Goal: Information Seeking & Learning: Find specific fact

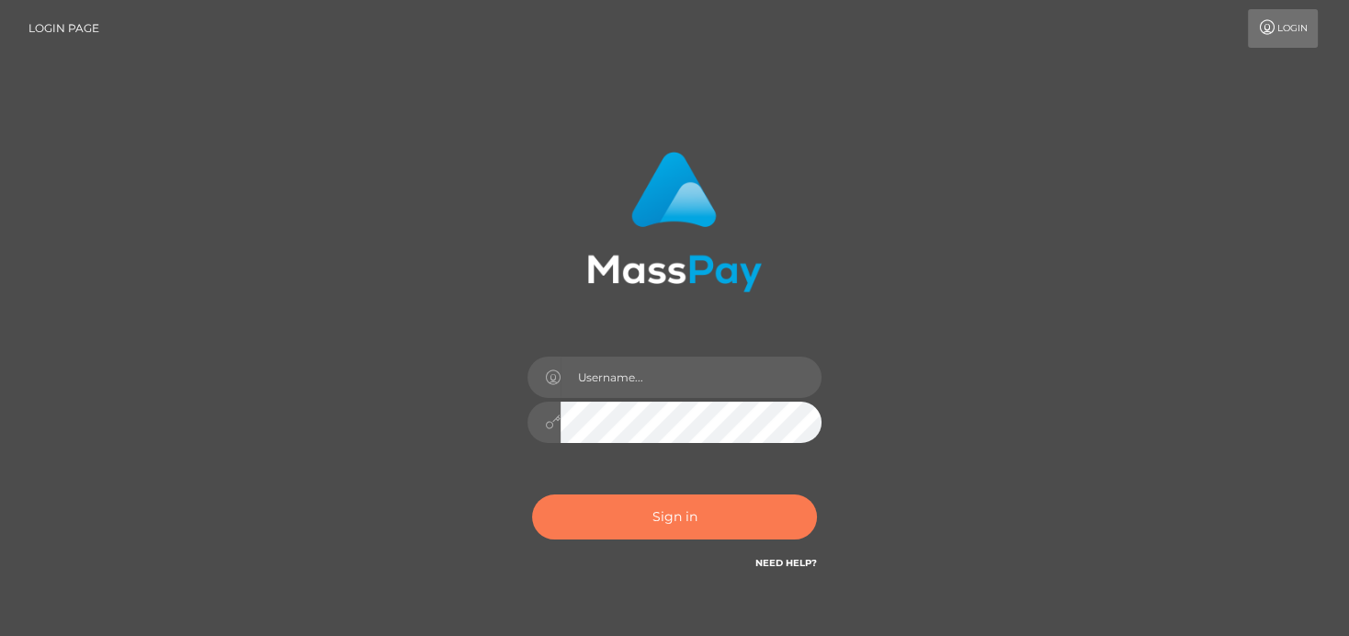
click at [669, 518] on button "Sign in" at bounding box center [674, 517] width 285 height 45
type input "denise"
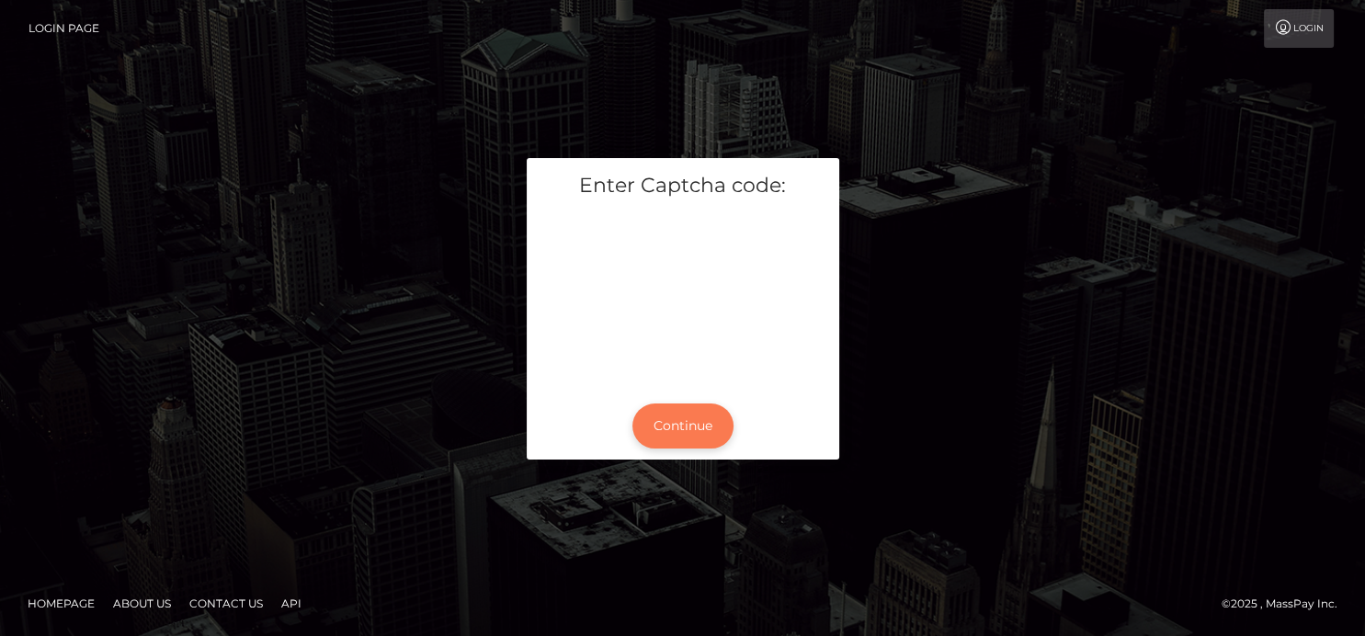
click at [703, 423] on button "Continue" at bounding box center [682, 426] width 101 height 45
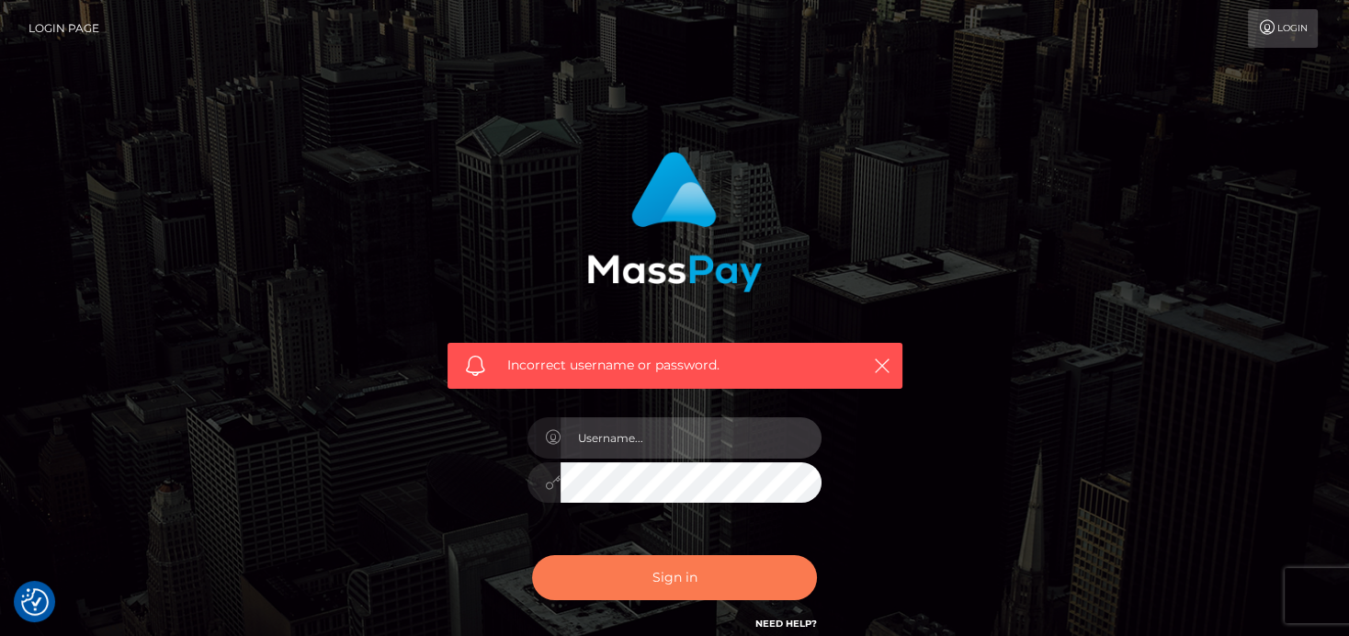
type input "denise"
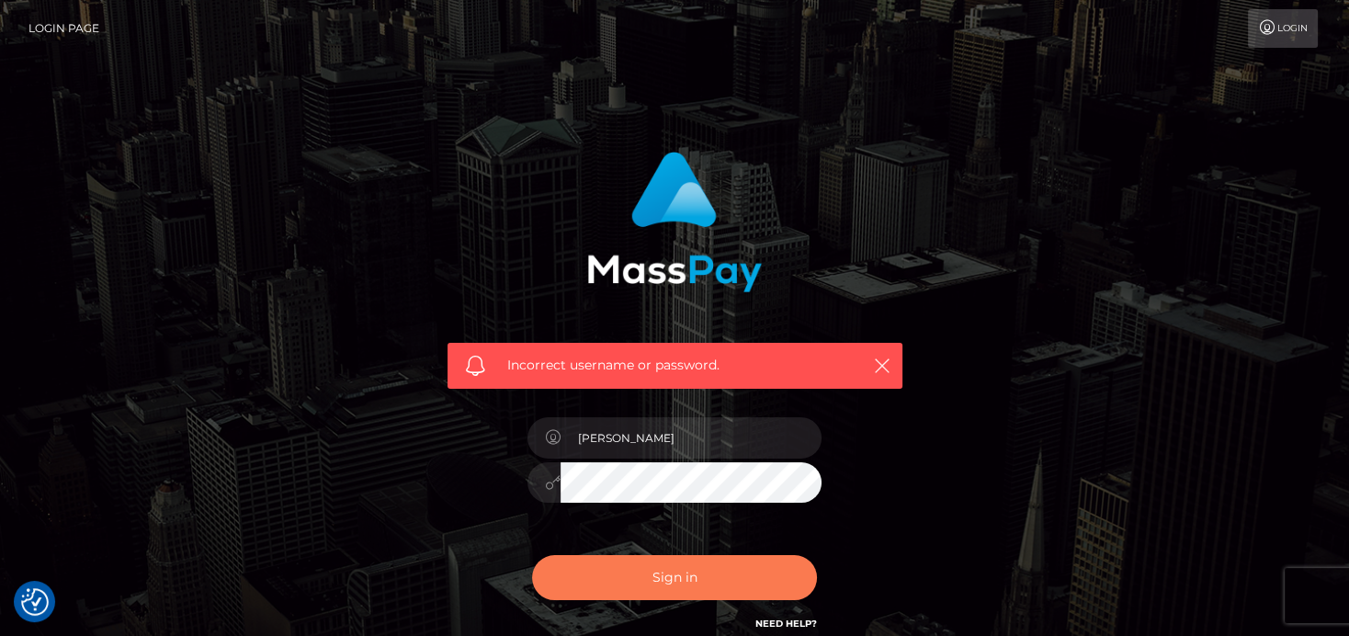
click at [629, 566] on button "Sign in" at bounding box center [674, 577] width 285 height 45
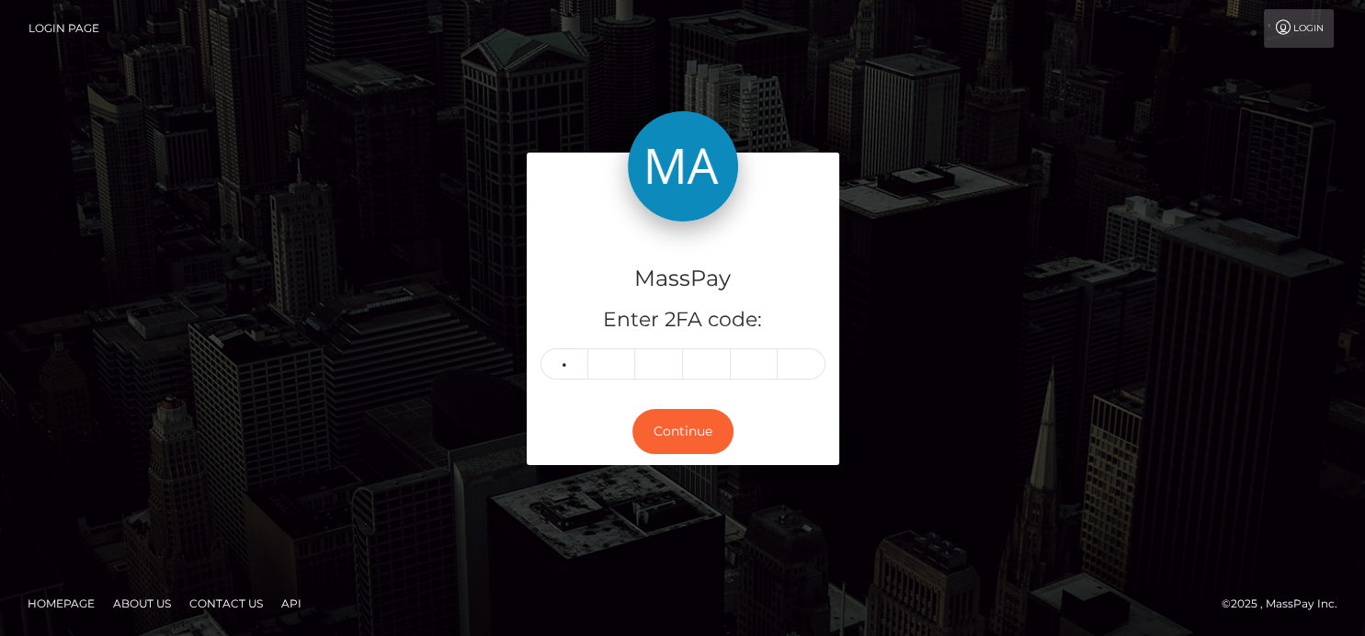
type input "2"
type input "3"
type input "0"
type input "4"
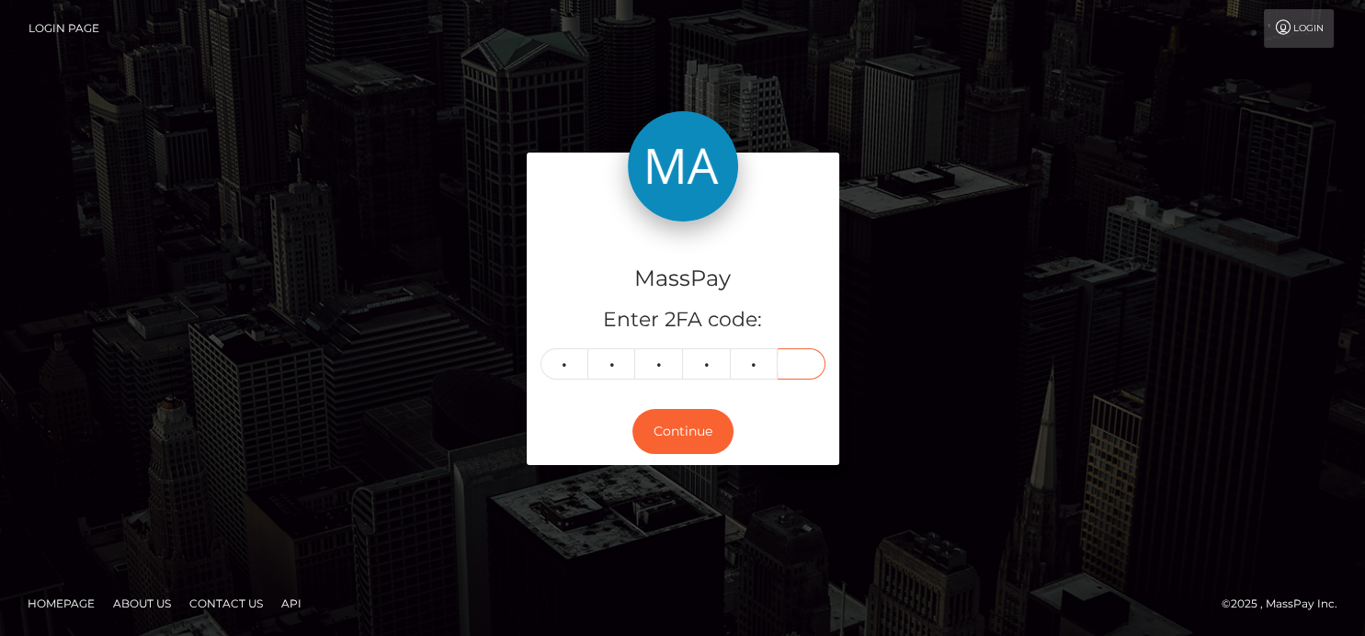
type input "1"
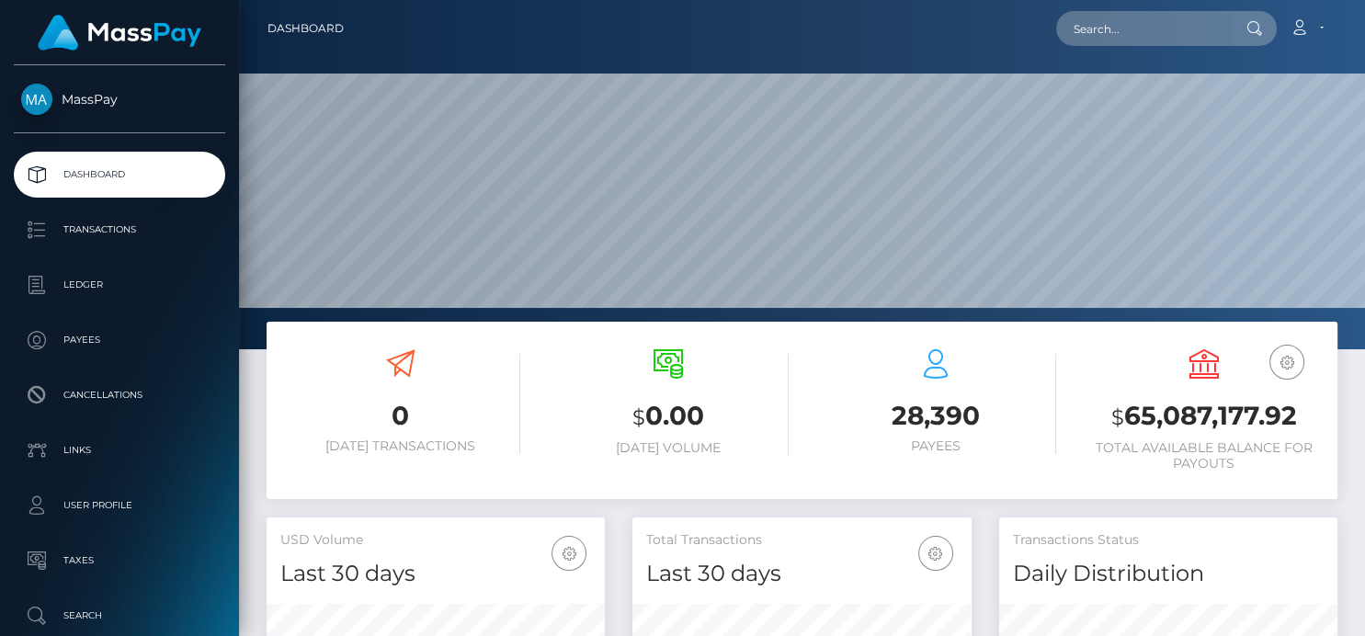
scroll to position [325, 338]
click at [1135, 28] on input "text" at bounding box center [1142, 28] width 173 height 35
paste input "[EMAIL_ADDRESS][DOMAIN_NAME]"
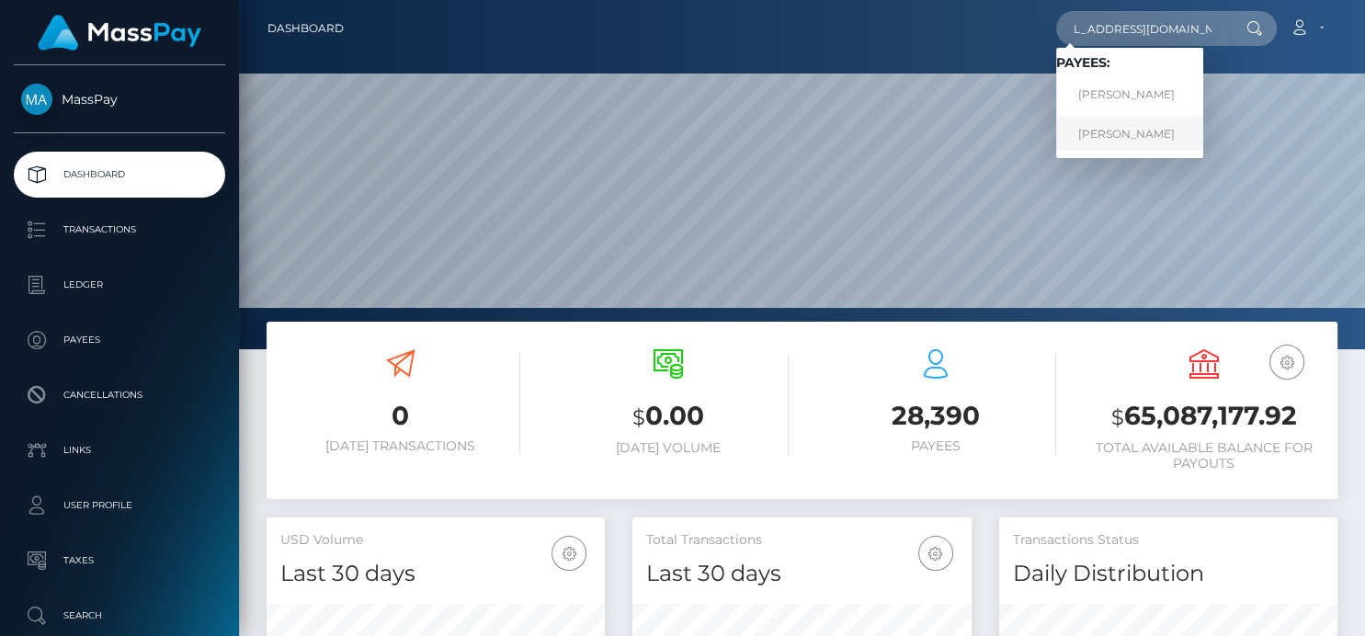
scroll to position [0, 0]
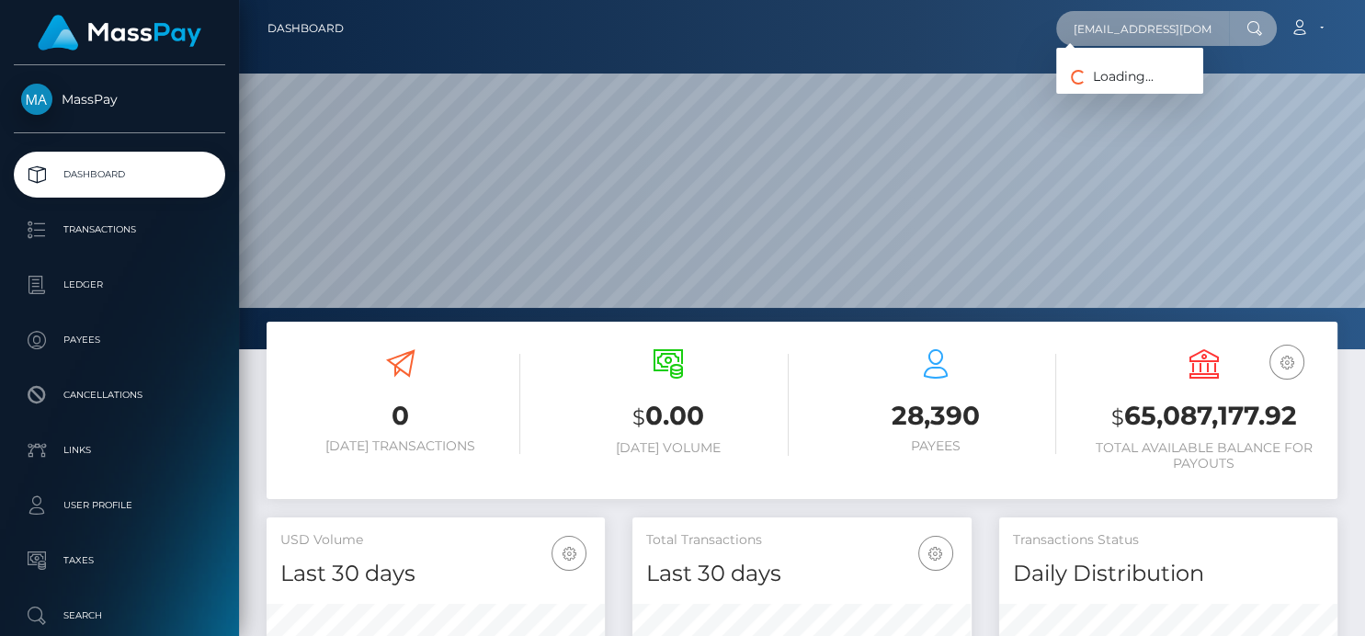
click at [1114, 27] on input "[EMAIL_ADDRESS][DOMAIN_NAME]" at bounding box center [1142, 28] width 173 height 35
drag, startPoint x: 1098, startPoint y: 22, endPoint x: 1295, endPoint y: -13, distance: 199.8
click at [1295, 0] on html "MassPay Dashboard Transactions Ledger Payees Cancellations Links" at bounding box center [682, 318] width 1365 height 636
type input "c"
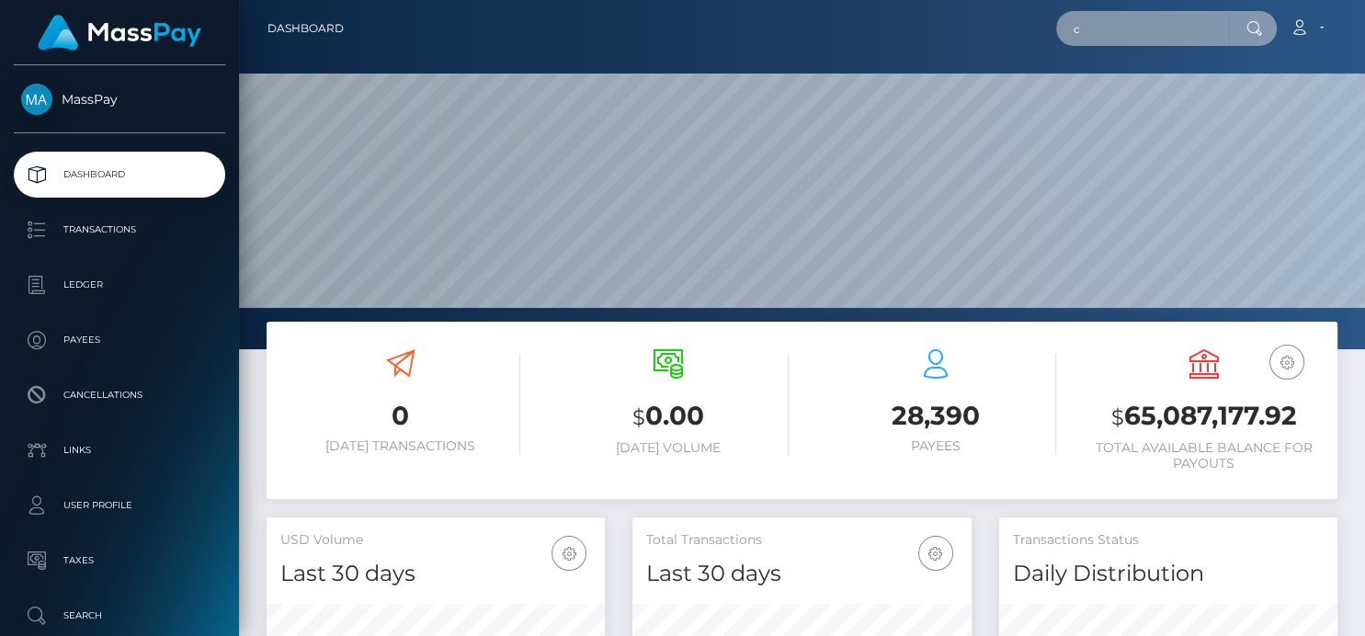
scroll to position [0, 0]
paste input "0rHGw6Ey"
type input "0rHGw6Ey"
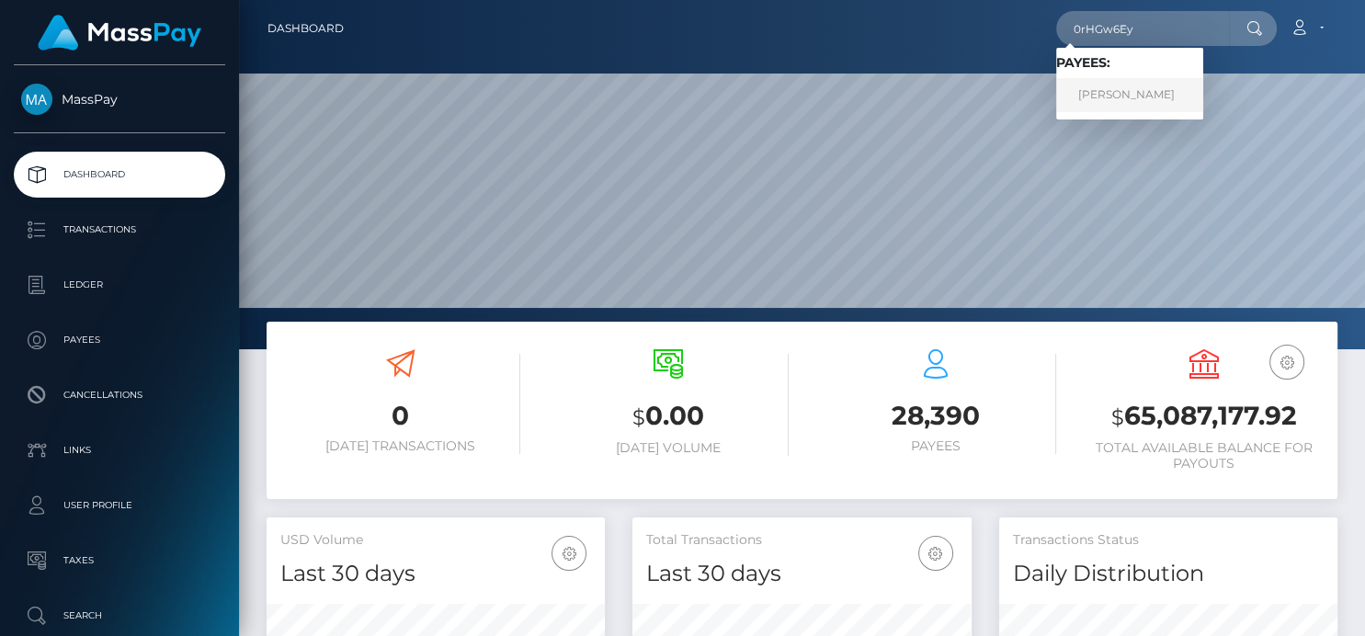
click at [1082, 97] on link "Lara Bolzi" at bounding box center [1129, 95] width 147 height 34
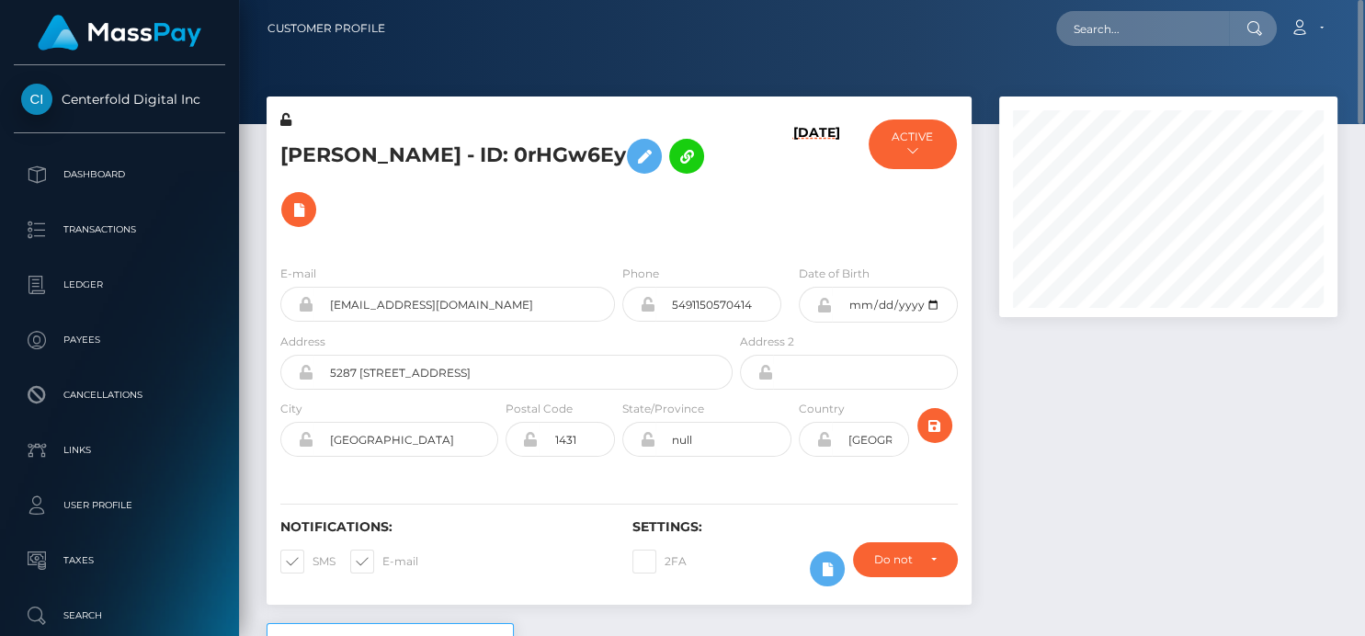
scroll to position [221, 338]
click at [316, 192] on button at bounding box center [298, 209] width 35 height 35
select select
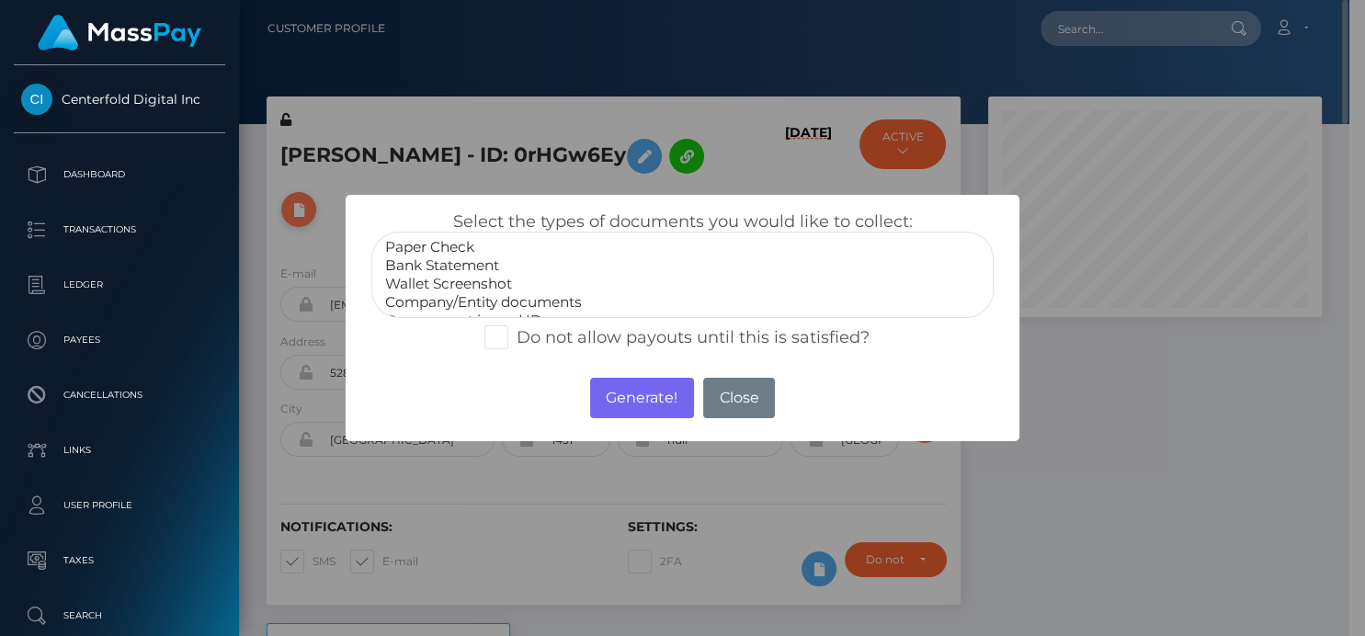
scroll to position [919005, 918892]
click at [720, 393] on button "Close" at bounding box center [739, 398] width 72 height 40
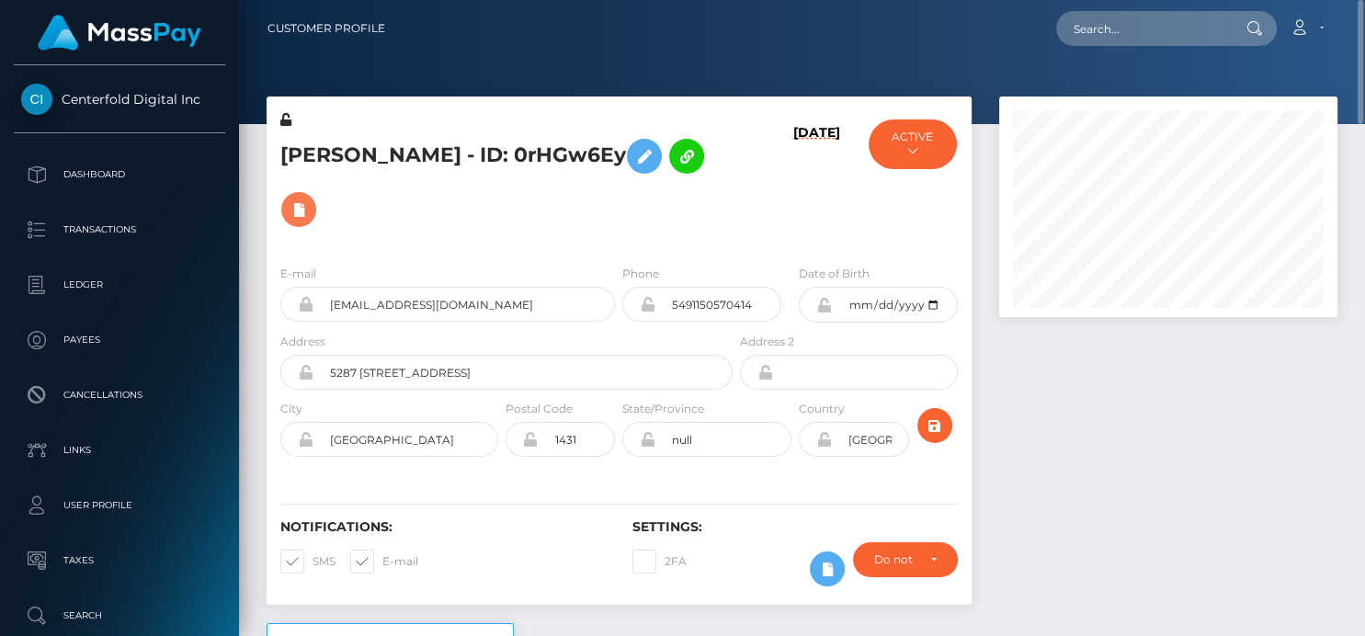
scroll to position [102, 0]
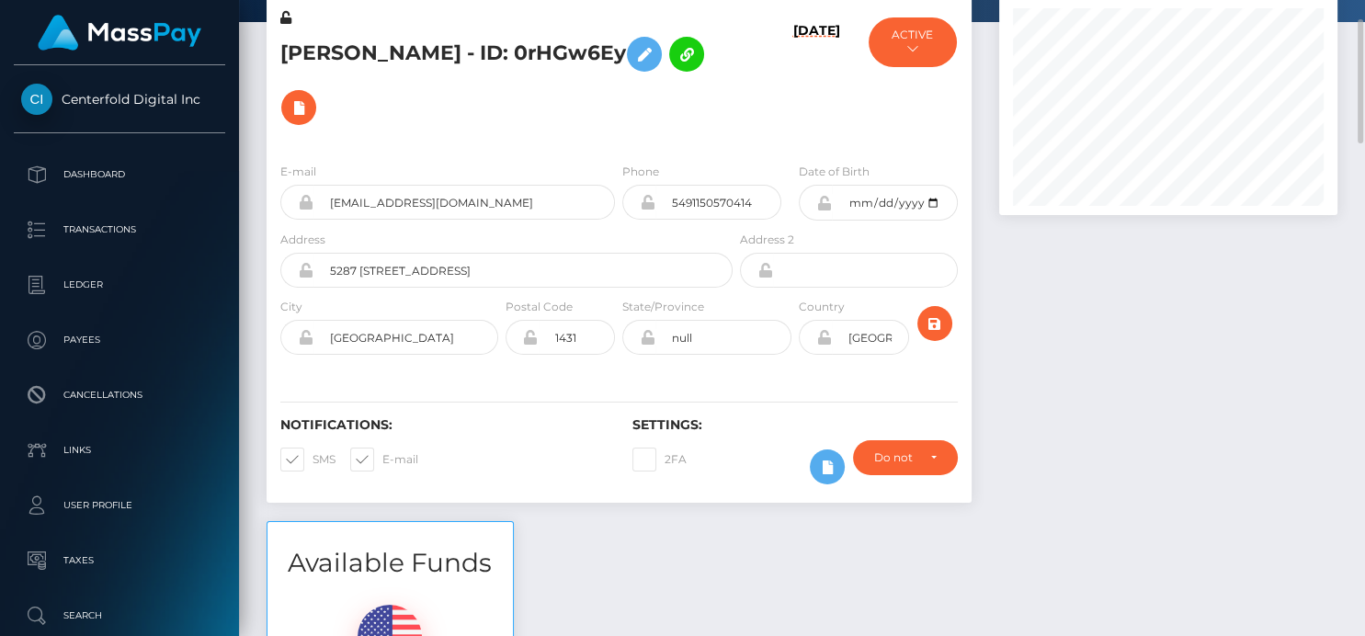
click at [1257, 244] on div at bounding box center [1168, 257] width 366 height 527
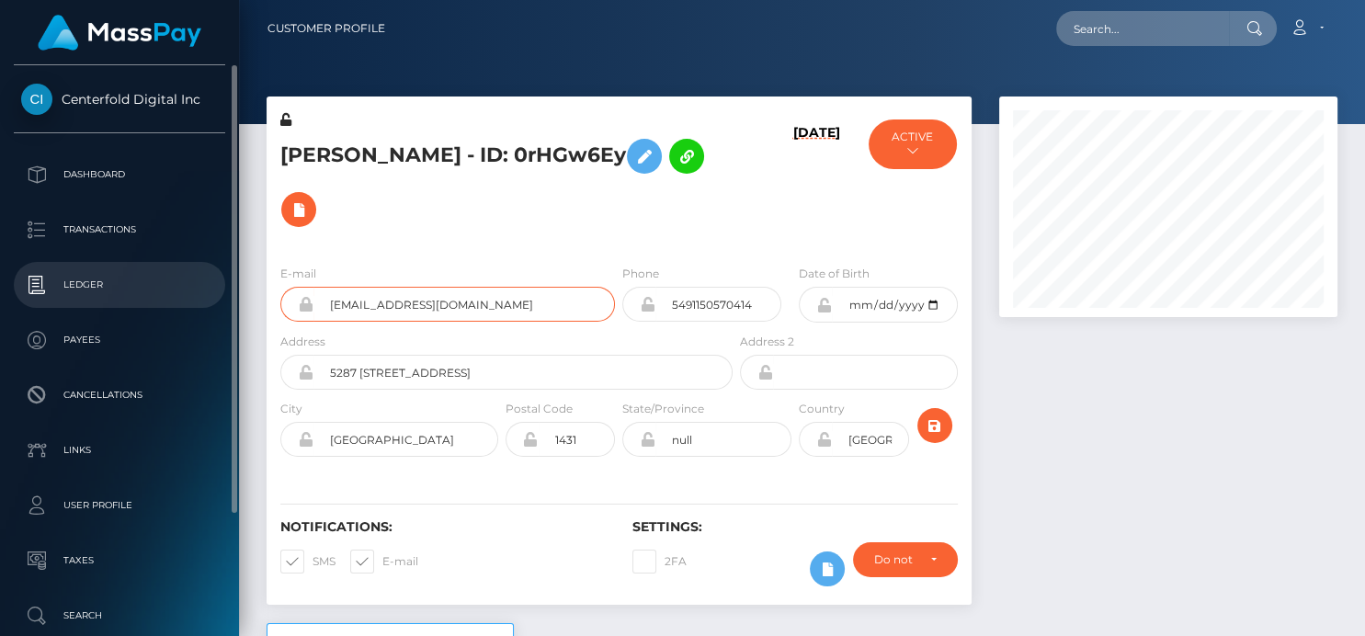
drag, startPoint x: 541, startPoint y: 256, endPoint x: 206, endPoint y: 299, distance: 337.3
click at [208, 299] on div "Centerfold Digital Inc Dashboard Transactions Ledger Payees Links" at bounding box center [682, 318] width 1365 height 636
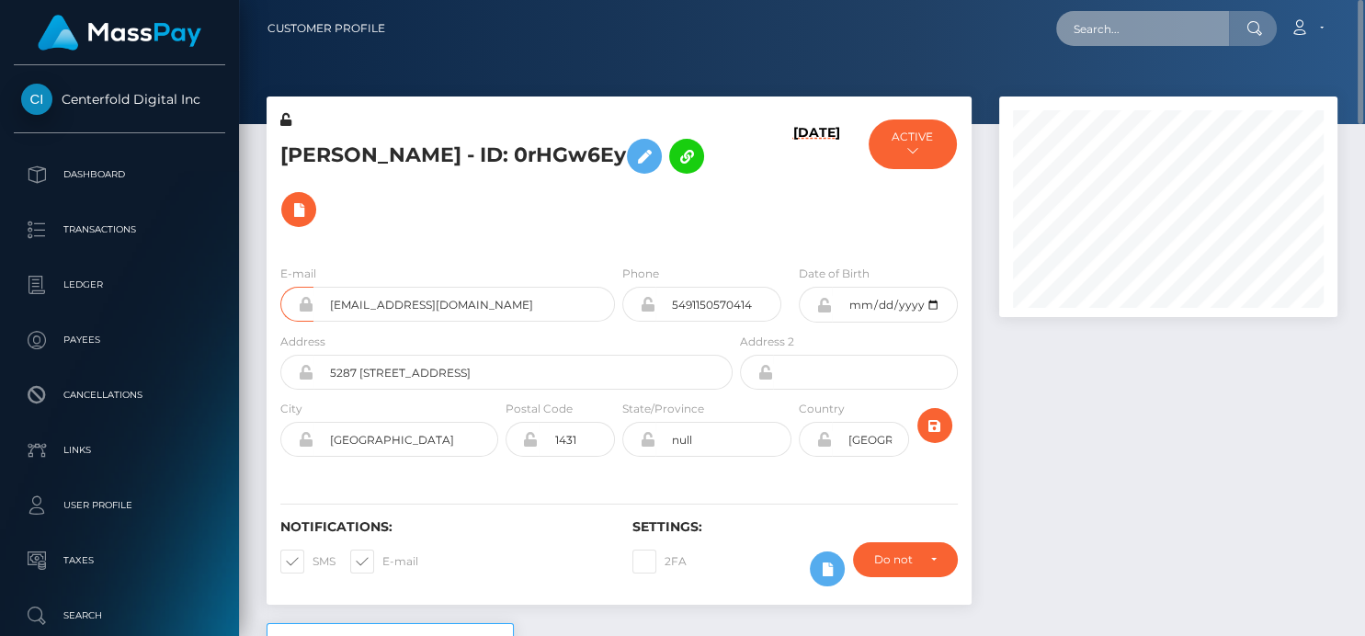
click at [1121, 26] on input "text" at bounding box center [1142, 28] width 173 height 35
paste input "charmedmollytha@gmail.com"
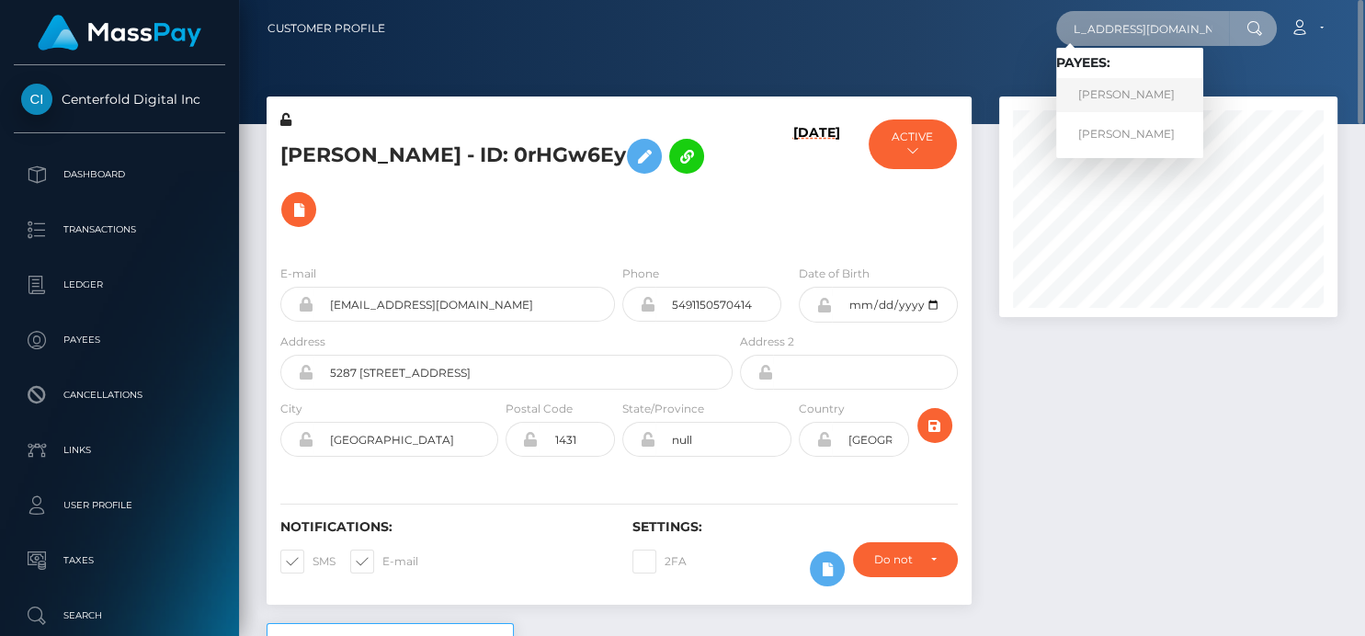
type input "charmedmollytha@gmail.com"
click at [1092, 95] on link "Lara Bolzi" at bounding box center [1129, 95] width 147 height 34
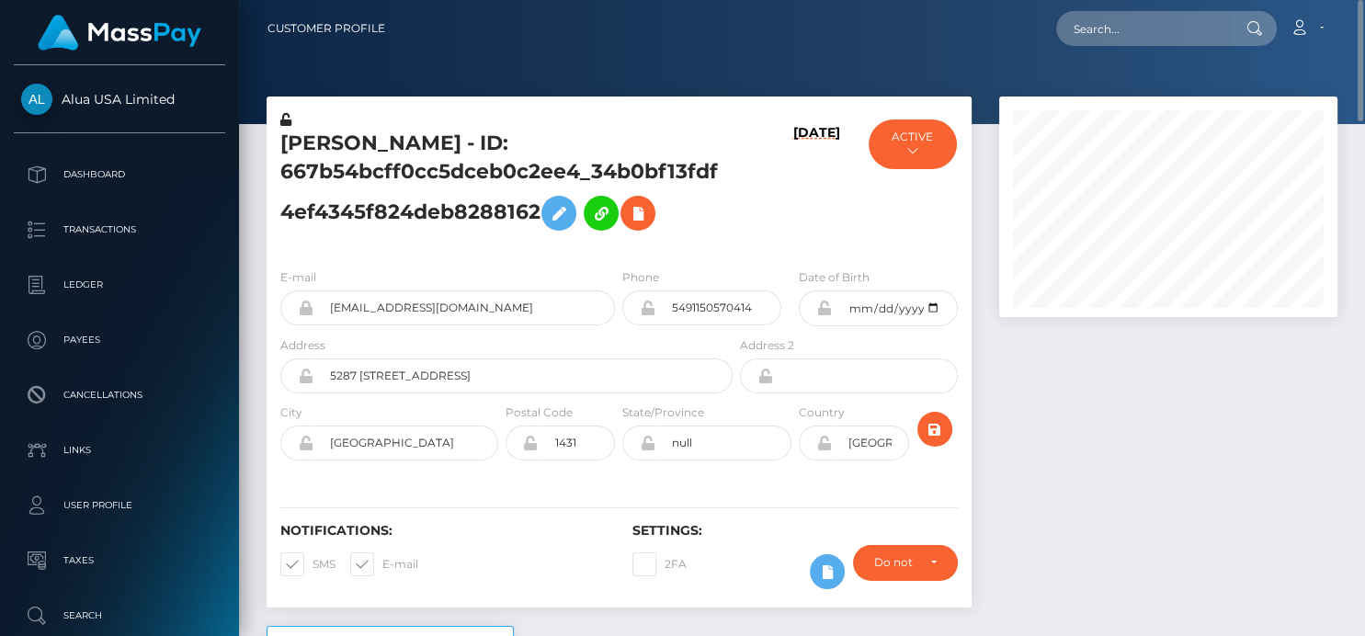
click at [1324, 393] on div at bounding box center [1168, 361] width 366 height 529
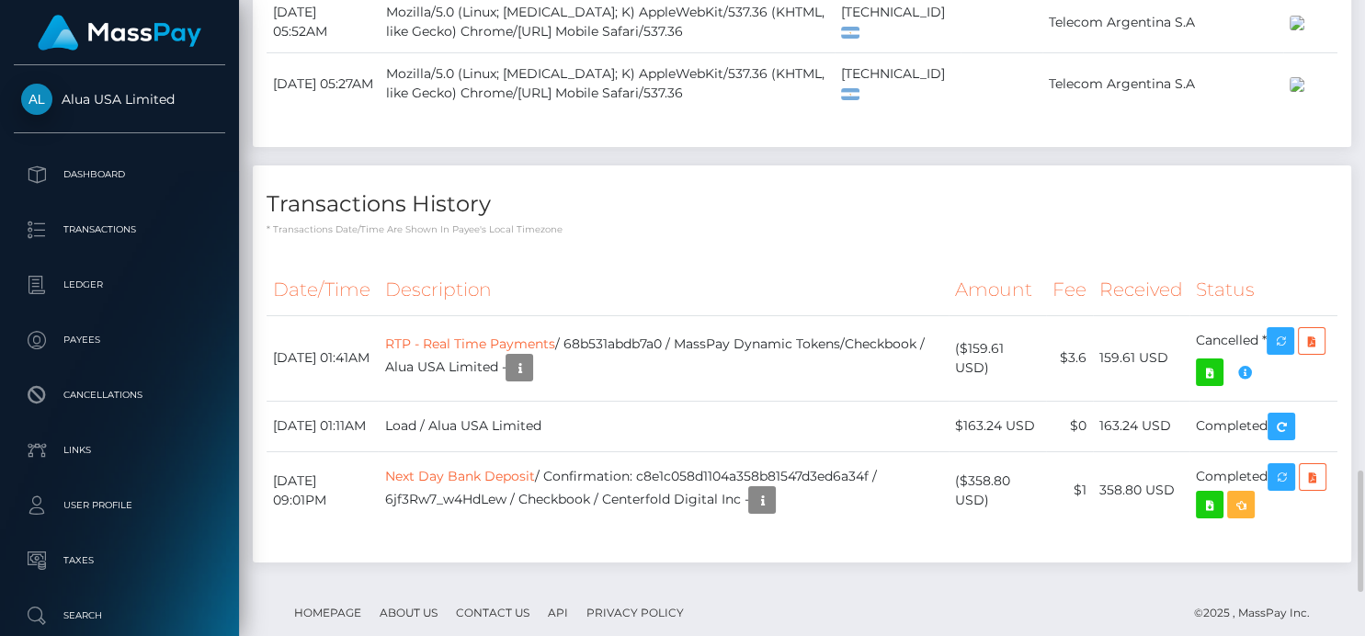
scroll to position [2659, 0]
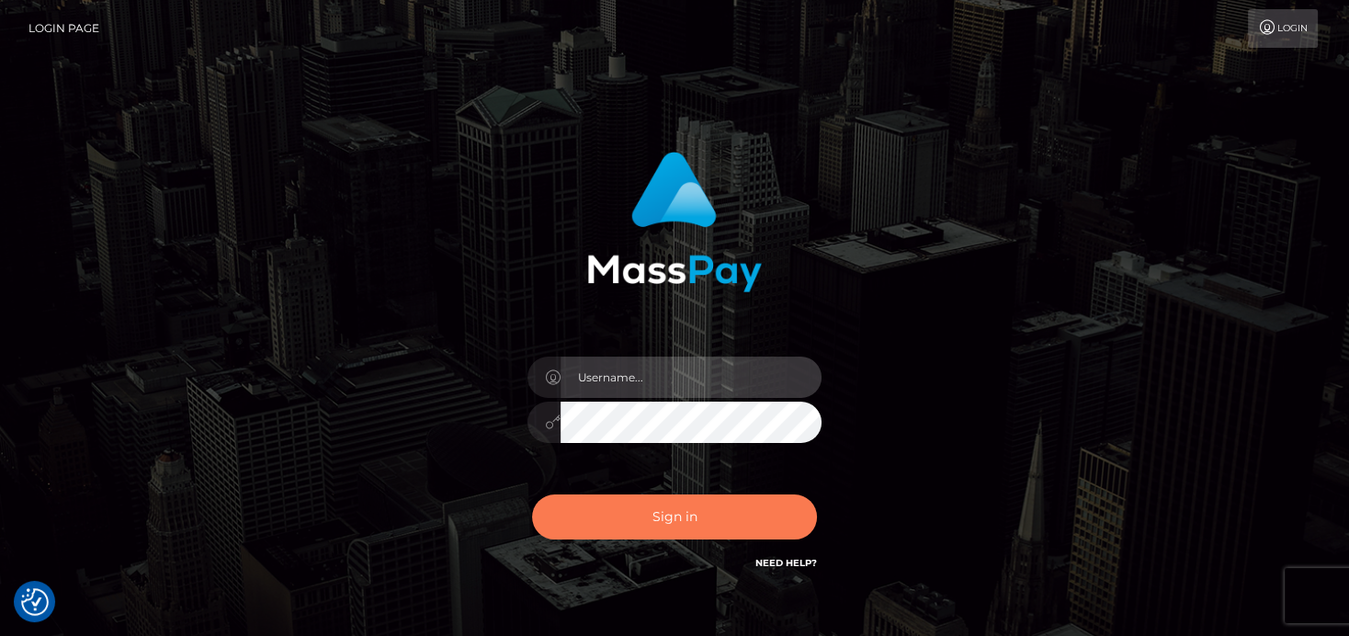
type input "[PERSON_NAME]"
click at [636, 525] on button "Sign in" at bounding box center [674, 517] width 285 height 45
type input "denise"
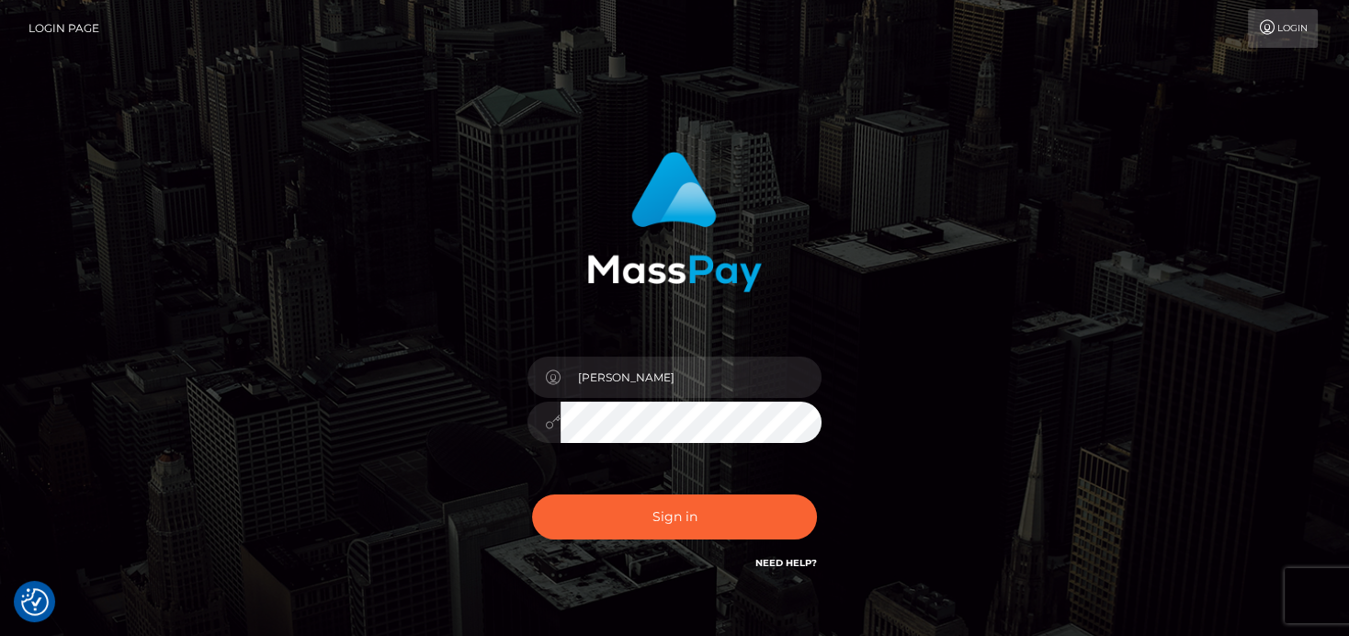
click at [810, 554] on h6 "Need Help?" at bounding box center [787, 562] width 62 height 16
click at [735, 537] on button "Sign in" at bounding box center [674, 517] width 285 height 45
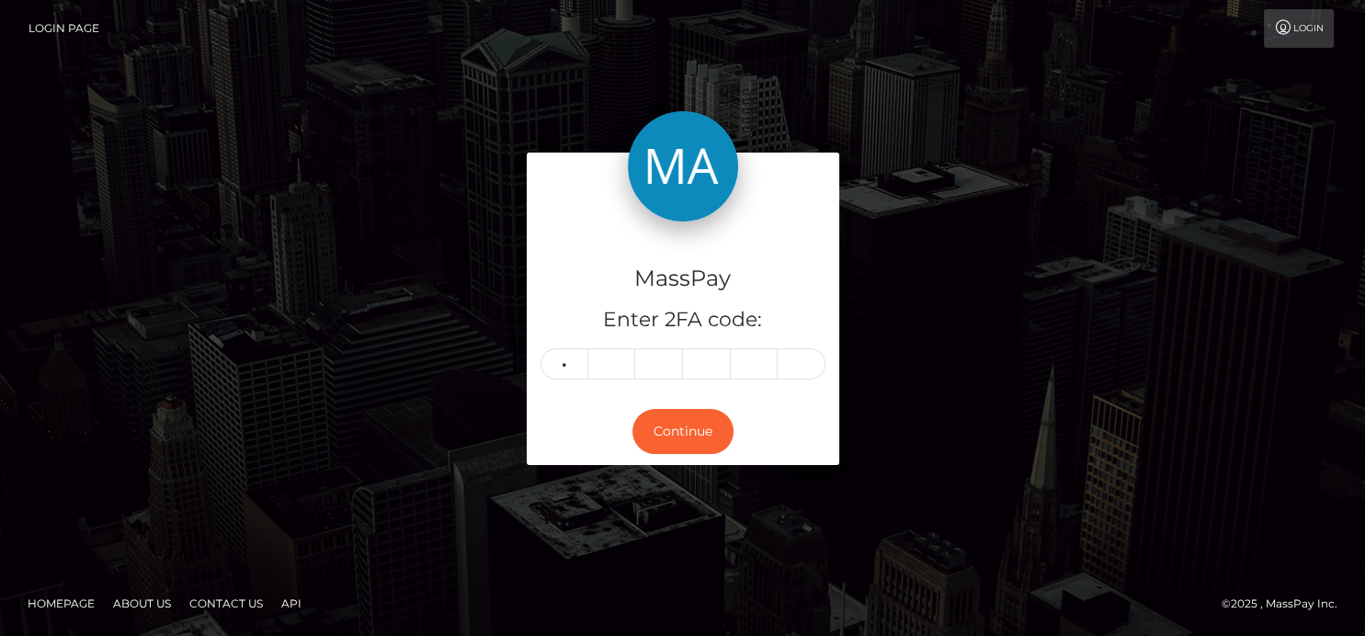
type input "9"
type input "3"
type input "8"
type input "5"
type input "9"
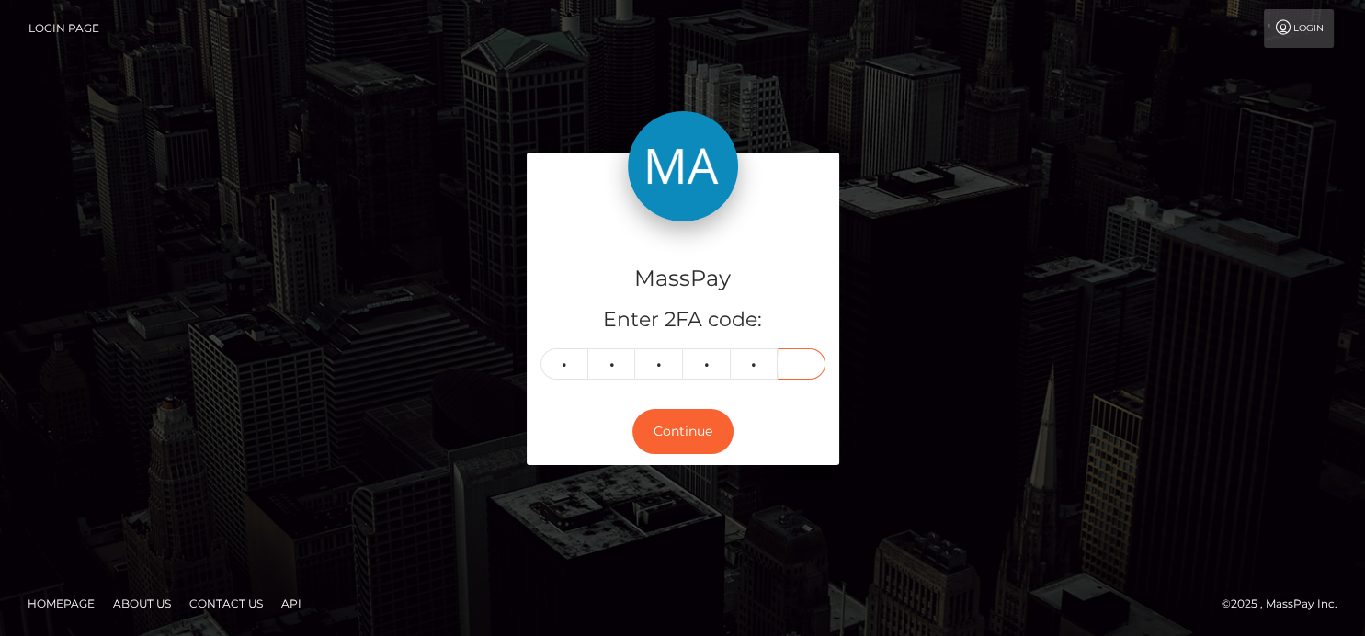
type input "0"
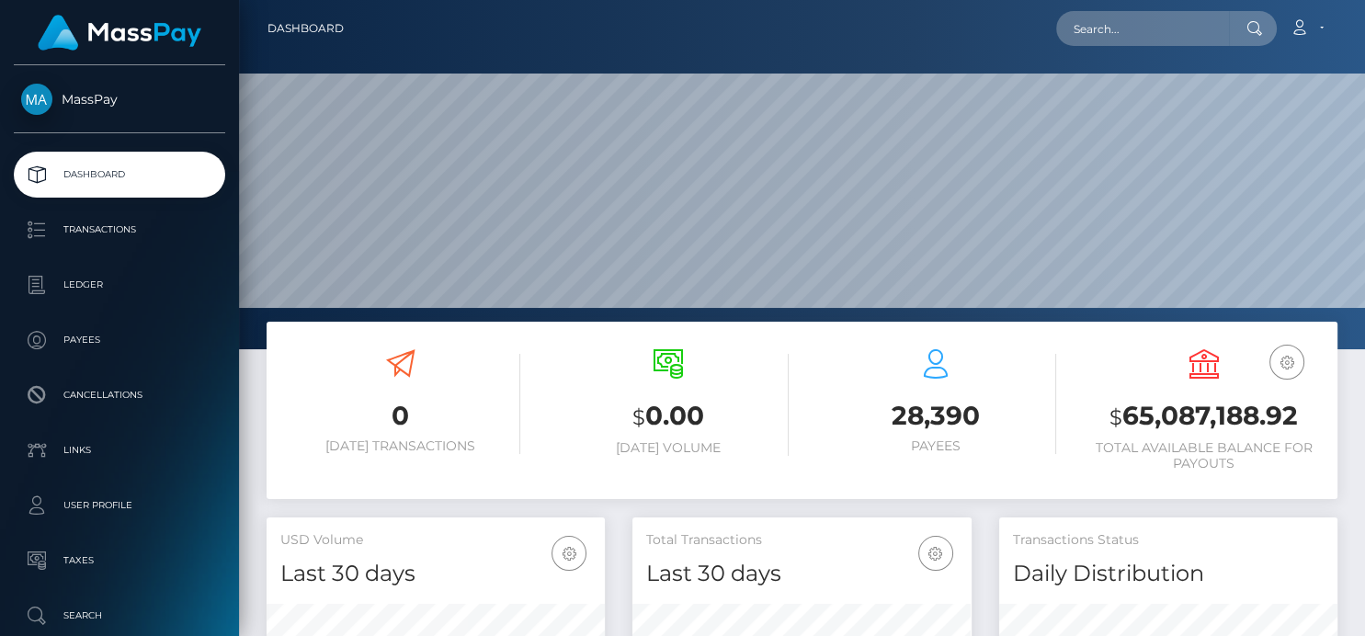
scroll to position [325, 338]
click at [1099, 30] on input "text" at bounding box center [1142, 28] width 173 height 35
paste input "princesssheyy@icloud.com"
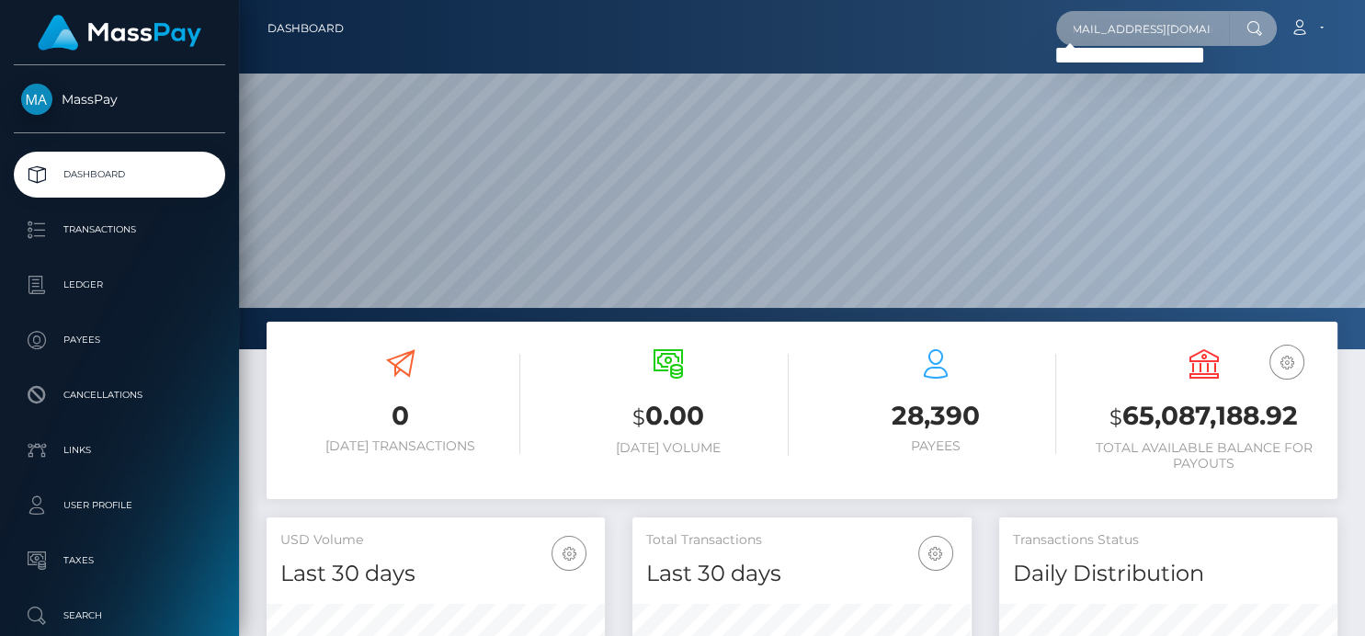
type input "princesssheyy@icloud.com"
drag, startPoint x: 1063, startPoint y: 37, endPoint x: 1363, endPoint y: -14, distance: 304.8
click at [1363, 0] on html "MassPay Dashboard Transactions Ledger Payees Cancellations Links" at bounding box center [682, 318] width 1365 height 636
paste input "Fleming"
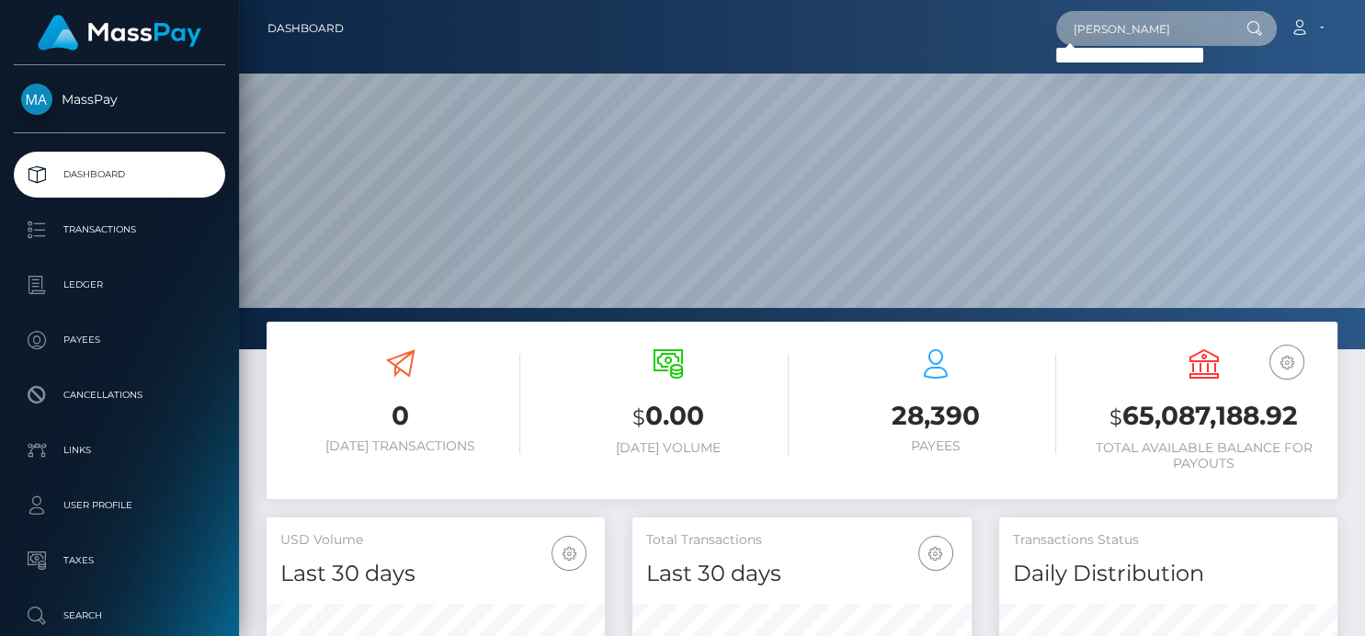
drag, startPoint x: 1173, startPoint y: 33, endPoint x: 966, endPoint y: 28, distance: 206.9
click at [966, 28] on div "OSHEY Fleming Loading... Loading... Account Edit Profile Logout" at bounding box center [847, 28] width 978 height 39
type input "deniseman"
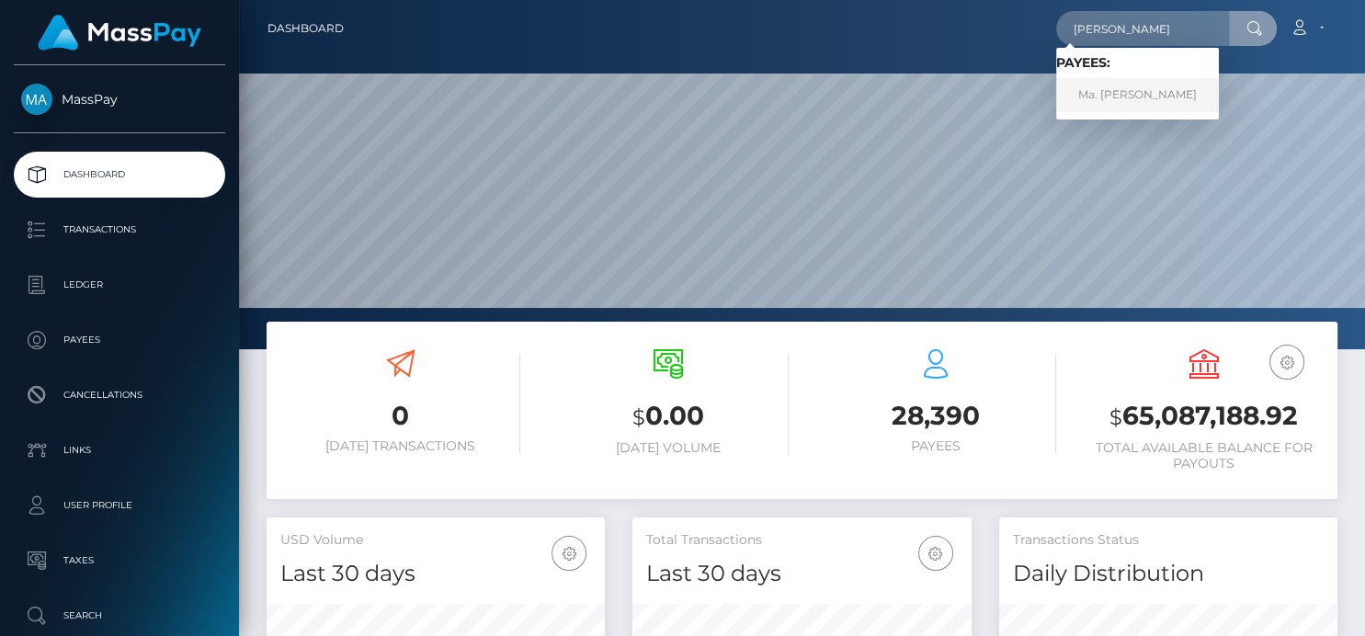
click at [1118, 100] on link "Ma. Denise Manalansan" at bounding box center [1137, 95] width 163 height 34
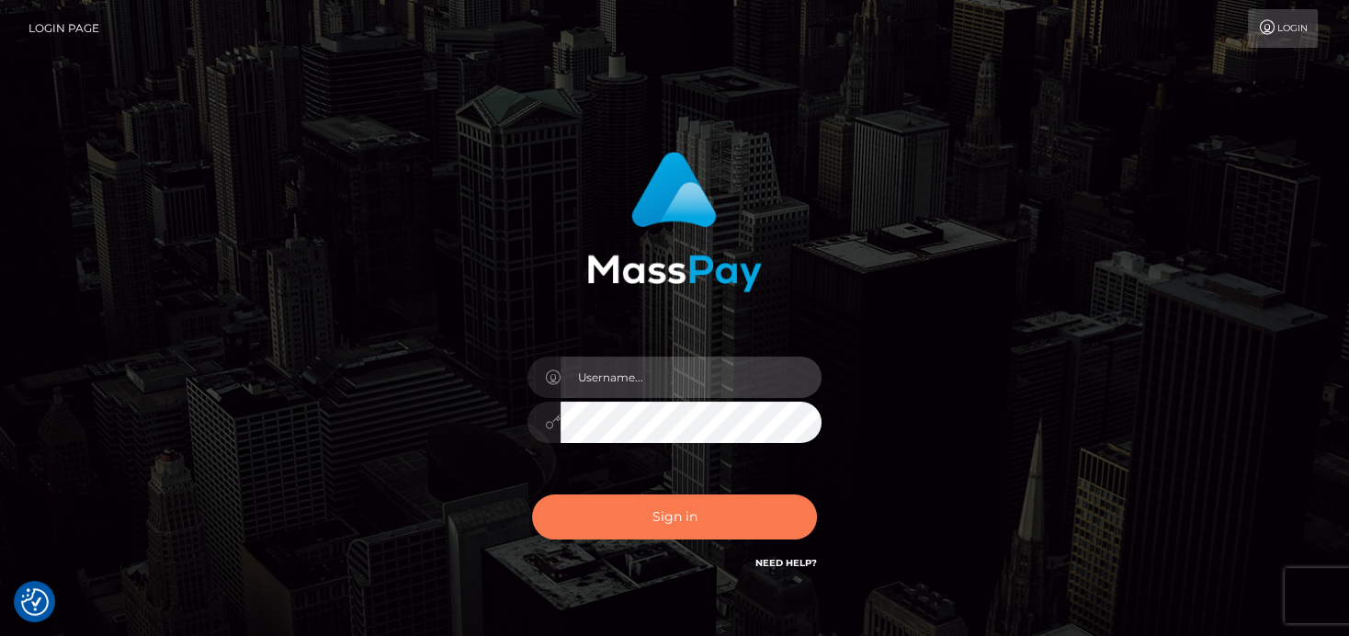
type input "[PERSON_NAME]"
click at [622, 518] on button "Sign in" at bounding box center [674, 517] width 285 height 45
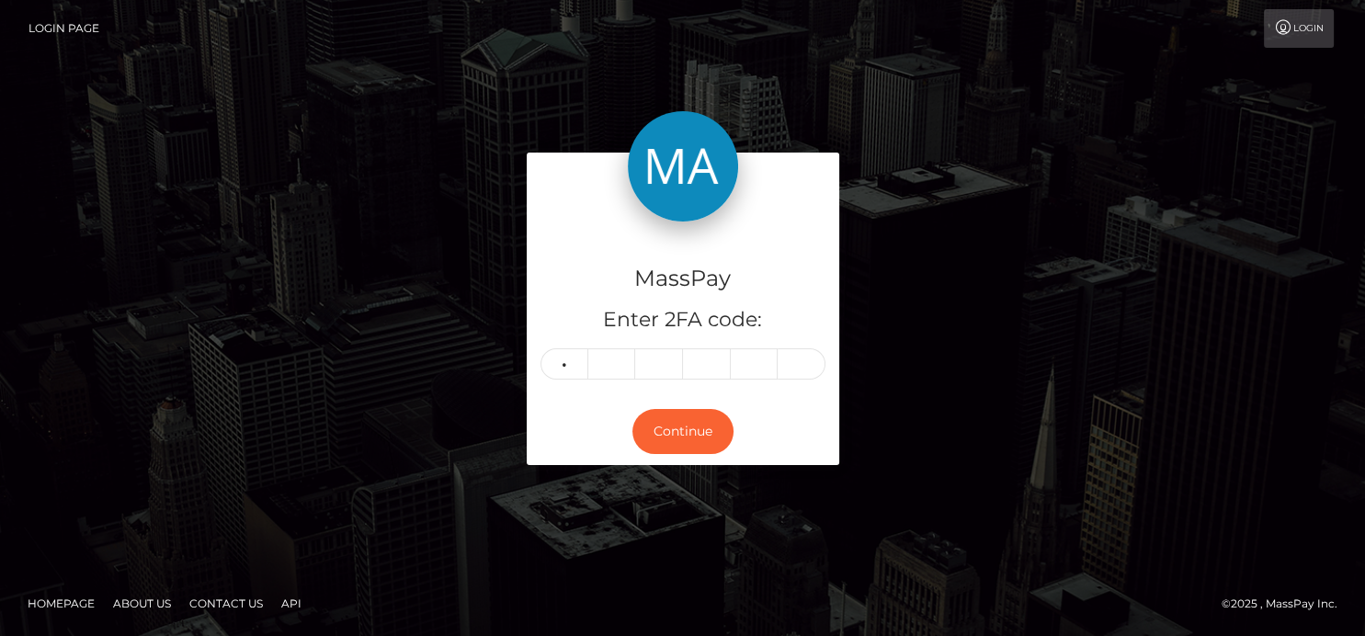
type input "4"
type input "3"
type input "1"
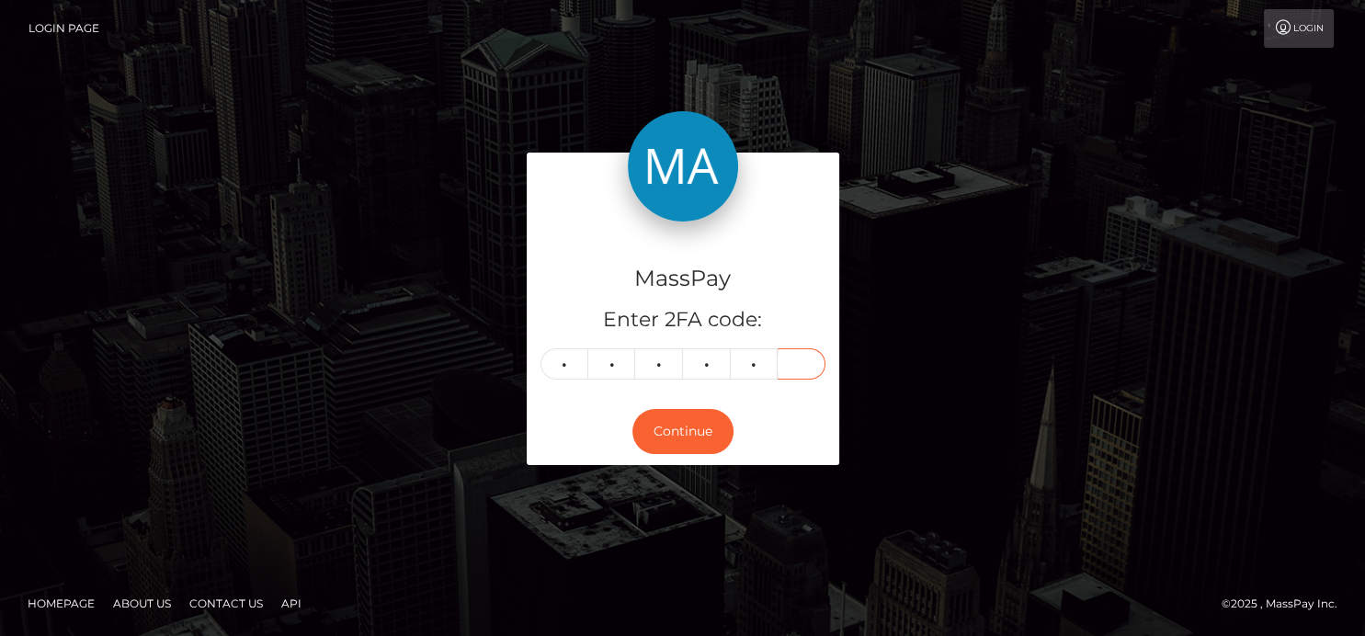
type input "9"
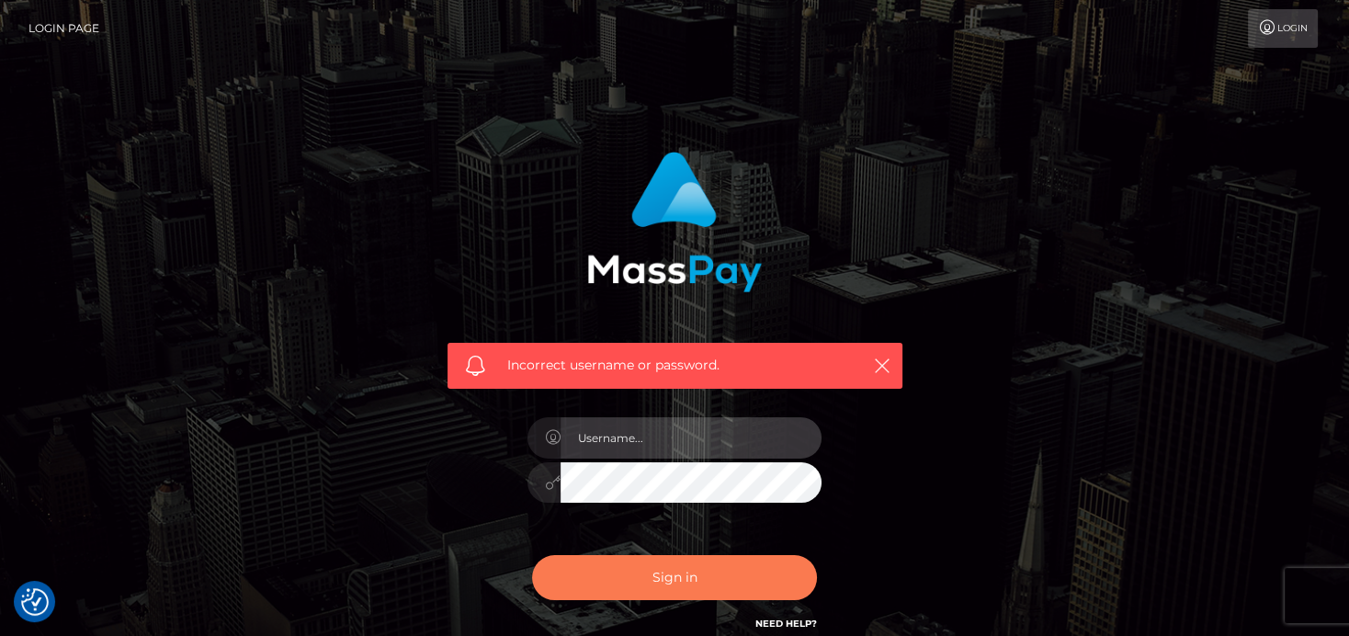
type input "denise"
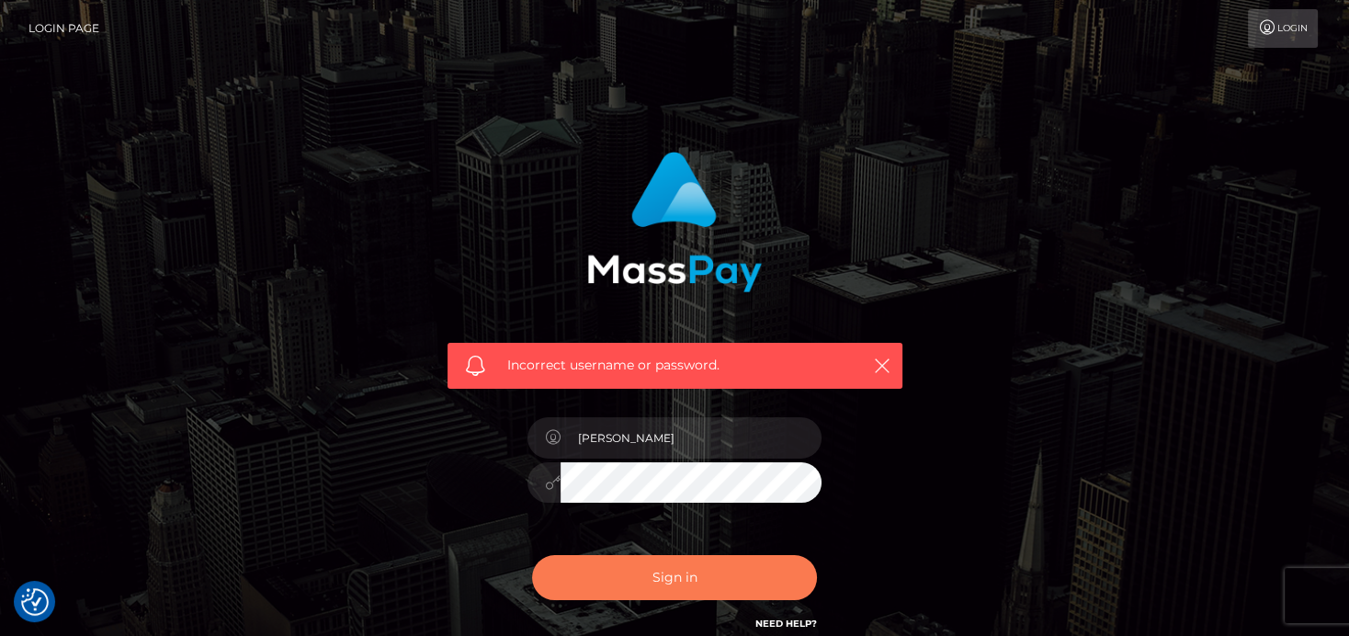
click at [613, 583] on button "Sign in" at bounding box center [674, 577] width 285 height 45
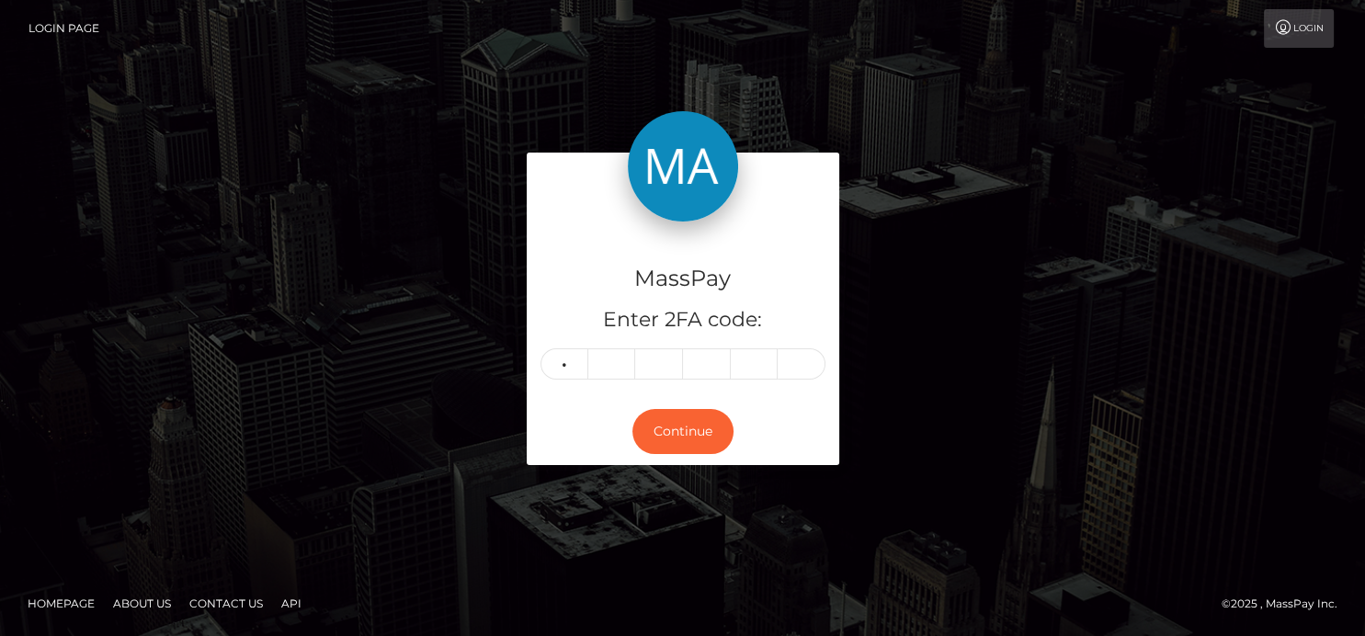
type input "4"
type input "3"
type input "1"
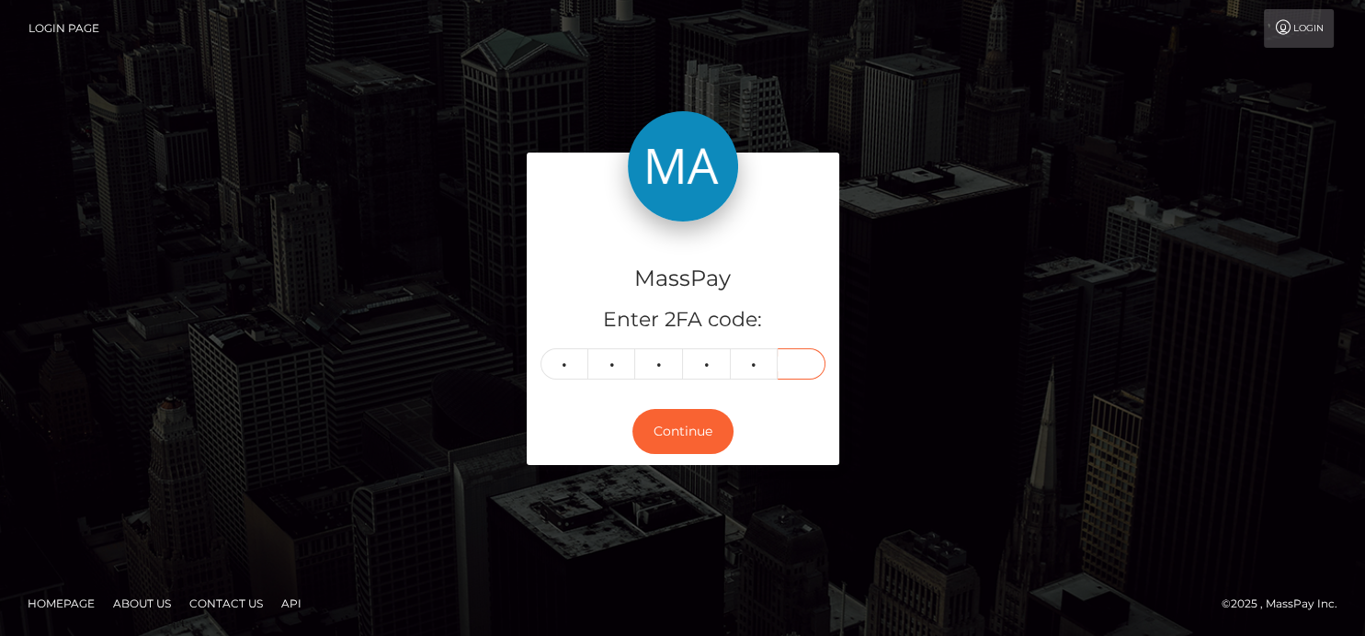
type input "8"
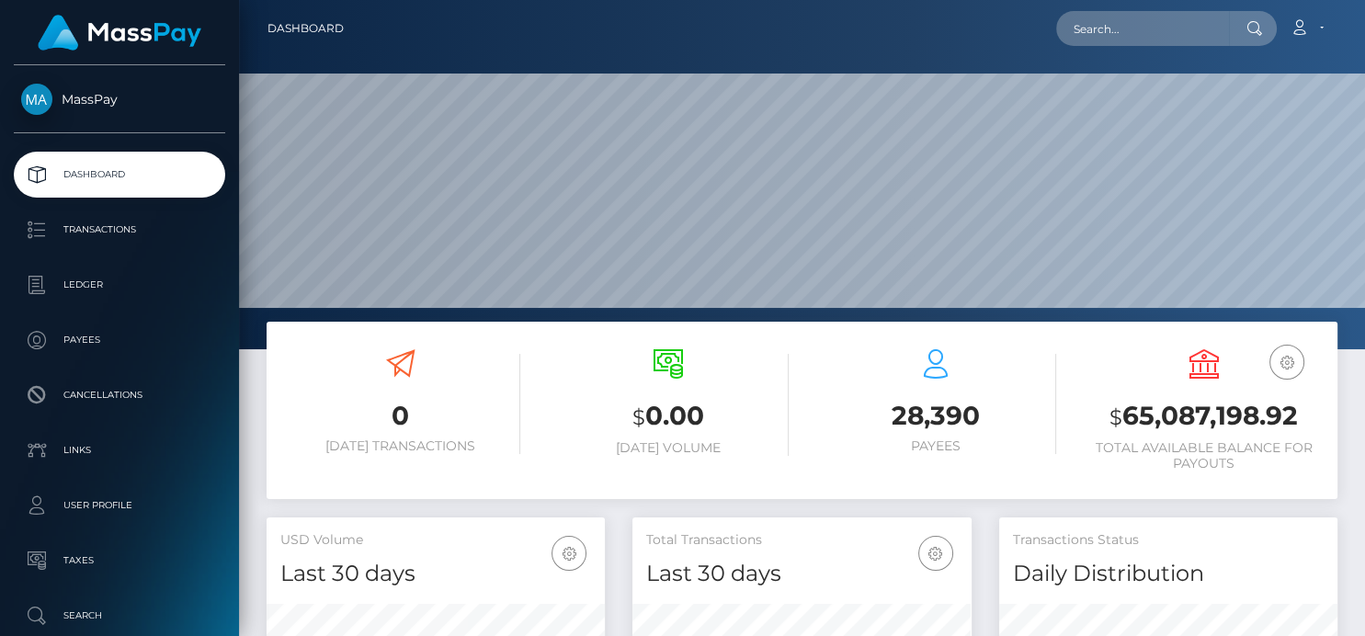
scroll to position [325, 338]
click at [1072, 30] on input "text" at bounding box center [1142, 28] width 173 height 35
paste input "[EMAIL_ADDRESS][DOMAIN_NAME]"
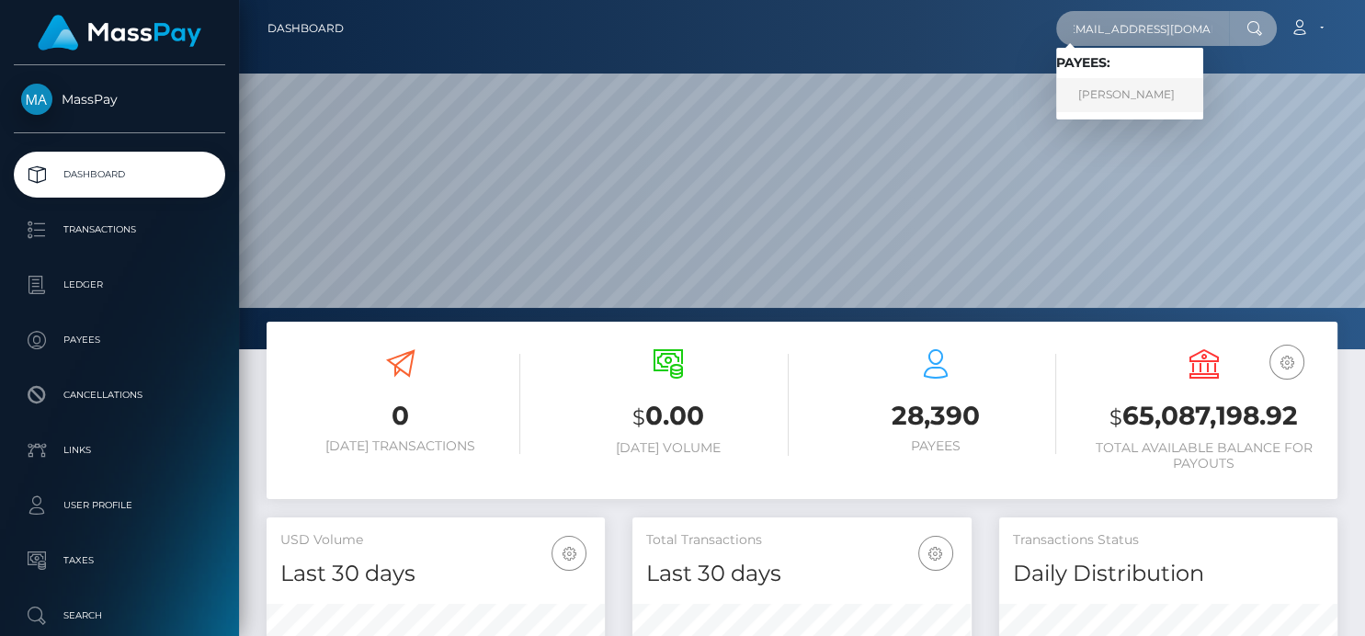
type input "[EMAIL_ADDRESS][DOMAIN_NAME]"
click at [1113, 99] on link "VANESSA SCHUTZ" at bounding box center [1129, 95] width 147 height 34
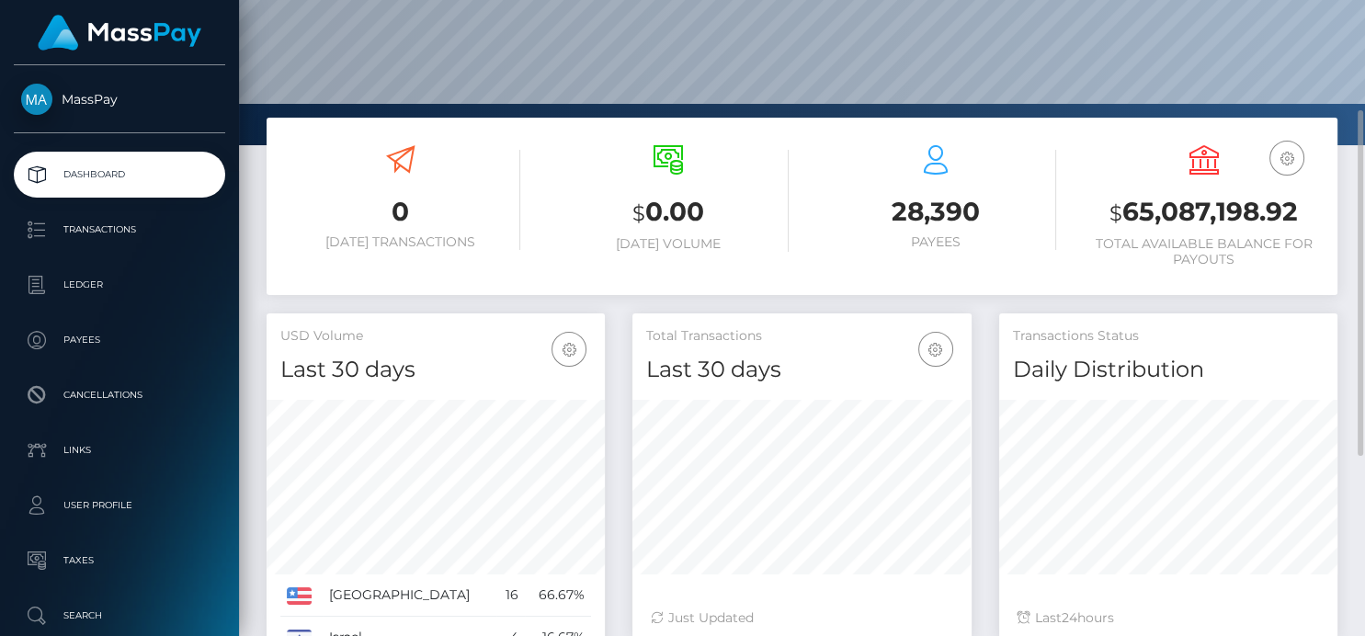
scroll to position [409, 0]
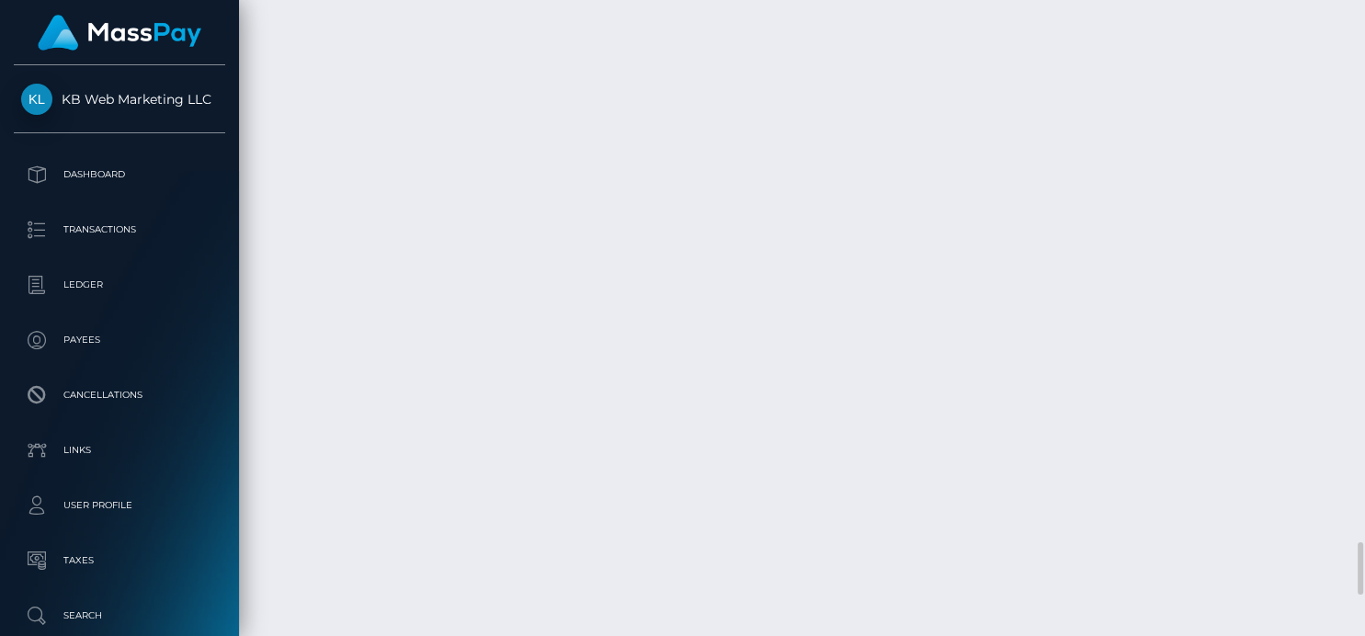
scroll to position [7053, 0]
drag, startPoint x: 1047, startPoint y: 375, endPoint x: 1011, endPoint y: 380, distance: 36.1
copy td "86.72"
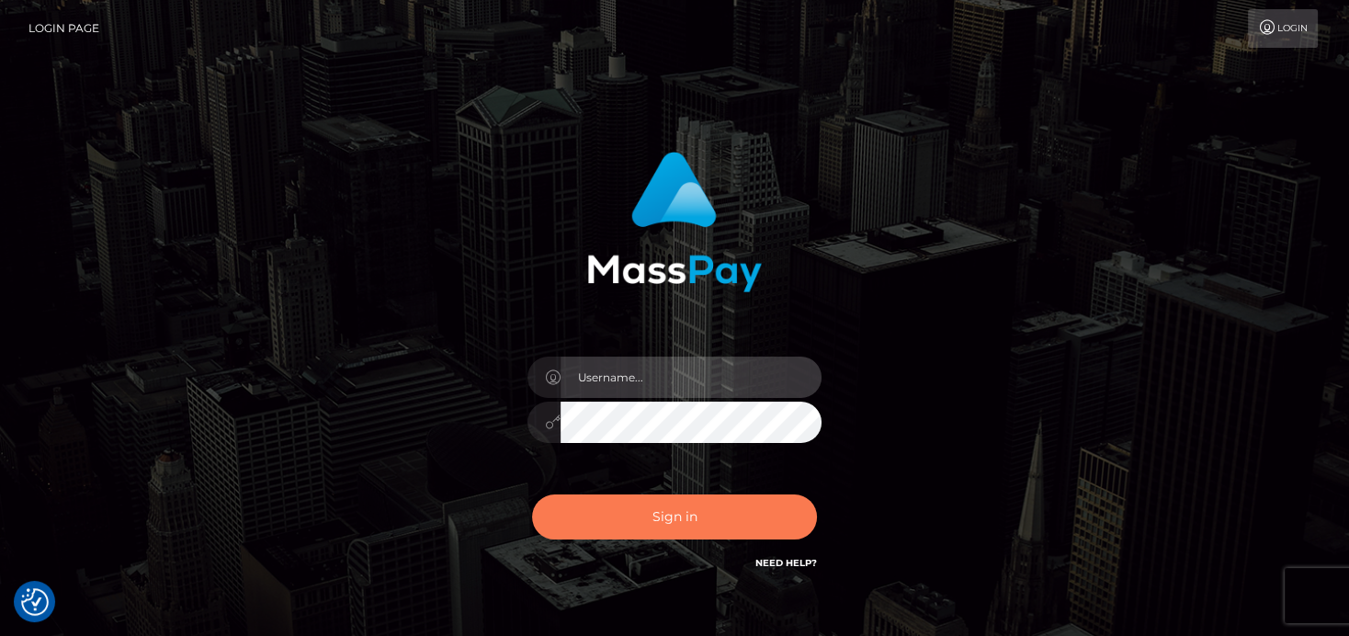
type input "denise"
click at [691, 516] on button "Sign in" at bounding box center [674, 517] width 285 height 45
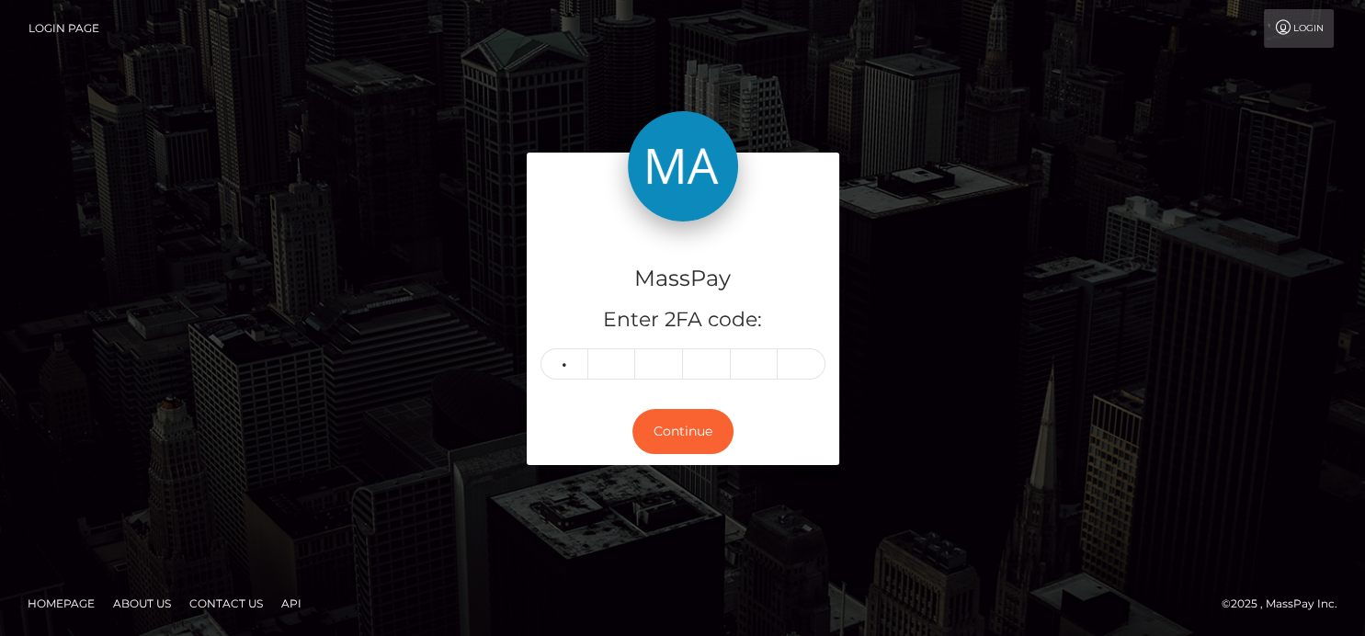
type input "5"
type input "9"
type input "7"
type input "5"
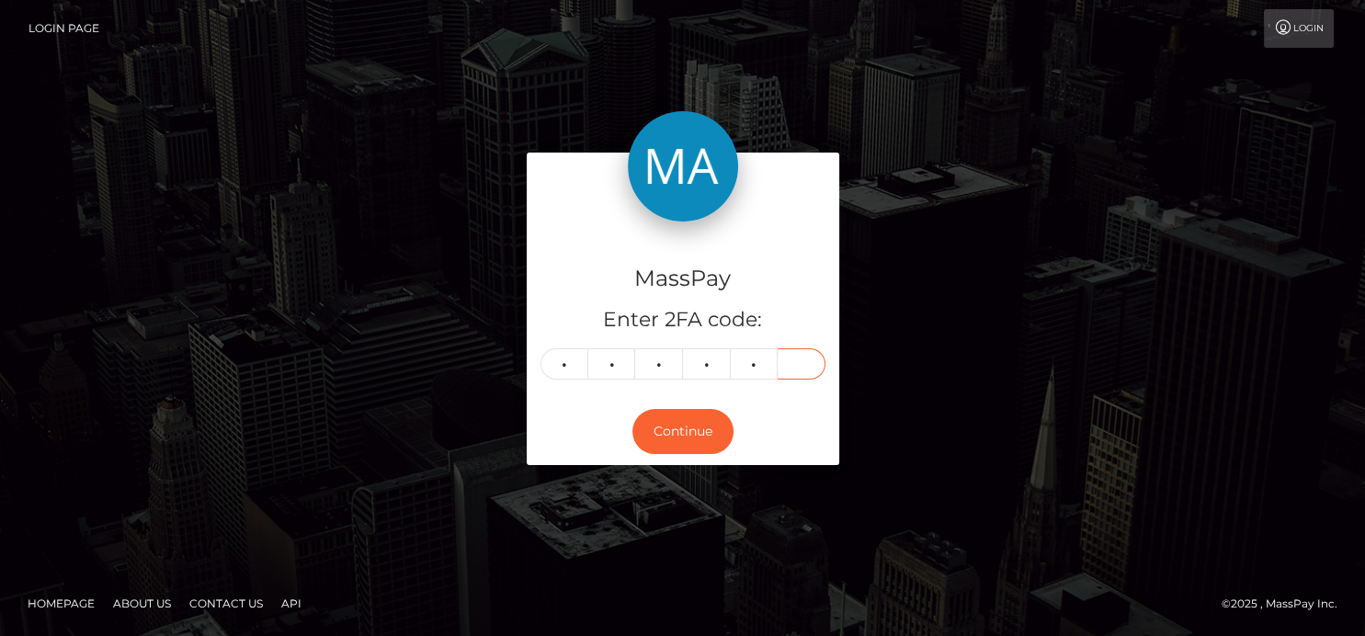
type input "6"
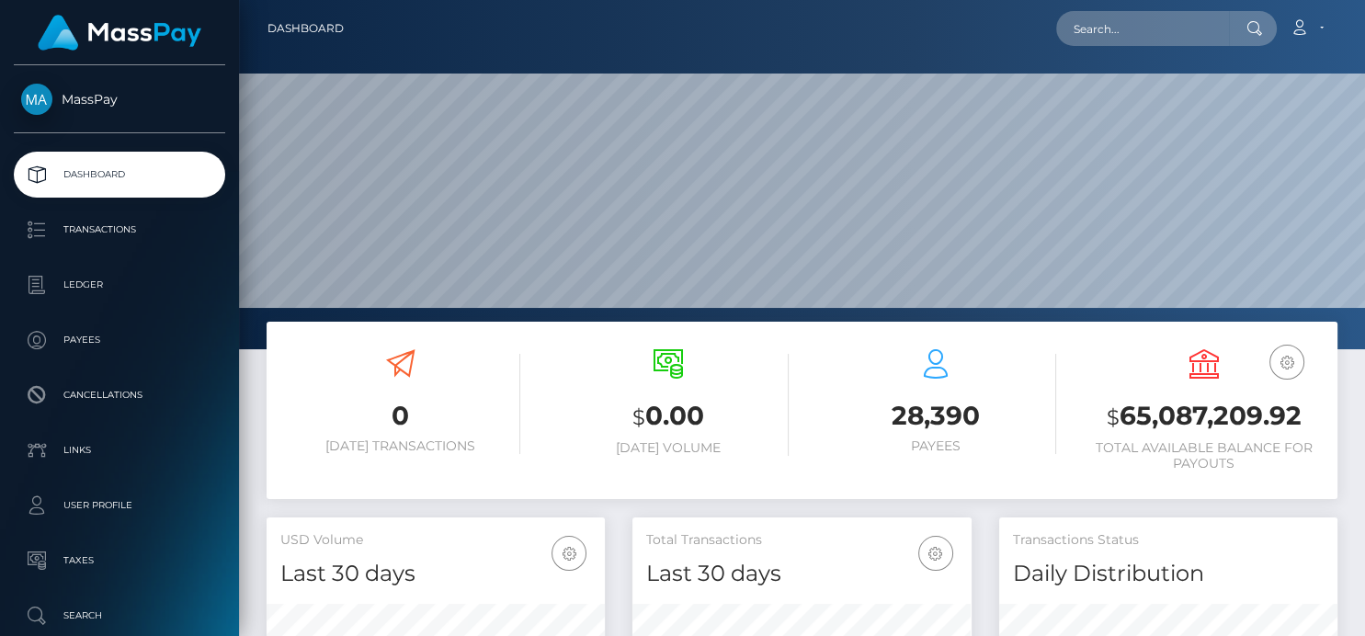
scroll to position [325, 338]
click at [1155, 38] on input "text" at bounding box center [1142, 28] width 173 height 35
paste input "[EMAIL_ADDRESS][DOMAIN_NAME]"
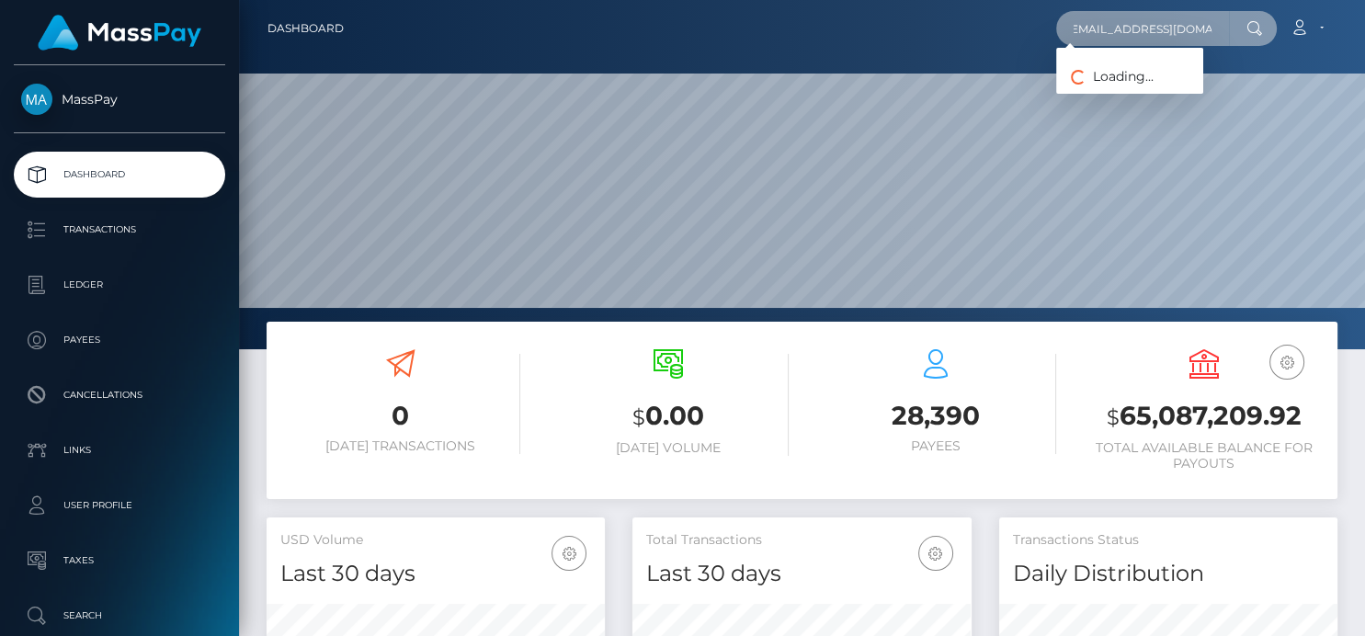
scroll to position [0, 9]
type input "[EMAIL_ADDRESS][DOMAIN_NAME]"
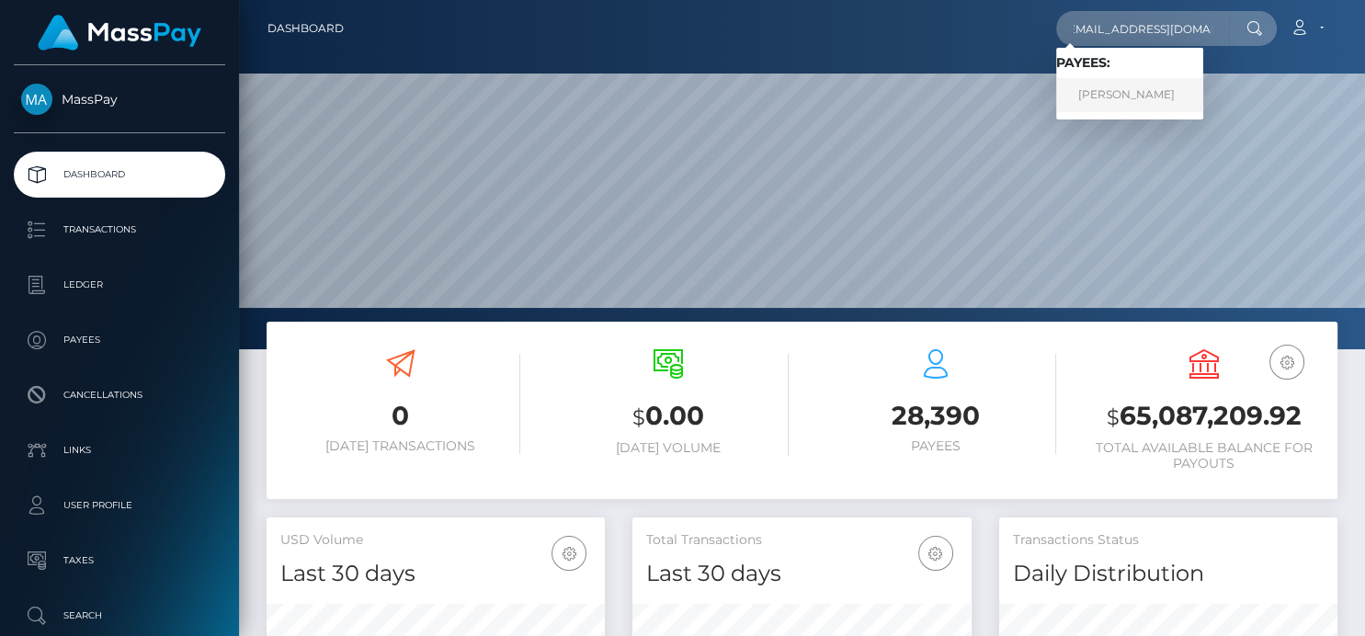
scroll to position [0, 0]
drag, startPoint x: 1131, startPoint y: 90, endPoint x: 1104, endPoint y: 103, distance: 29.6
click at [1104, 103] on link "BREONNA RAELINDA LEIBY" at bounding box center [1129, 95] width 147 height 34
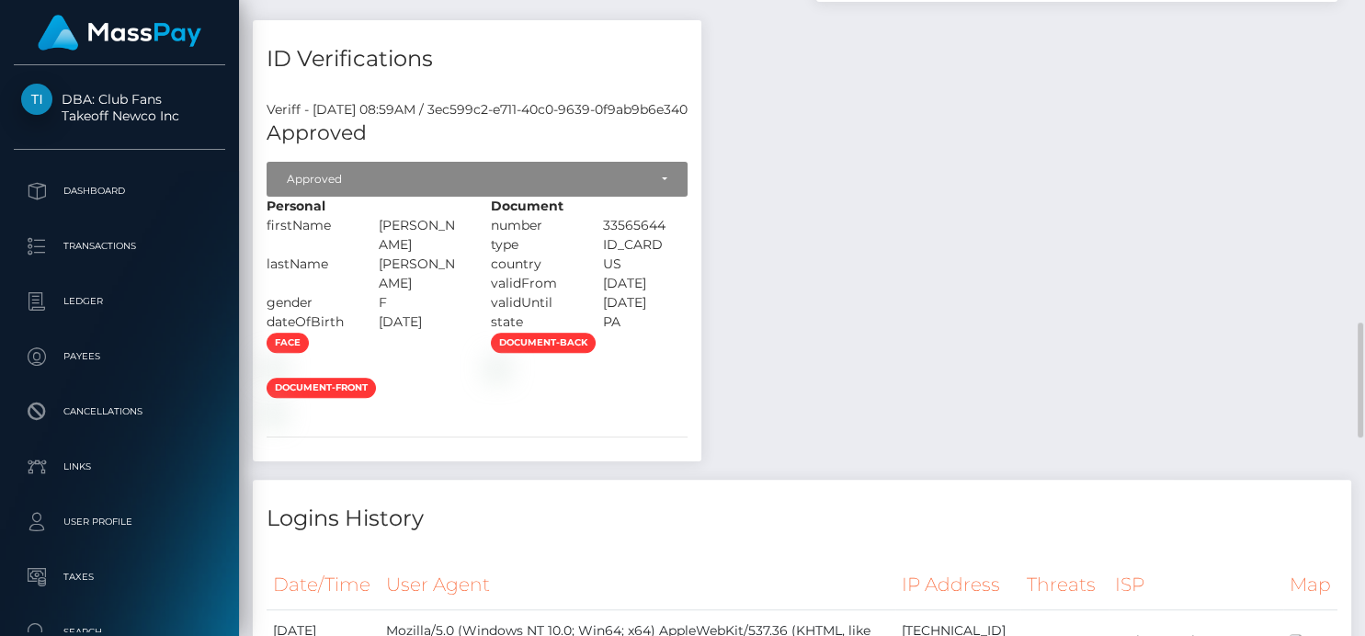
scroll to position [920, 0]
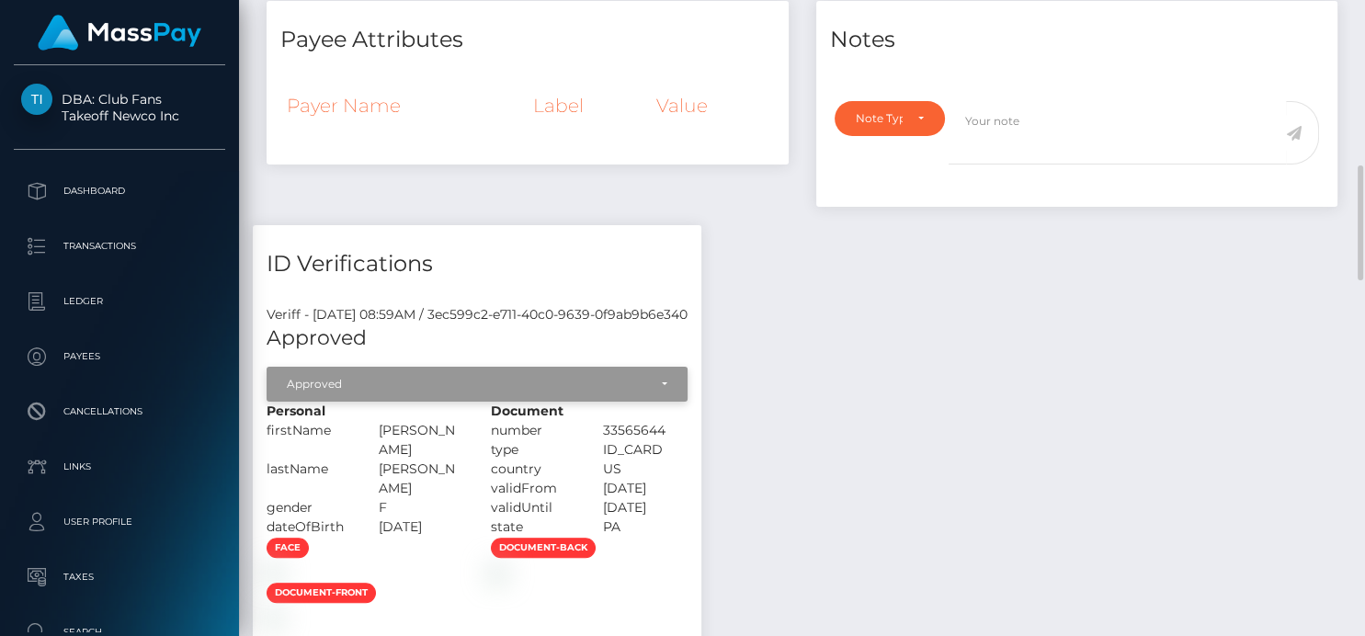
click at [667, 377] on div "Approved" at bounding box center [477, 384] width 381 height 15
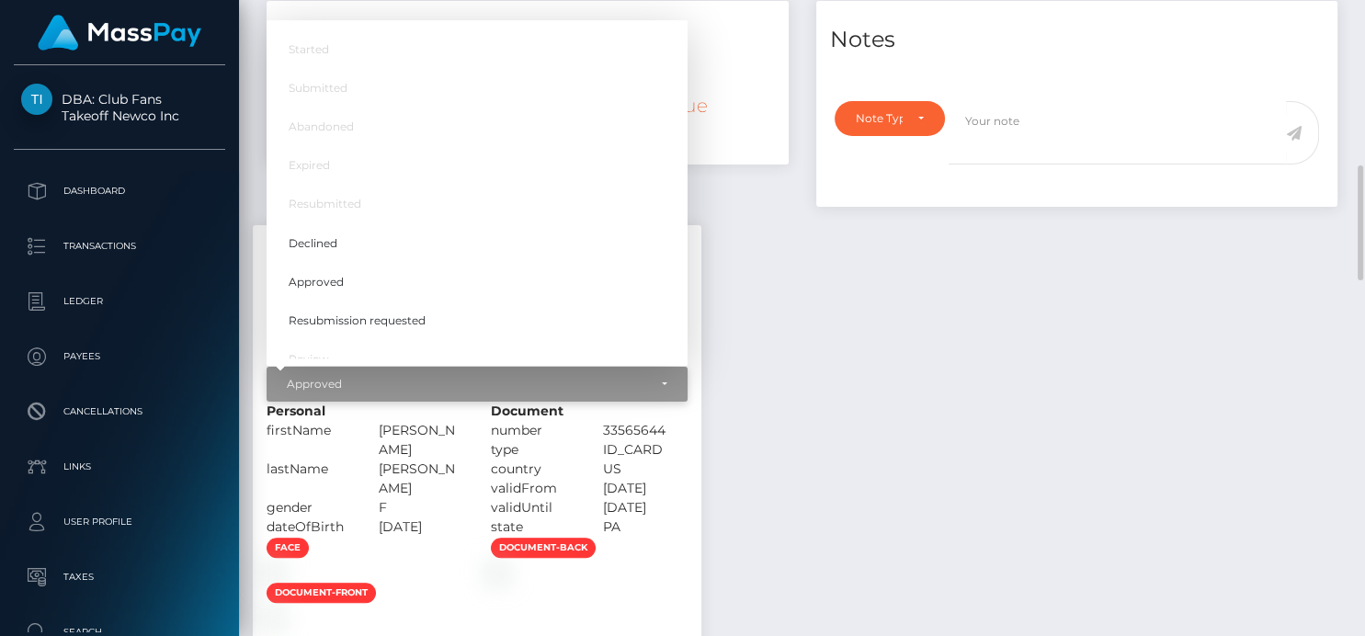
scroll to position [221, 338]
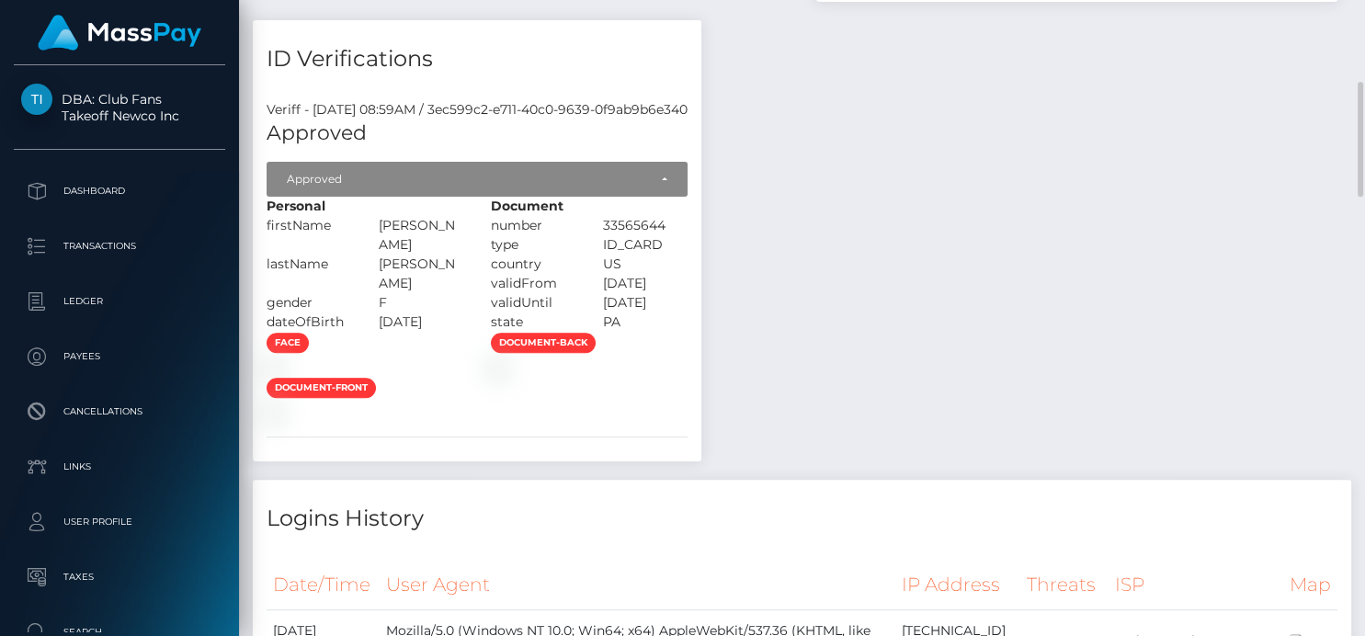
scroll to position [1023, 0]
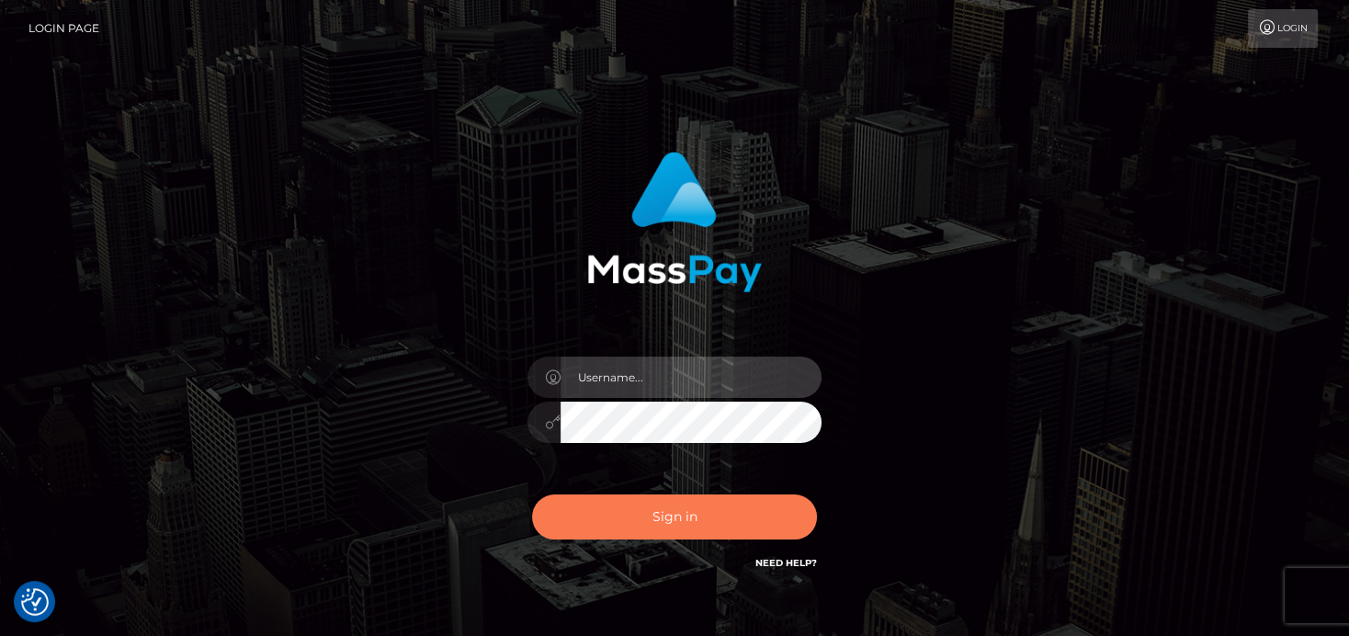
type input "[PERSON_NAME]"
click at [692, 527] on button "Sign in" at bounding box center [674, 517] width 285 height 45
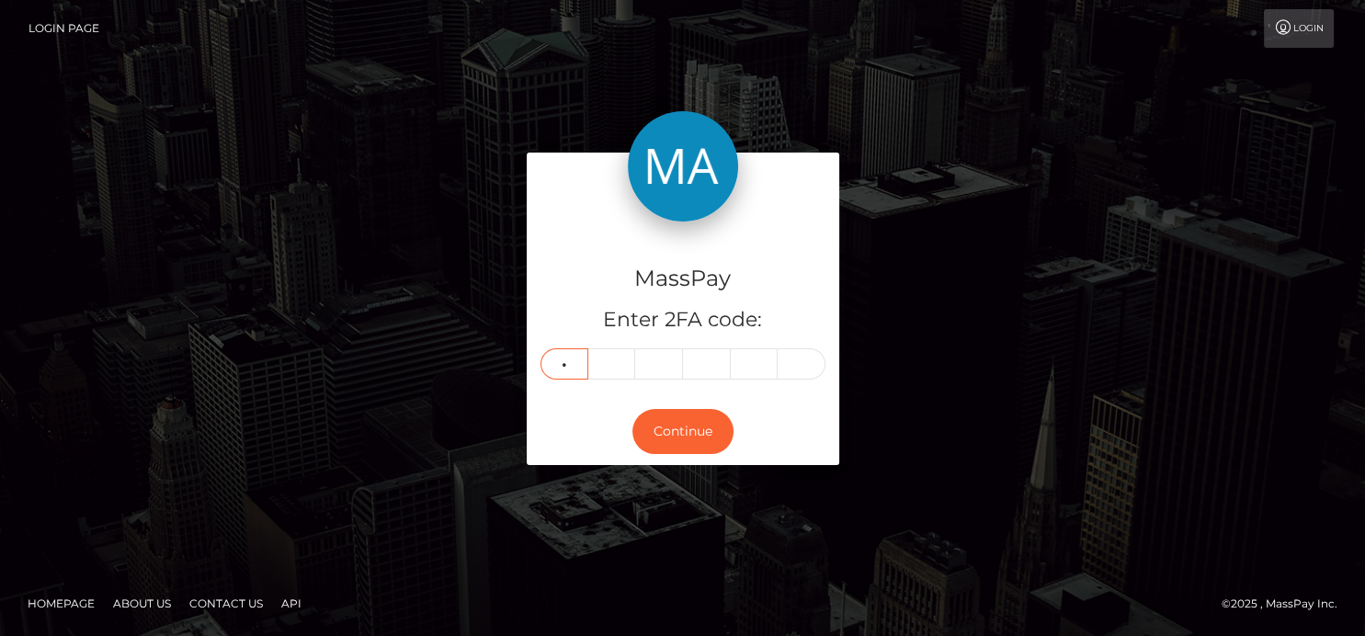
type input "3"
type input "7"
type input "6"
type input "9"
type input "3"
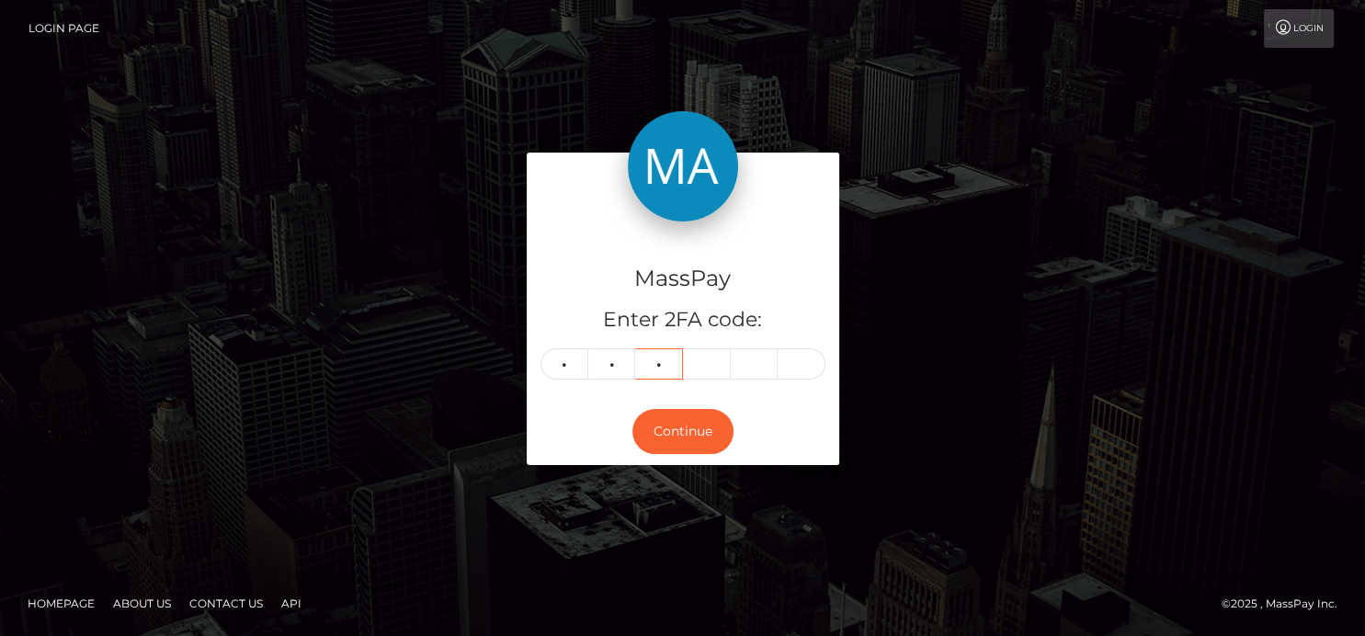
type input "0"
type input "2"
type input "0"
type input "8"
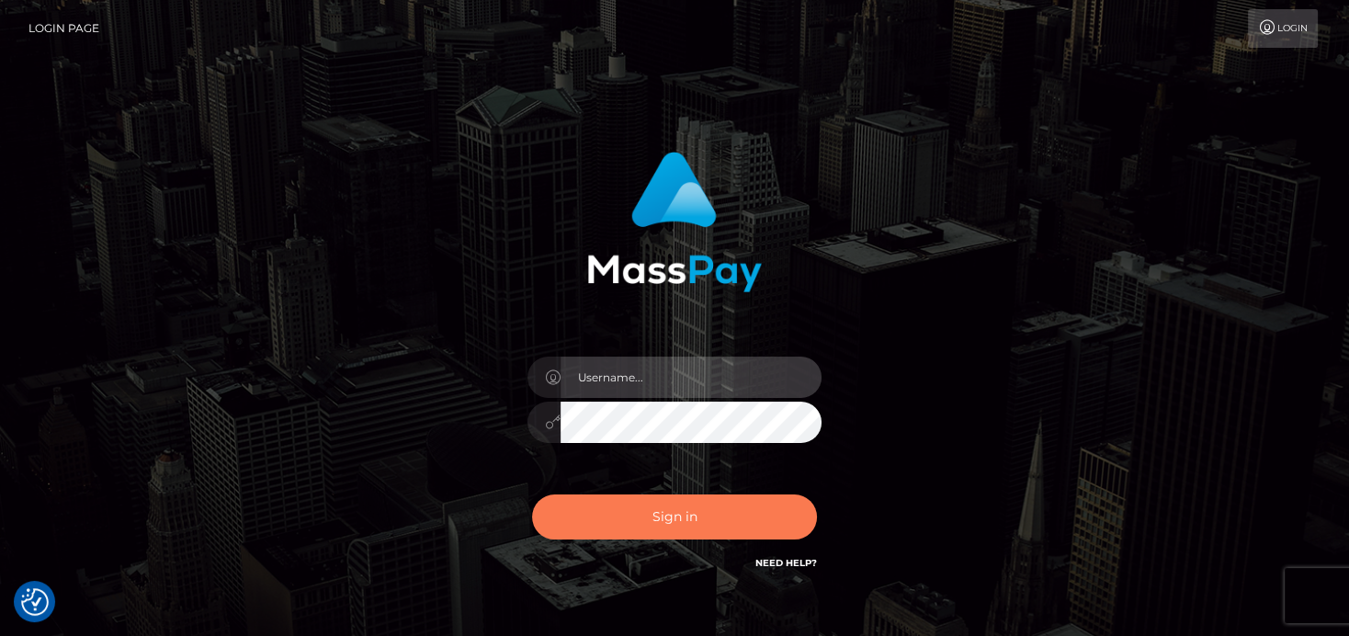
type input "[PERSON_NAME]"
click at [585, 503] on button "Sign in" at bounding box center [674, 517] width 285 height 45
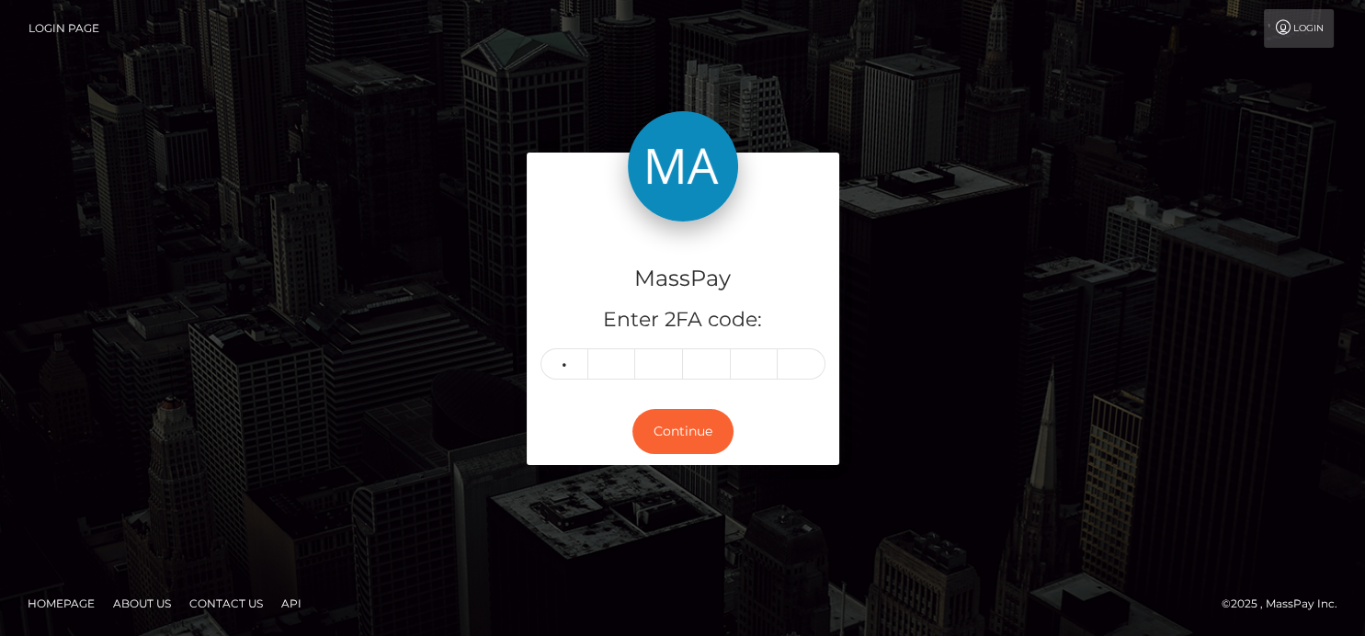
type input "9"
type input "3"
type input "0"
type input "2"
type input "0"
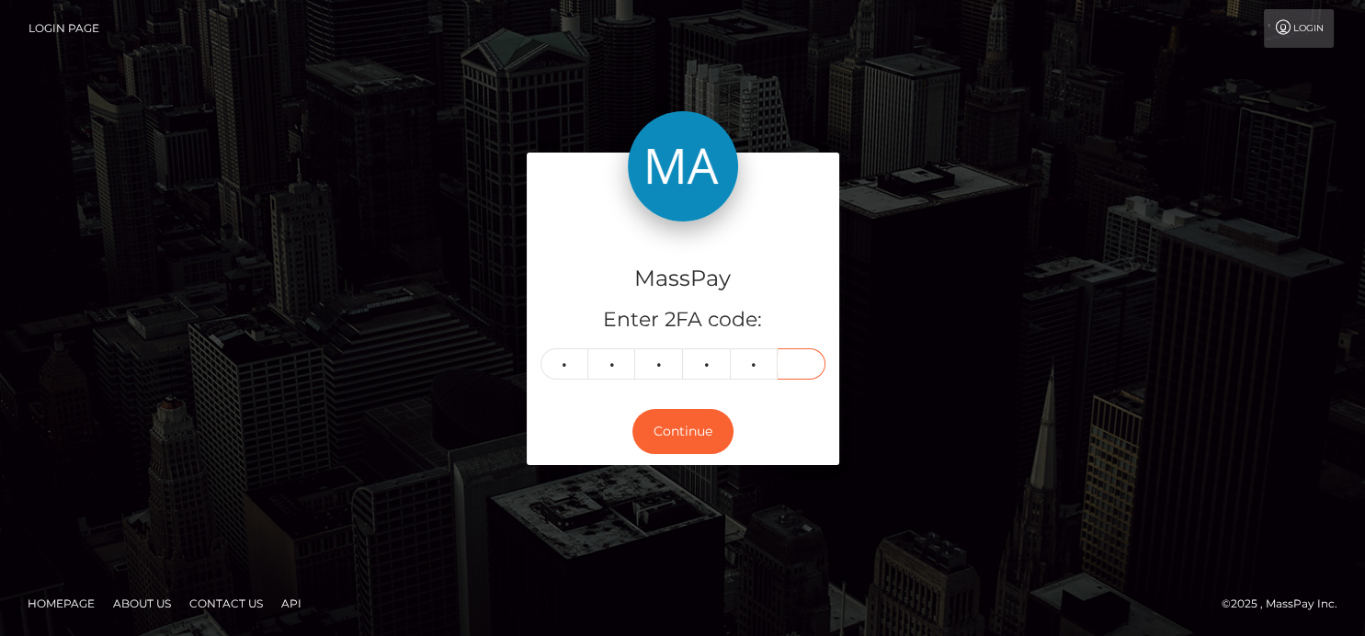
type input "8"
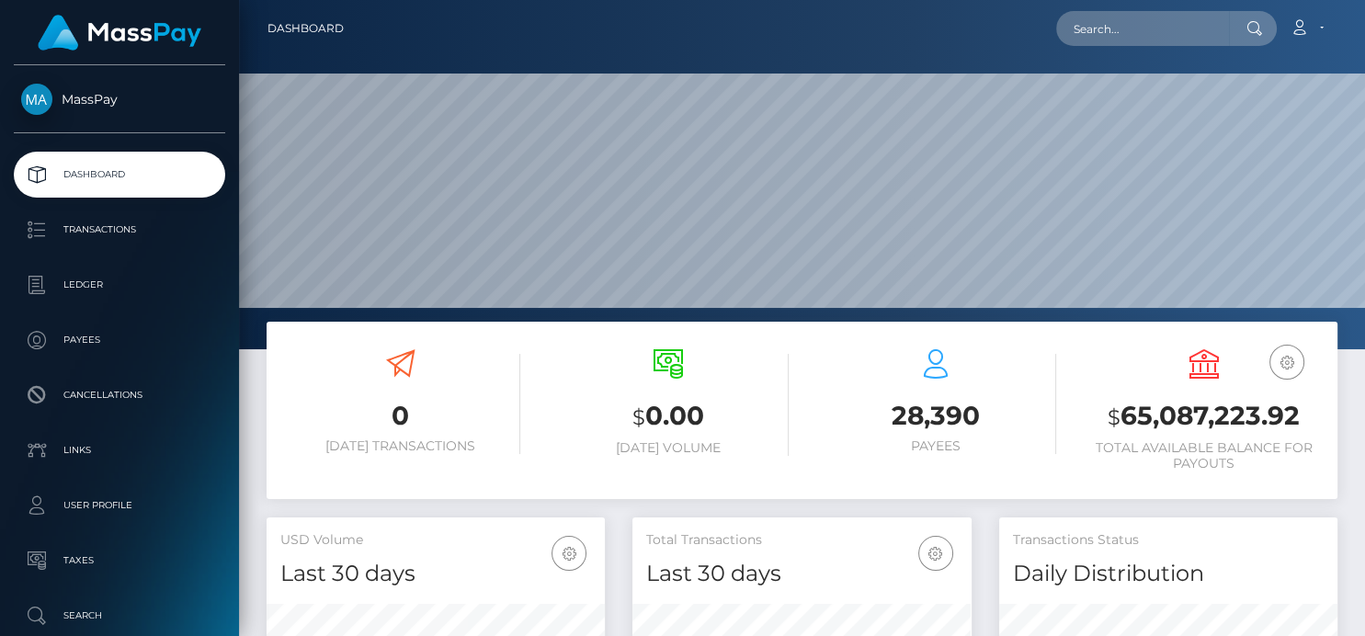
scroll to position [325, 338]
click at [1075, 34] on input "text" at bounding box center [1142, 28] width 173 height 35
paste input "ccarmel57@hotmail.com"
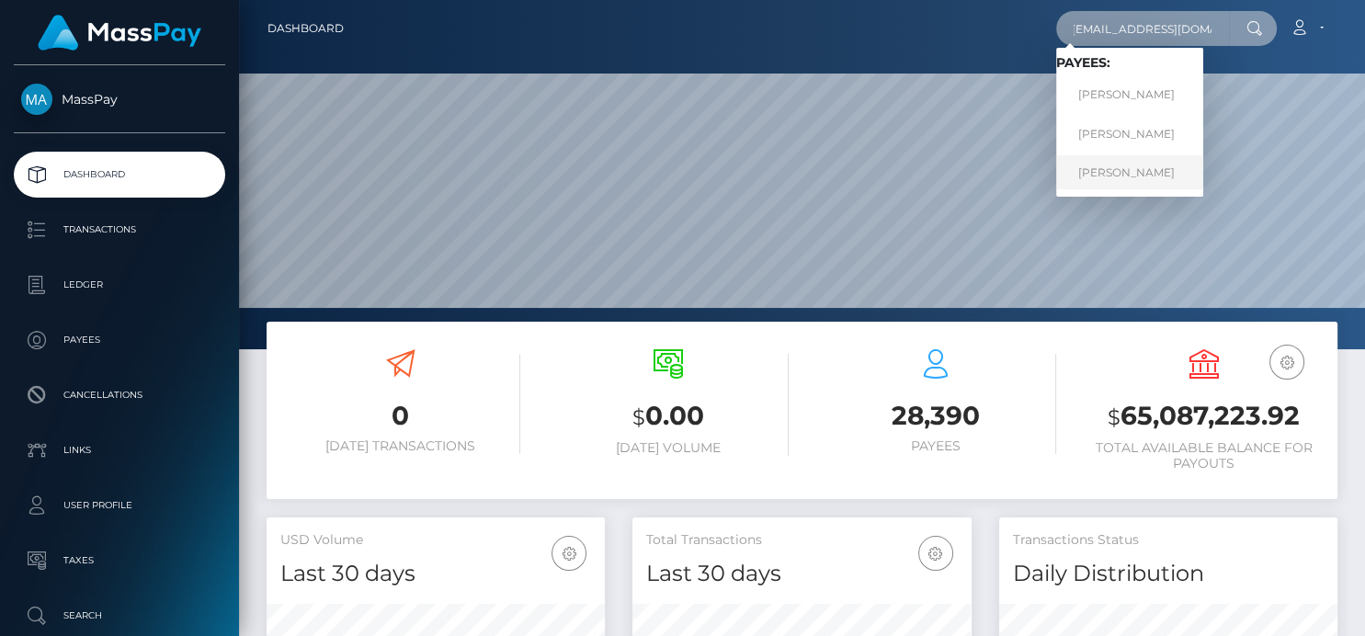
type input "ccarmel57@hotmail.com"
click at [1089, 178] on link "Colette Jackson" at bounding box center [1129, 172] width 147 height 34
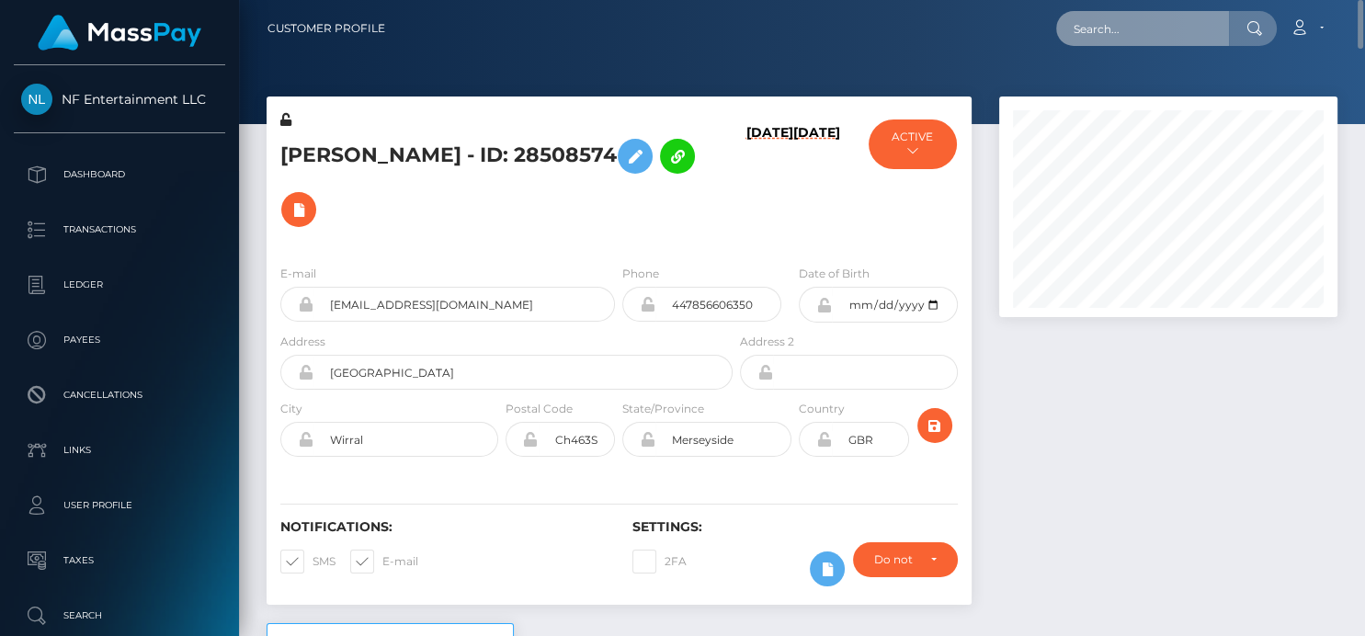
click at [1086, 41] on input "text" at bounding box center [1142, 28] width 173 height 35
paste input "ccarmel57@hotmail.com"
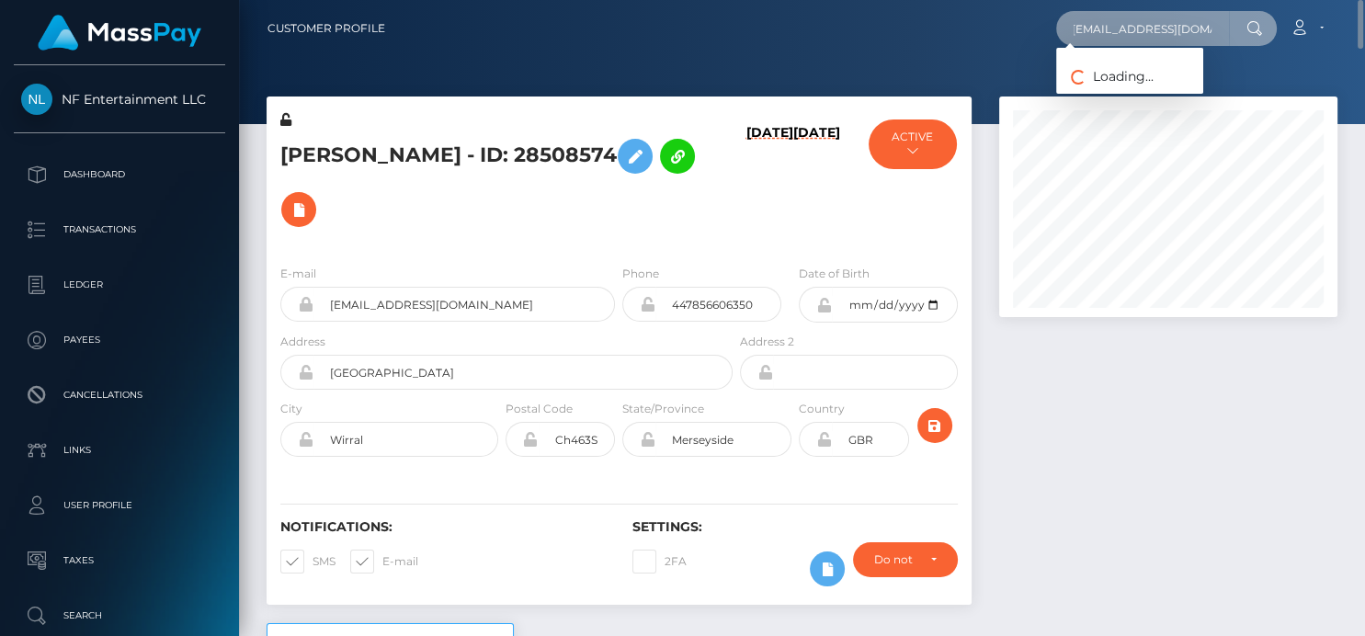
type input "ccarmel57@hotmail.com"
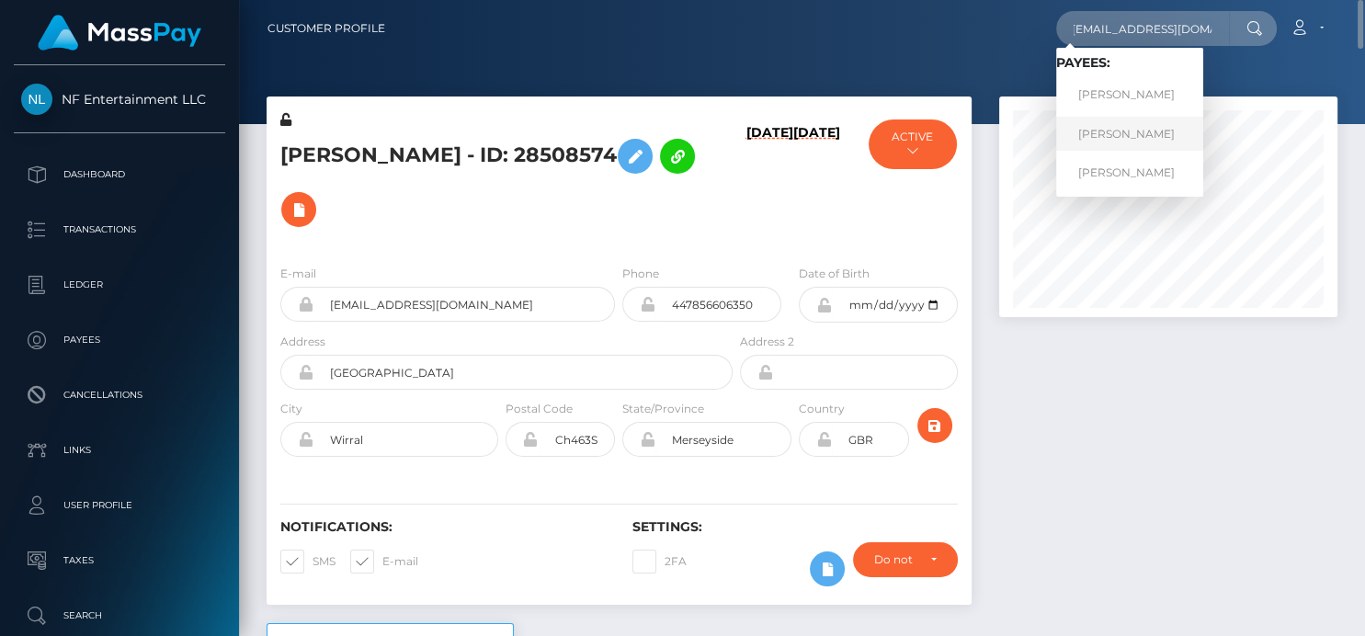
scroll to position [0, 0]
click at [1145, 143] on link "Colette Jackson" at bounding box center [1129, 134] width 147 height 34
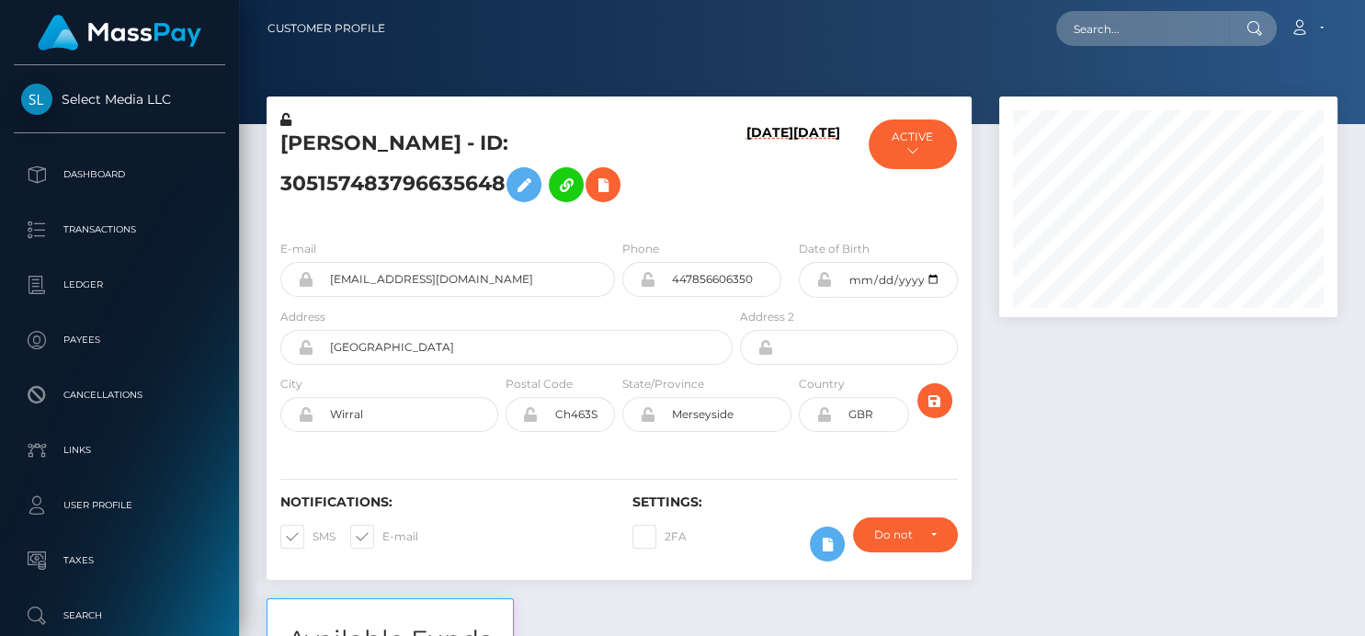
scroll to position [221, 338]
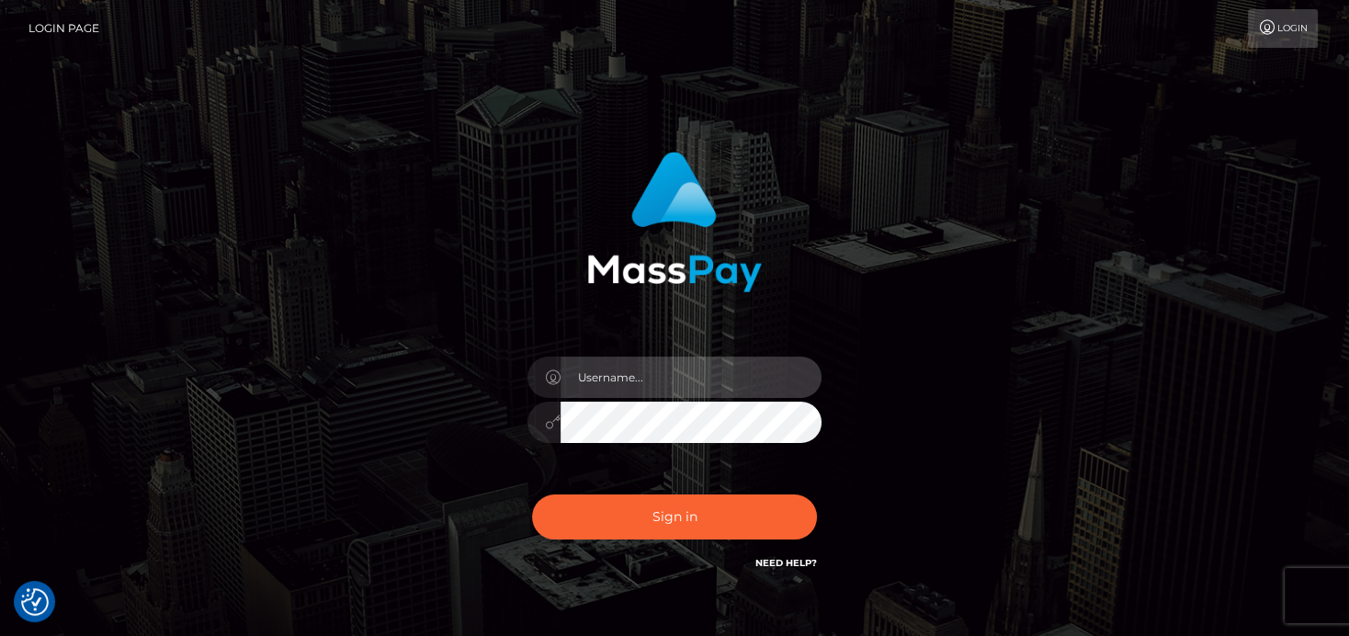
type input "[PERSON_NAME]"
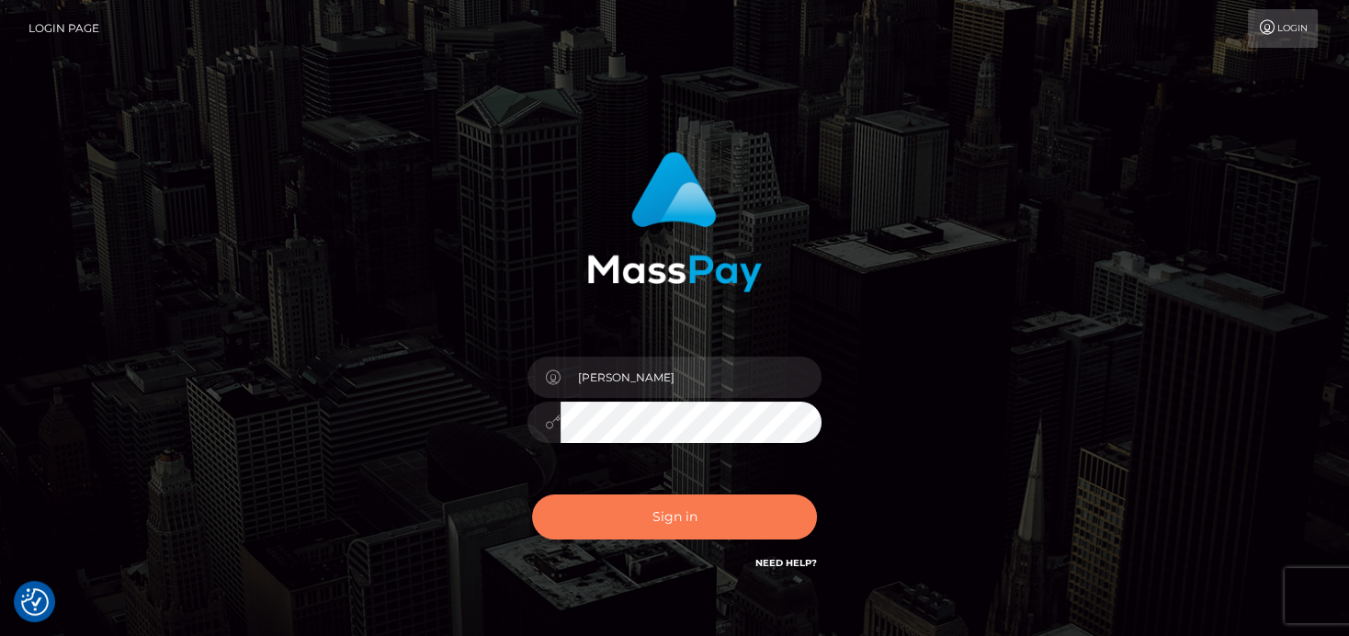
click at [637, 497] on button "Sign in" at bounding box center [674, 517] width 285 height 45
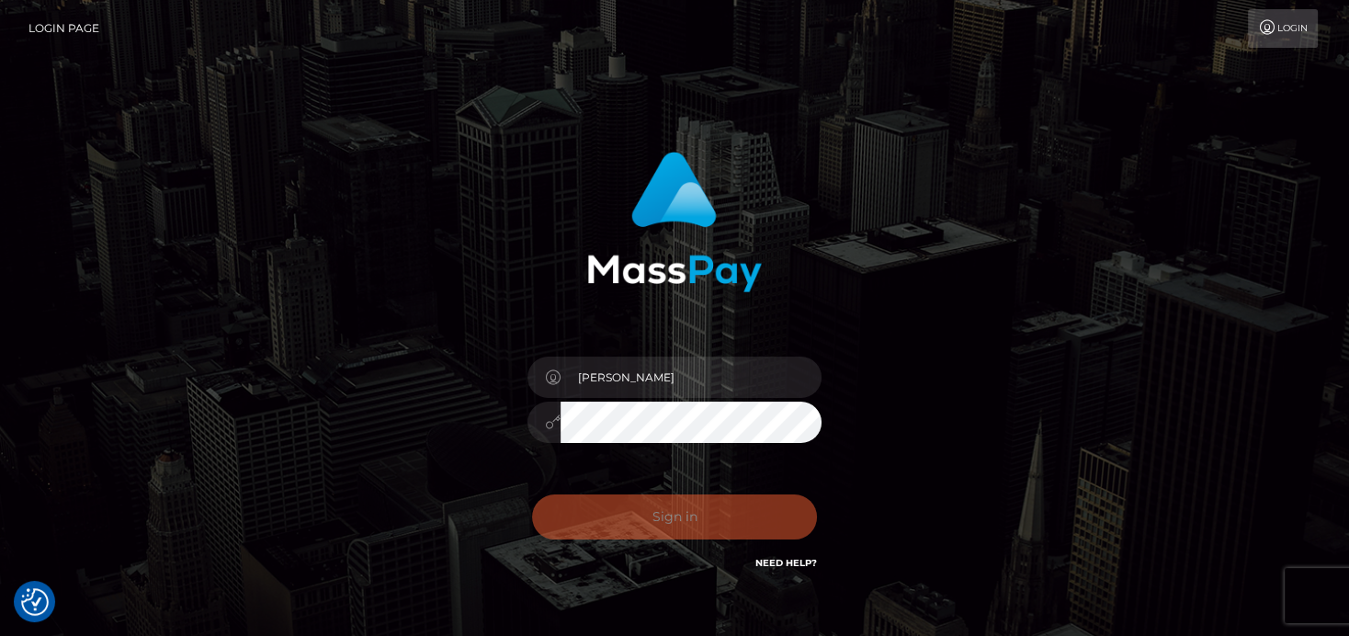
click at [644, 504] on div "Sign in Need Help?" at bounding box center [675, 525] width 322 height 82
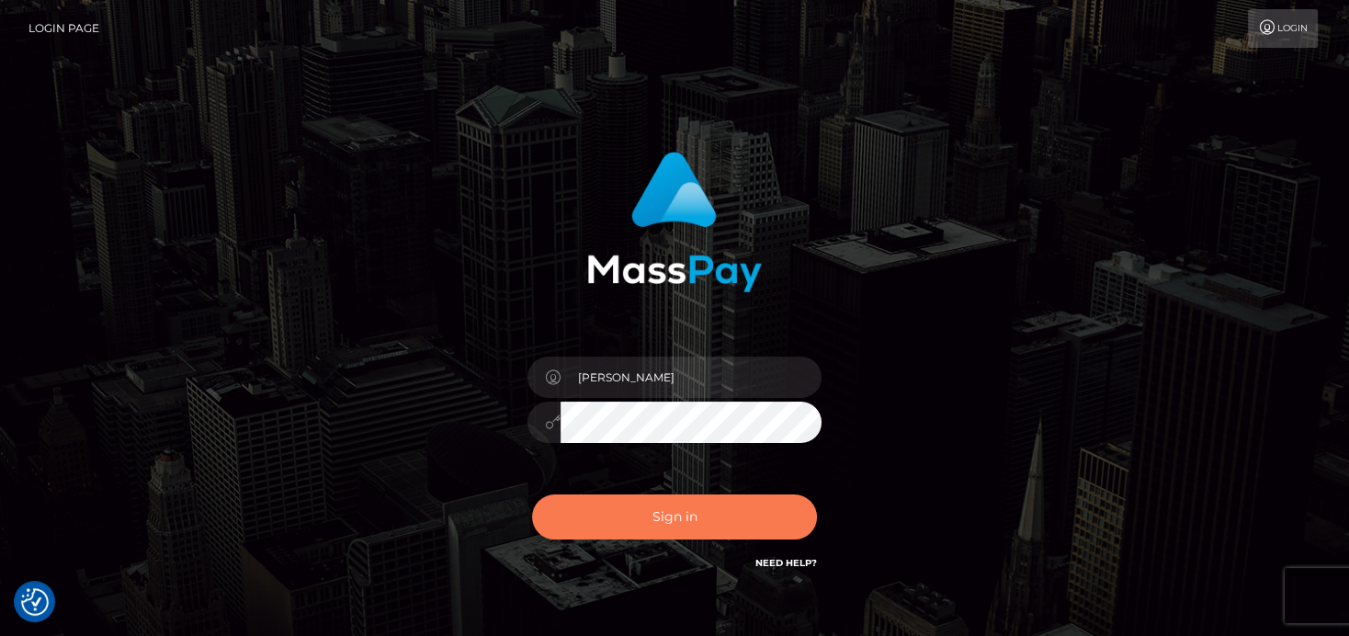
click at [653, 516] on button "Sign in" at bounding box center [674, 517] width 285 height 45
type input "[PERSON_NAME]"
click at [602, 517] on button "Sign in" at bounding box center [674, 517] width 285 height 45
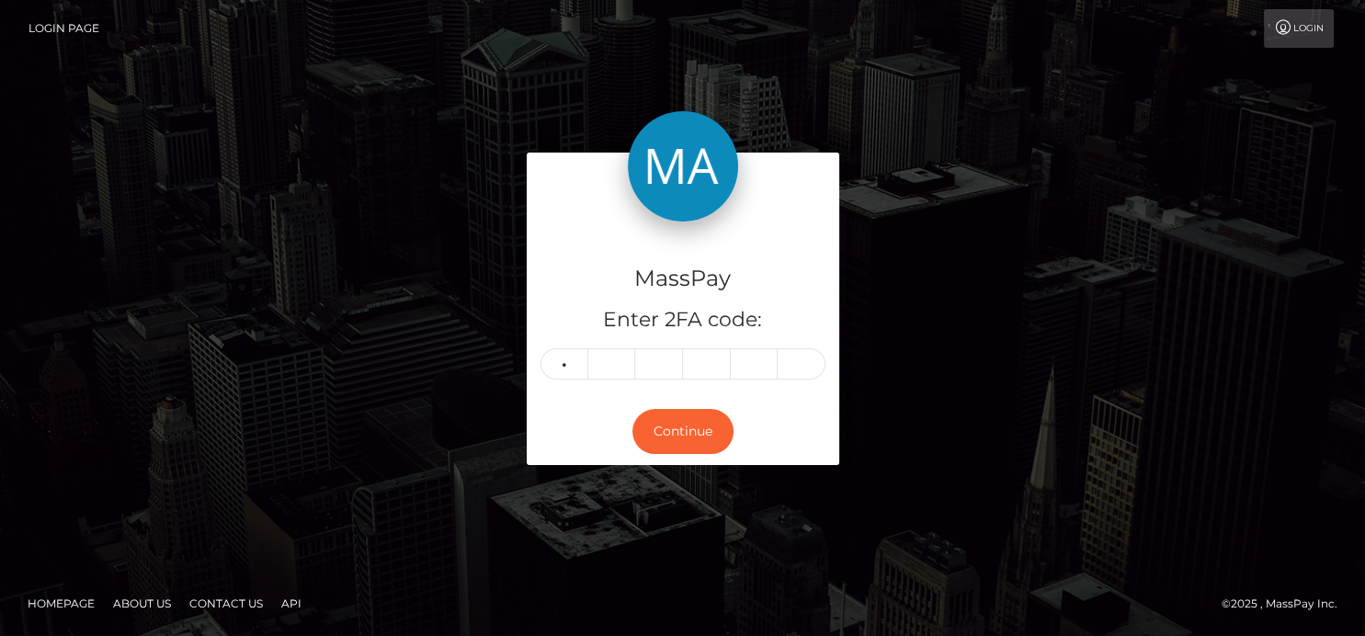
type input "9"
type input "5"
type input "8"
type input "3"
type input "4"
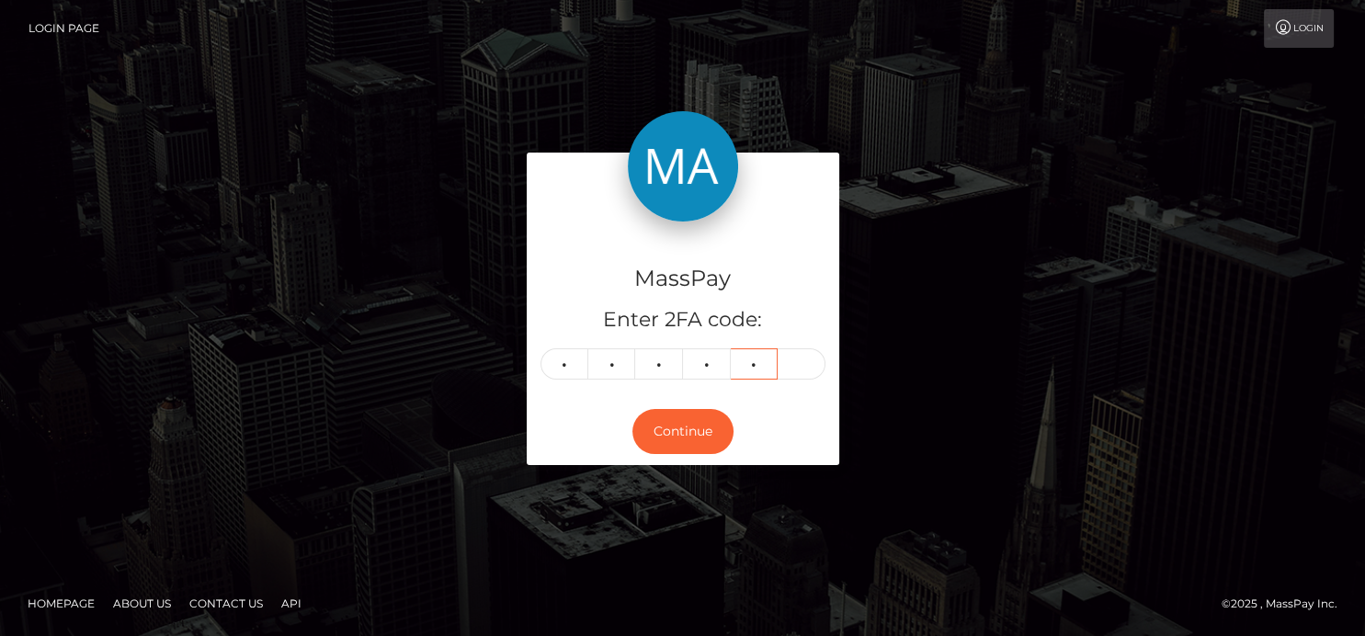
type input "8"
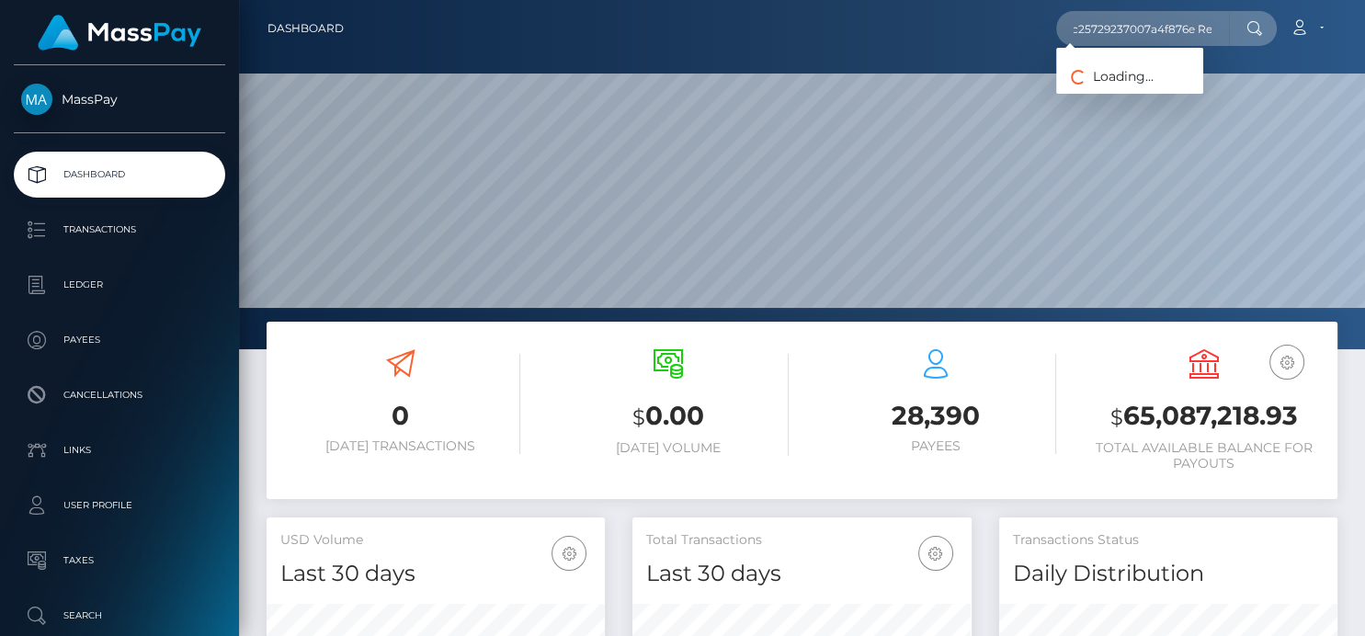
scroll to position [0, 266]
type input "VygantasLipskas / Vygantas Lipskas RET - ID: fyc25729237007a4f876e Ret"
drag, startPoint x: 1066, startPoint y: 16, endPoint x: 1363, endPoint y: -19, distance: 299.0
click at [1363, 0] on html "MassPay Dashboard Transactions Ledger Payees Cancellations Links" at bounding box center [682, 318] width 1365 height 636
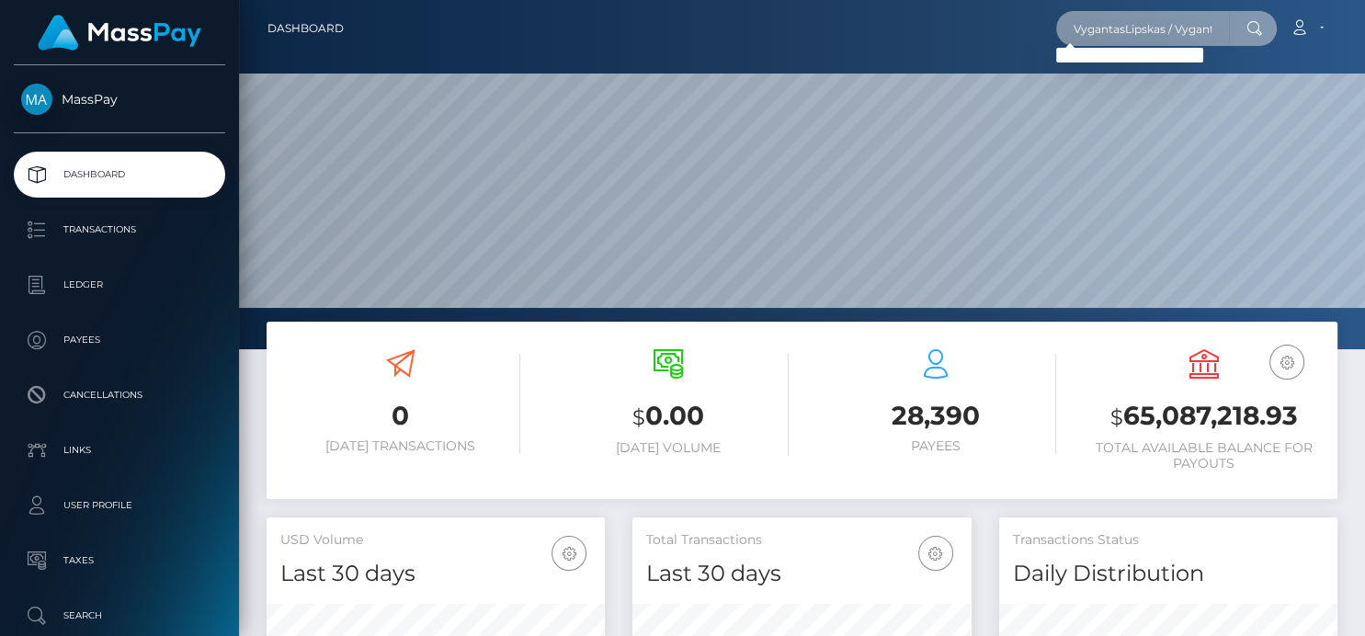
click at [1075, 38] on input "VygantasLipskas / Vygantas Lipskas RET - ID: fyc25729237007a4f876e Ret" at bounding box center [1142, 28] width 173 height 35
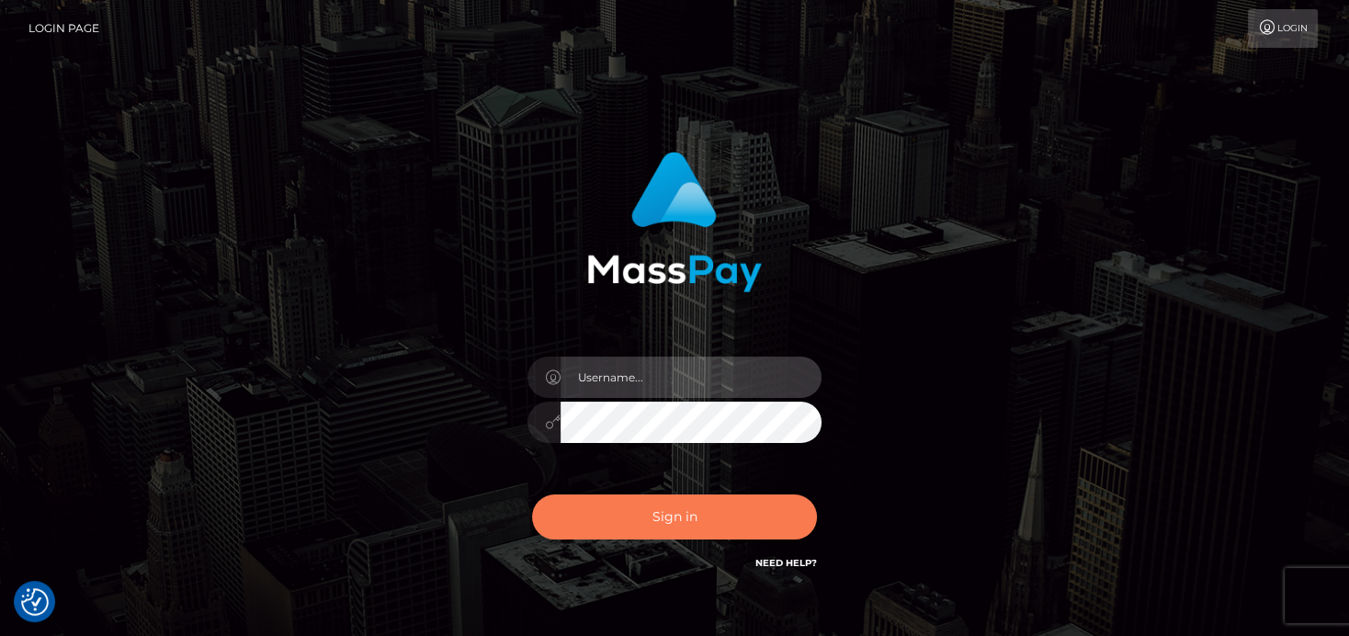
type input "[PERSON_NAME]"
click at [738, 509] on button "Sign in" at bounding box center [674, 517] width 285 height 45
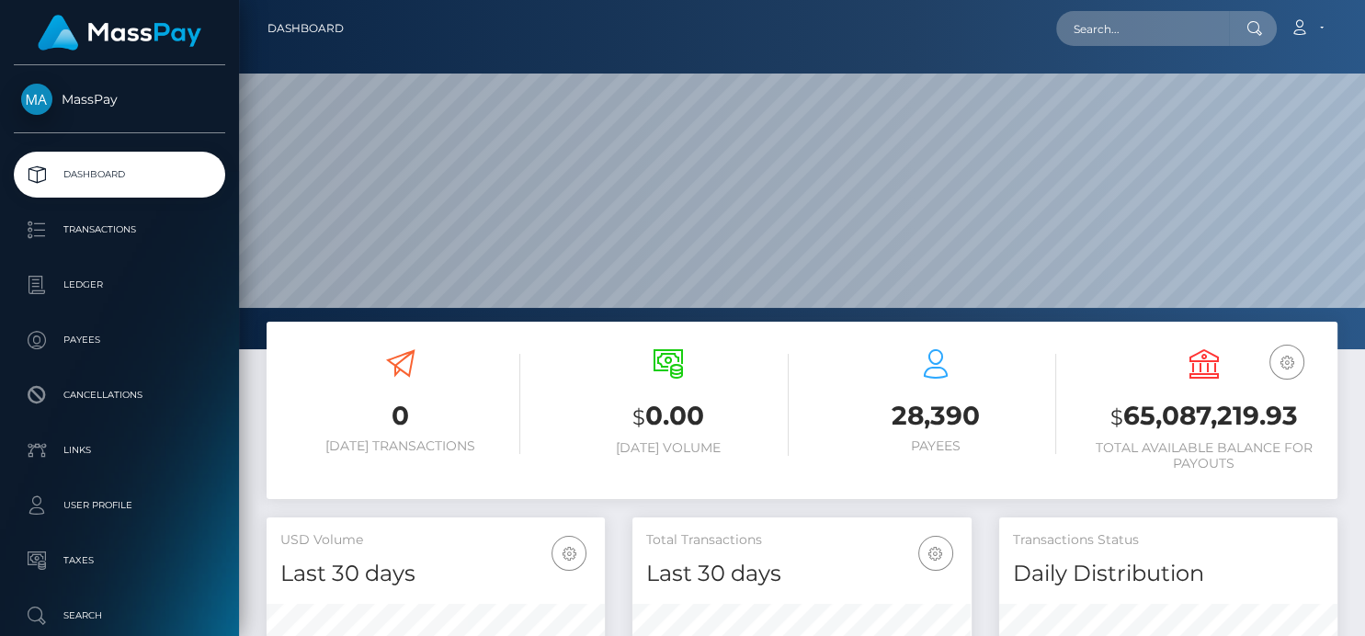
scroll to position [325, 338]
click at [1112, 34] on input "text" at bounding box center [1142, 28] width 173 height 35
paste input "Vygantas Lipska"
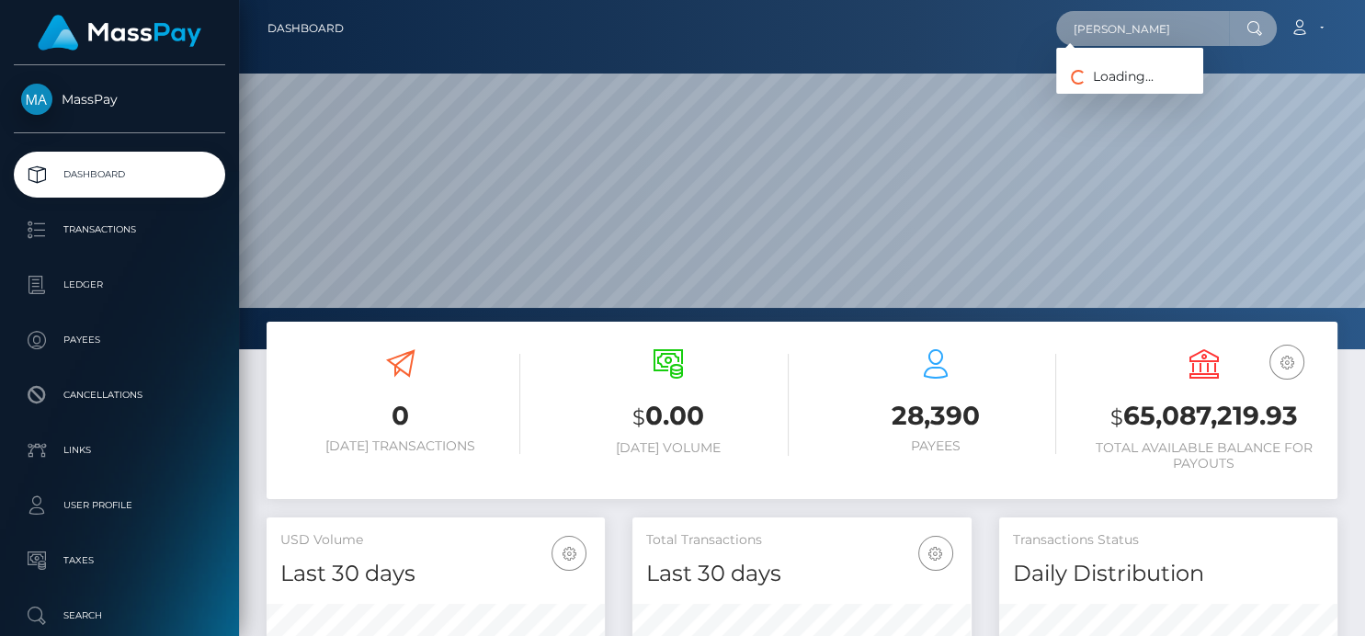
click at [1095, 37] on input "Vygantas Lipska" at bounding box center [1142, 28] width 173 height 35
drag, startPoint x: 1305, startPoint y: 23, endPoint x: 1363, endPoint y: 2, distance: 61.6
click at [1363, 2] on nav "Dashboard Vygantas Lipska Loading... Loading... Account" at bounding box center [802, 28] width 1126 height 57
click at [1062, 43] on div "Vygantas Lipska Loading... Loading..." at bounding box center [1166, 28] width 221 height 35
drag, startPoint x: 1078, startPoint y: 23, endPoint x: 1362, endPoint y: -2, distance: 285.1
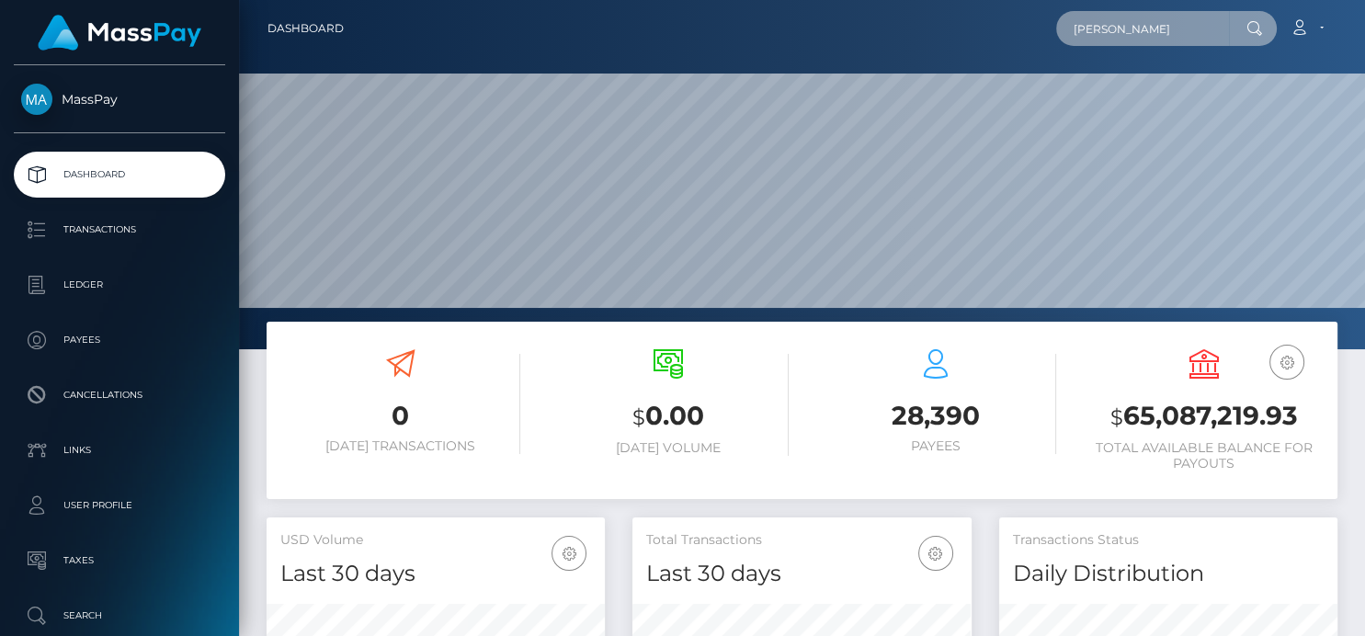
click at [1362, 0] on html "MassPay Dashboard Transactions Ledger Payees Cancellations Links" at bounding box center [682, 318] width 1365 height 636
paste input "bizdev@bizmajors.com"
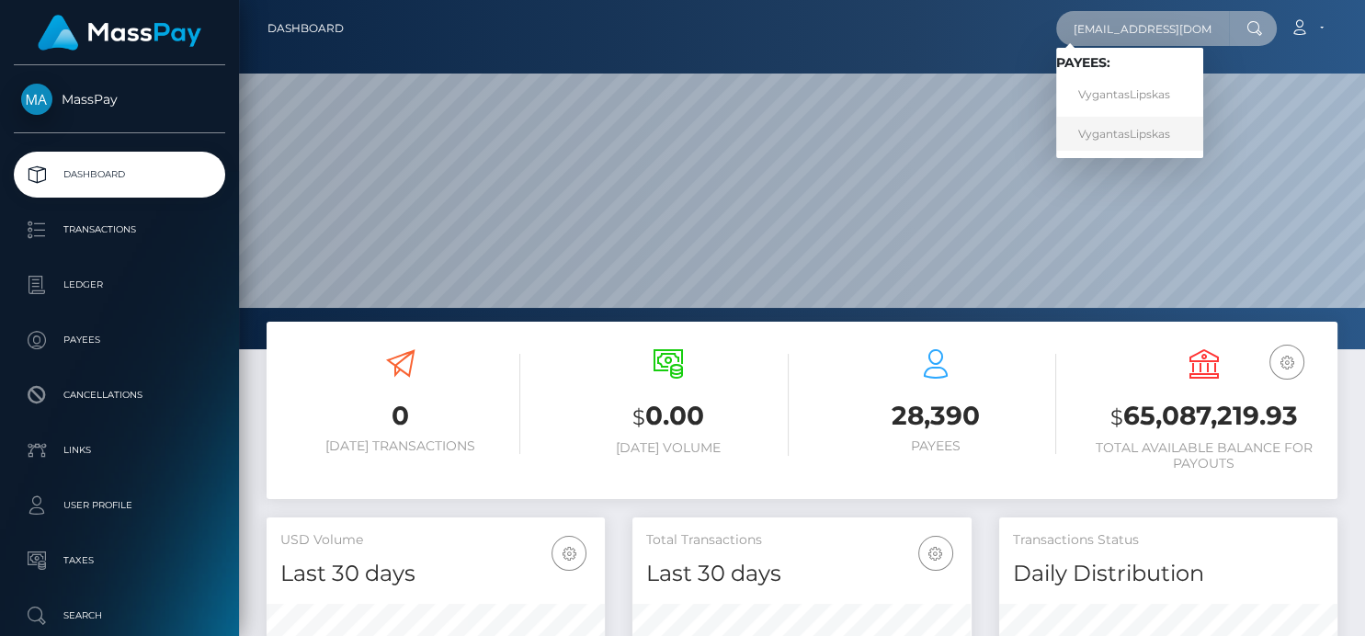
type input "bizdev@bizmajors.com"
click at [1132, 133] on link "VygantasLipskas" at bounding box center [1129, 134] width 147 height 34
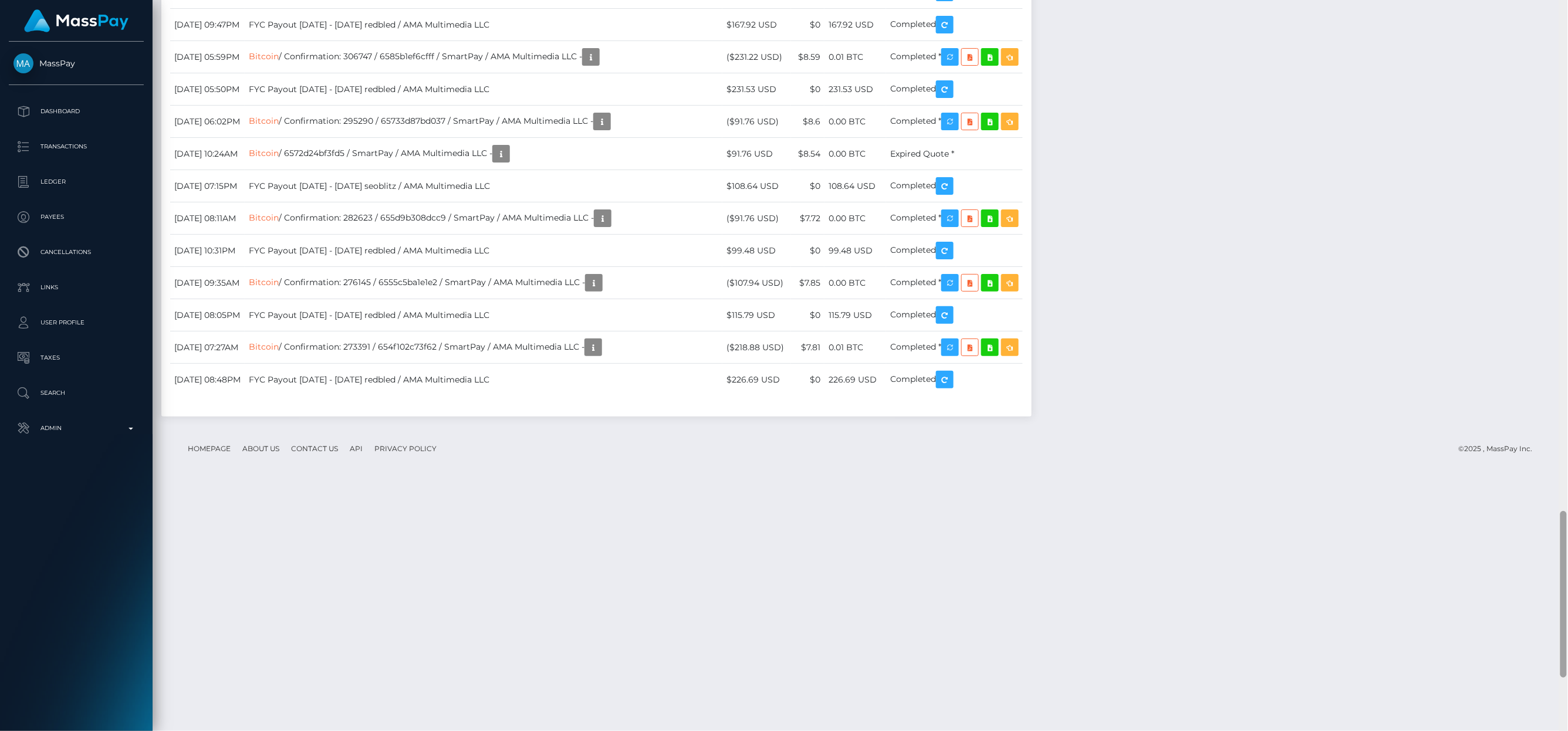
scroll to position [140, 449]
drag, startPoint x: 1175, startPoint y: 3, endPoint x: 1172, endPoint y: 316, distance: 313.0
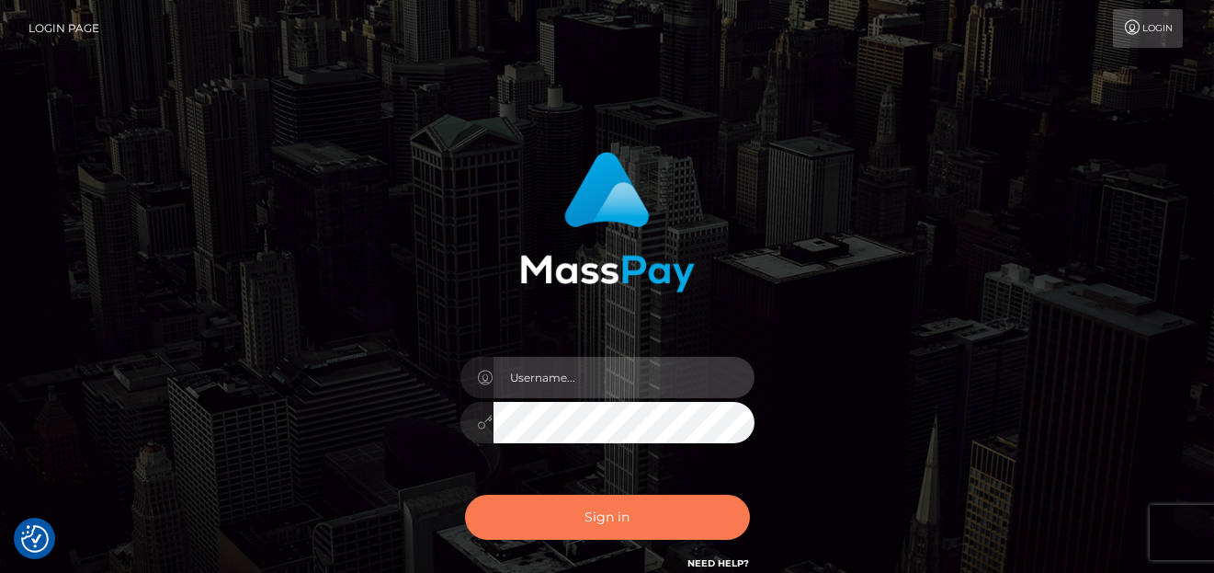
type input "[PERSON_NAME]"
click at [582, 528] on button "Sign in" at bounding box center [607, 517] width 285 height 45
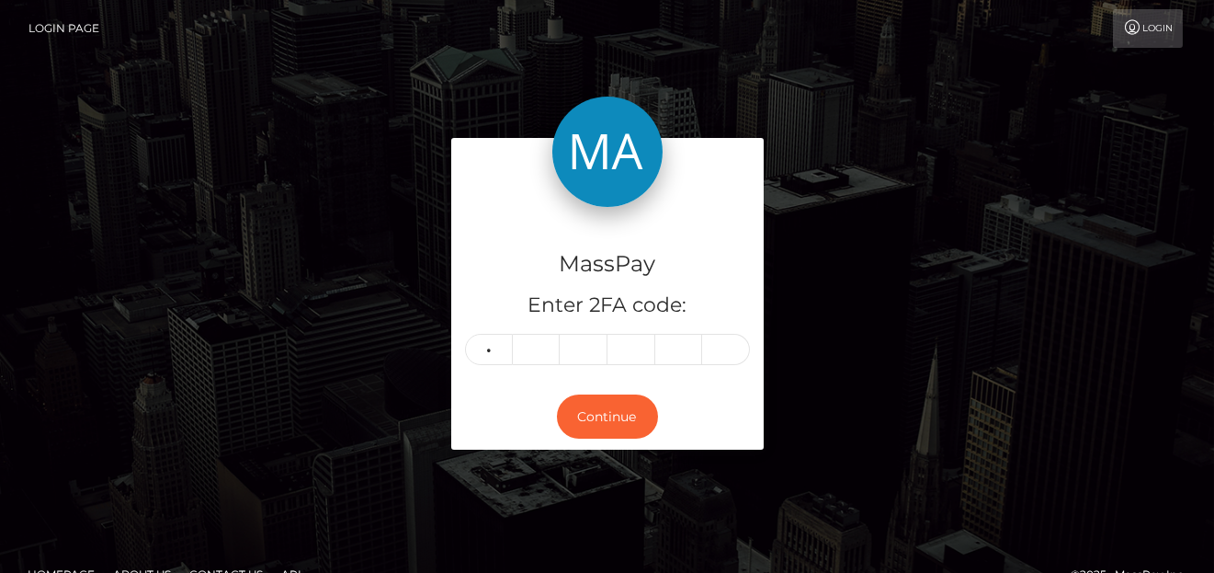
type input "6"
type input "0"
type input "5"
type input "6"
type input "9"
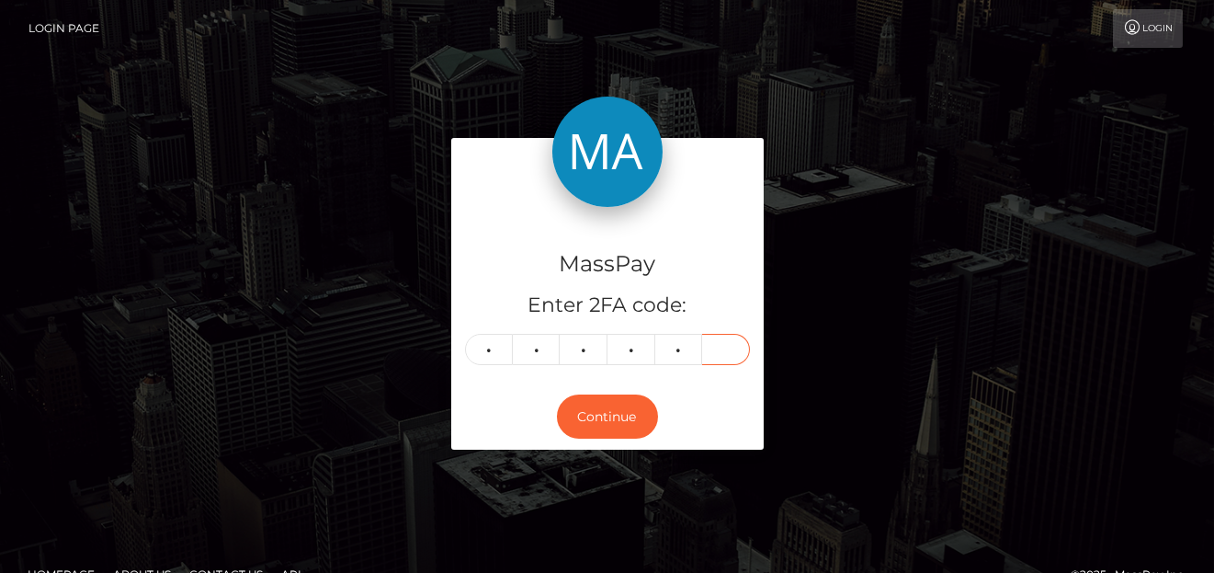
type input "5"
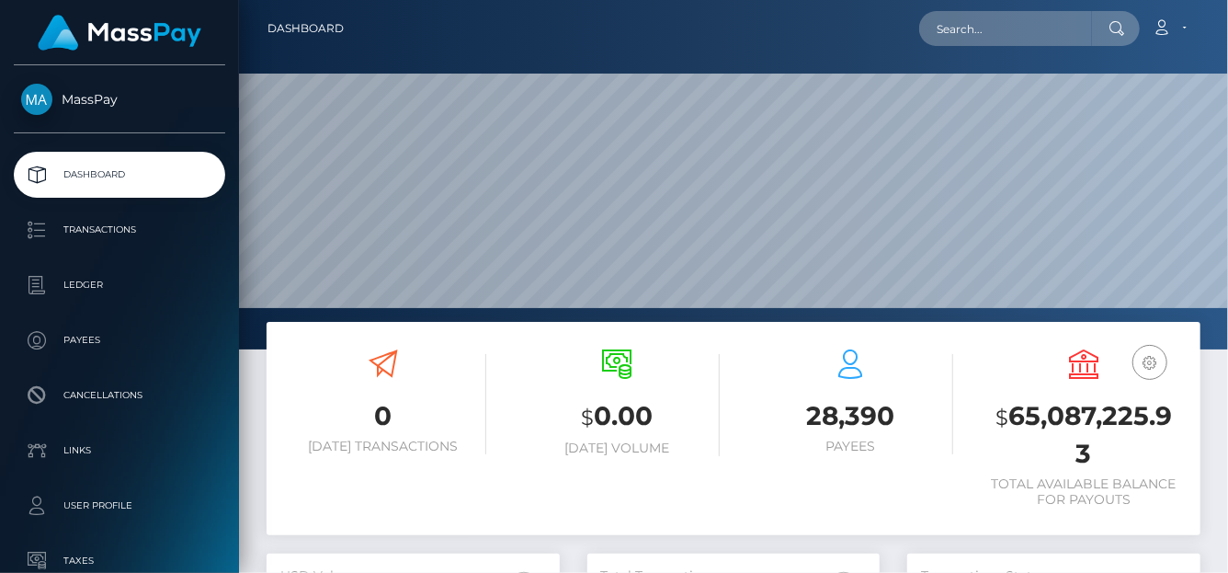
scroll to position [325, 293]
click at [962, 35] on input "text" at bounding box center [1005, 28] width 173 height 35
paste input "mistresssalem69@gmail.com"
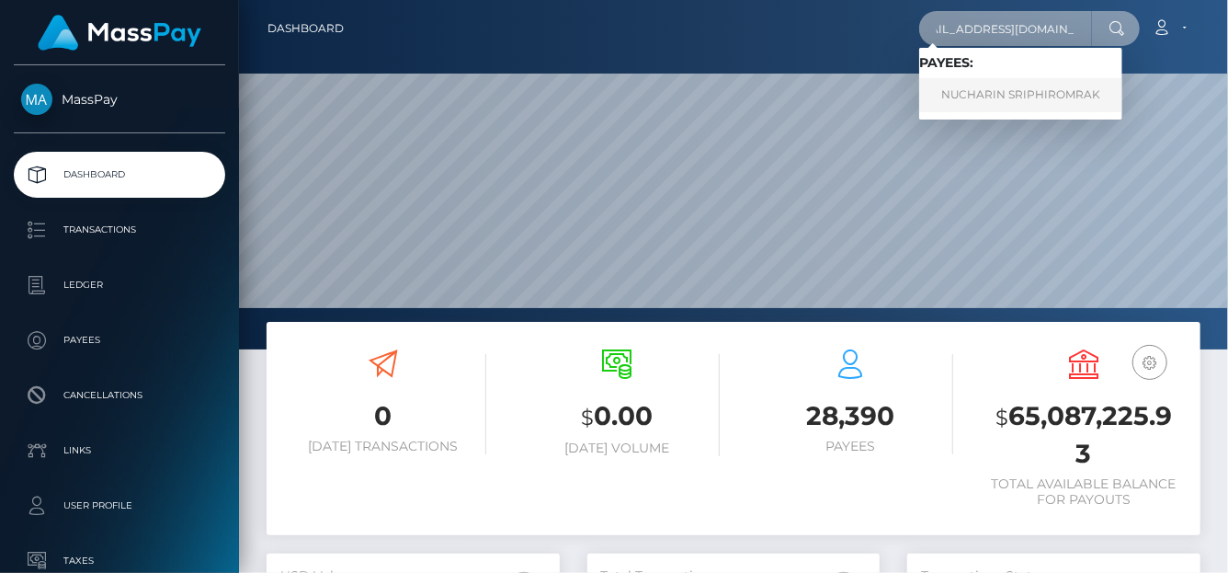
type input "mistresssalem69@gmail.com"
click at [951, 104] on link "NUCHARIN SRIPHIROMRAK" at bounding box center [1020, 95] width 203 height 34
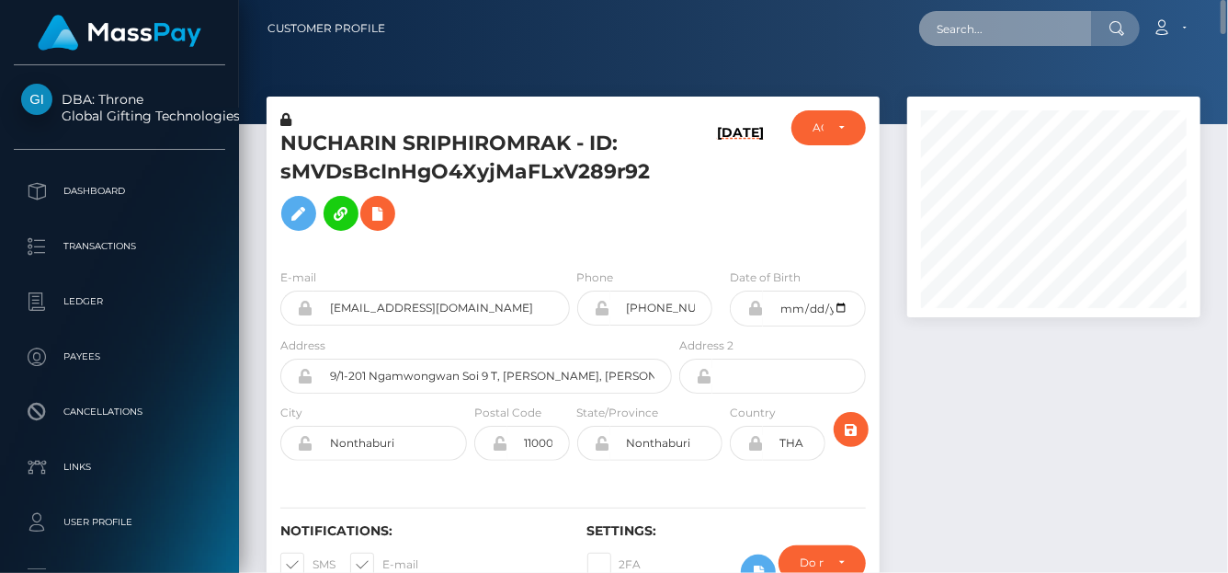
click at [985, 36] on input "text" at bounding box center [1005, 28] width 173 height 35
paste input "a0903451314@gmail.com"
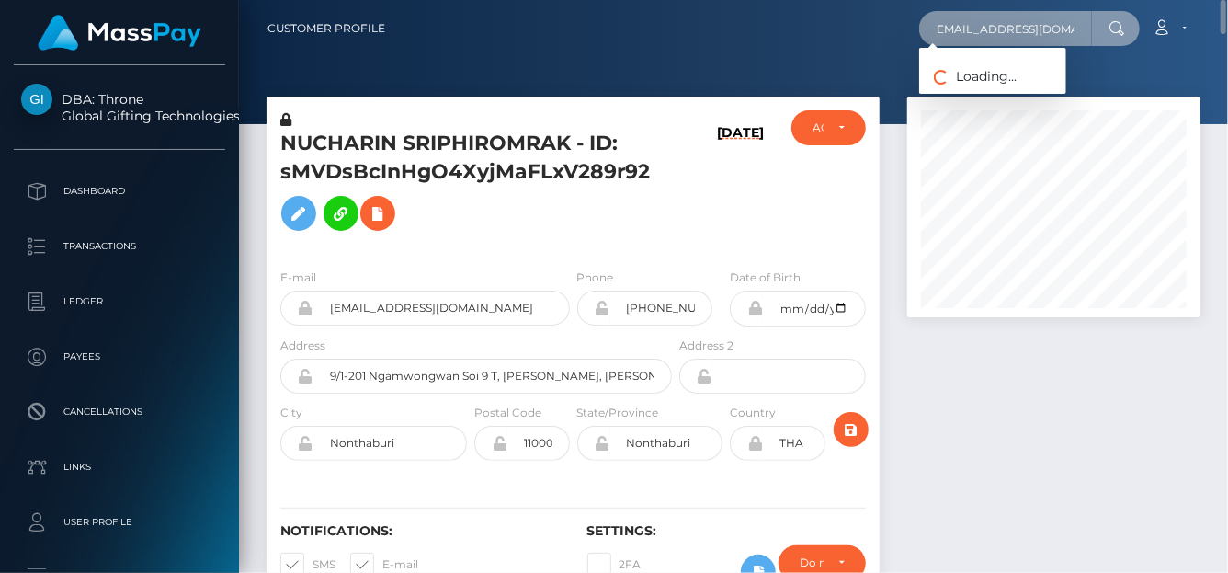
type input "a0903451314@gmail.com"
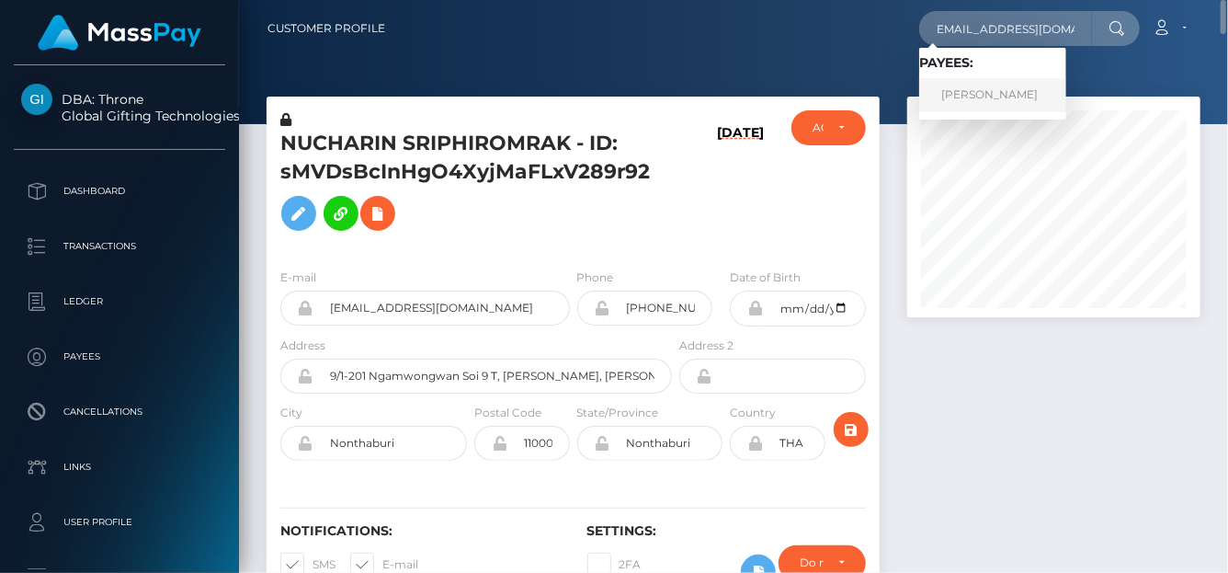
scroll to position [0, 0]
click at [967, 98] on link "Yu Yang Chung" at bounding box center [992, 95] width 147 height 34
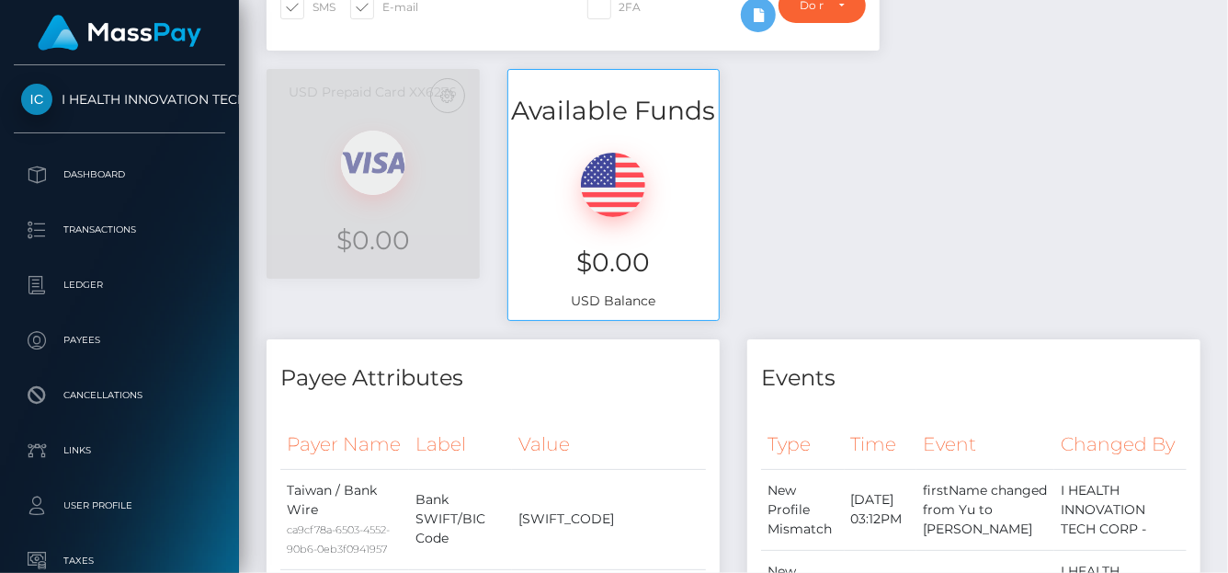
scroll to position [3, 0]
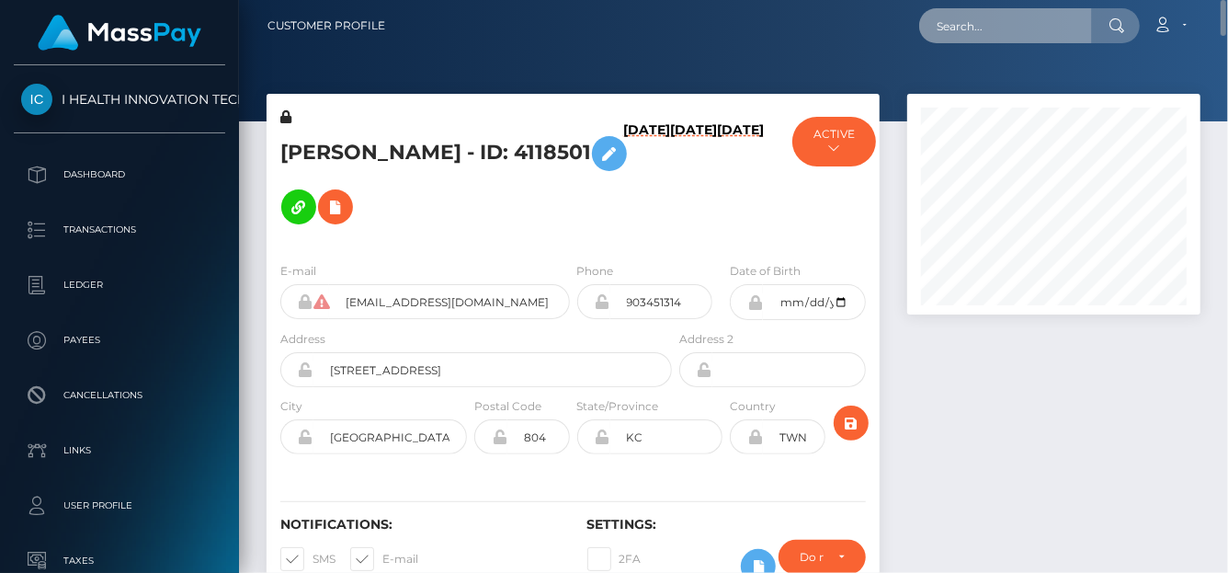
click at [946, 32] on input "text" at bounding box center [1005, 25] width 173 height 35
click at [968, 23] on input "text" at bounding box center [1005, 25] width 173 height 35
type input "v"
click at [990, 34] on input "v" at bounding box center [1005, 25] width 173 height 35
paste input "goddesszoey8@gmail.com"
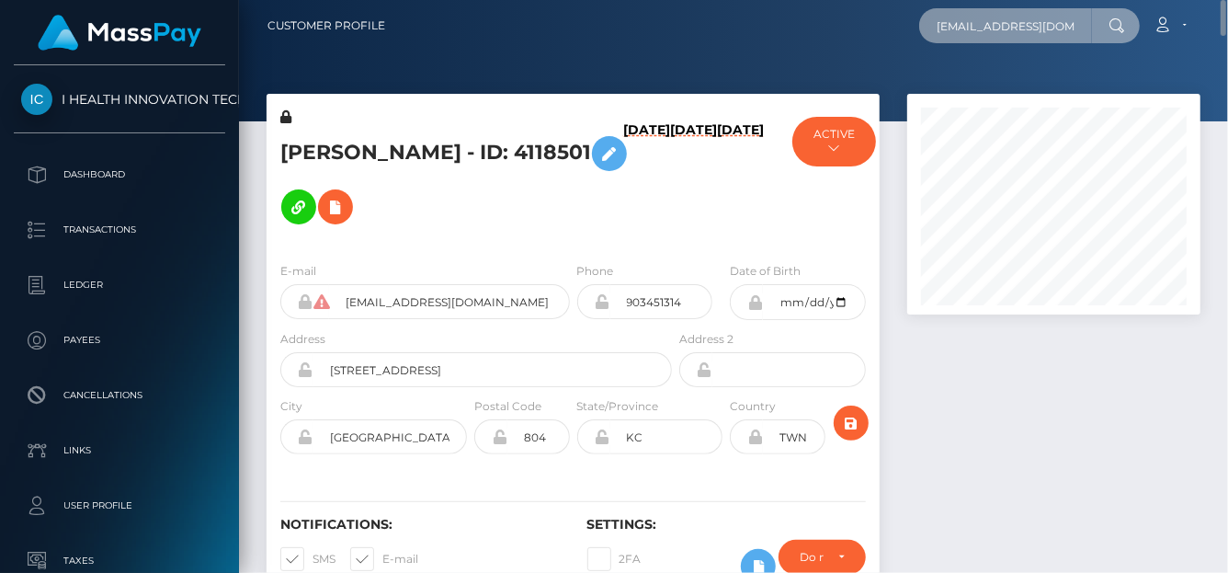
scroll to position [0, 14]
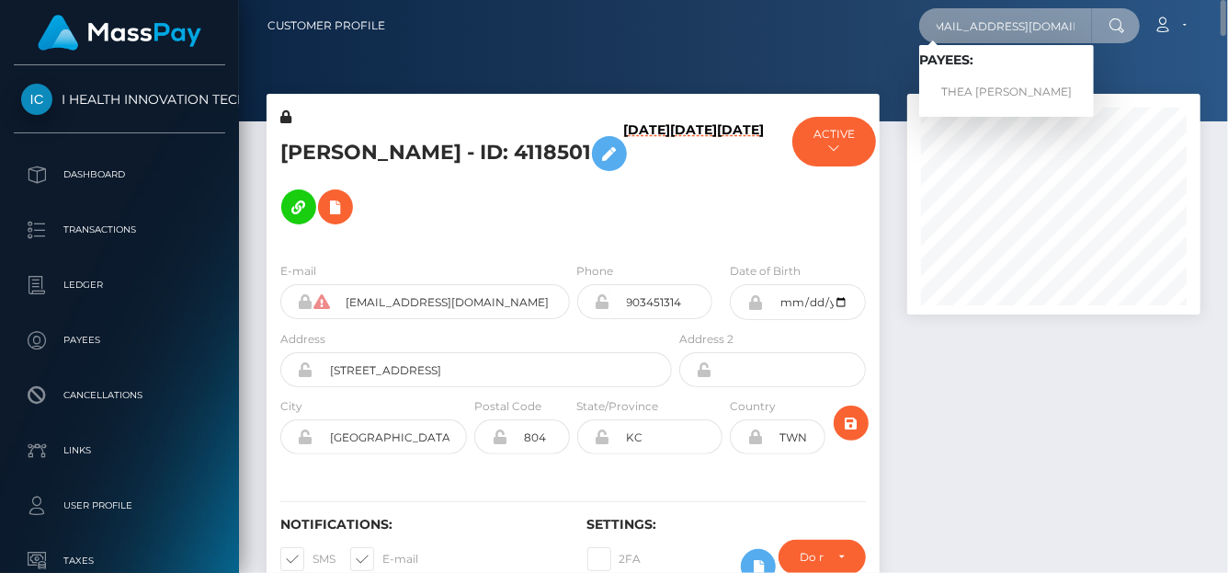
type input "goddesszoey8@gmail.com"
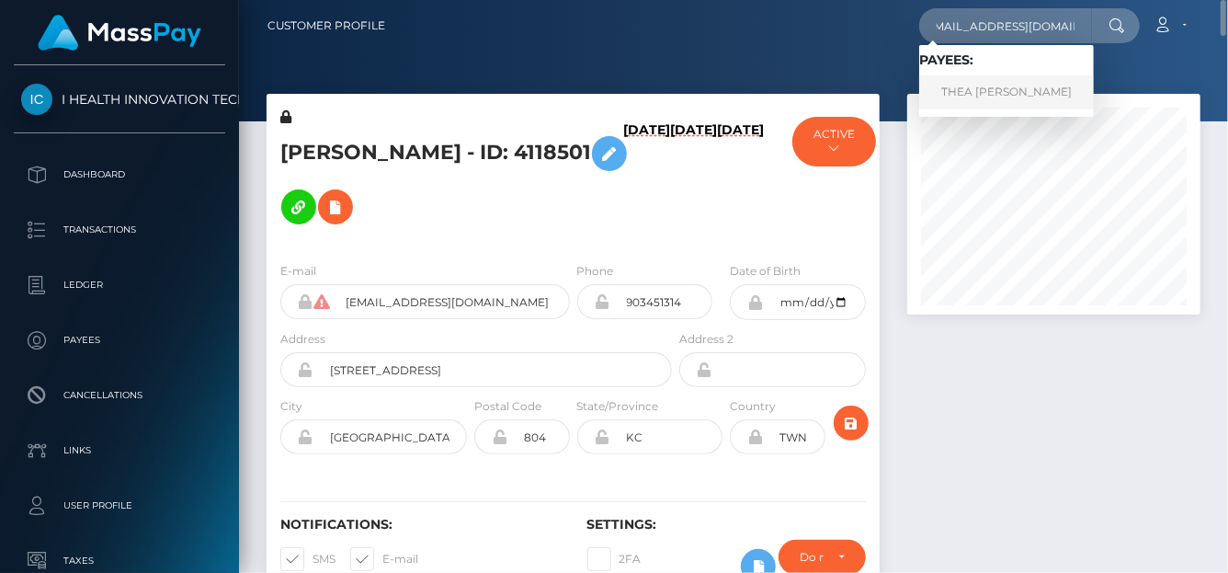
scroll to position [0, 0]
click at [951, 98] on link "THEA ALEXANDRA WADE" at bounding box center [1006, 92] width 175 height 34
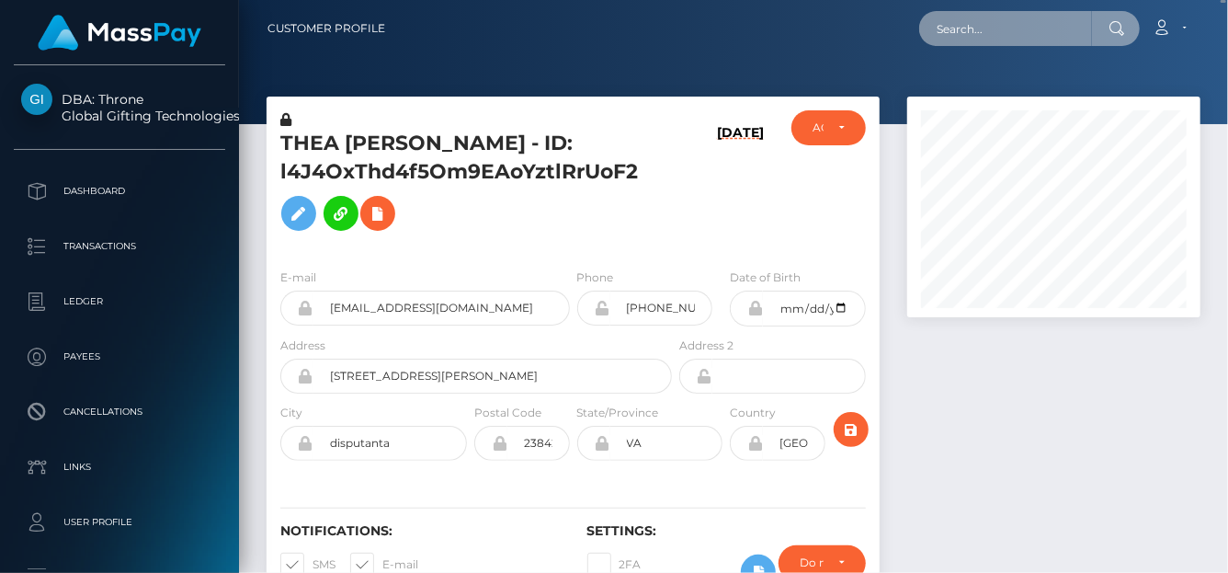
click at [956, 36] on input "text" at bounding box center [1005, 28] width 173 height 35
paste input "tjikomes@gmail.com"
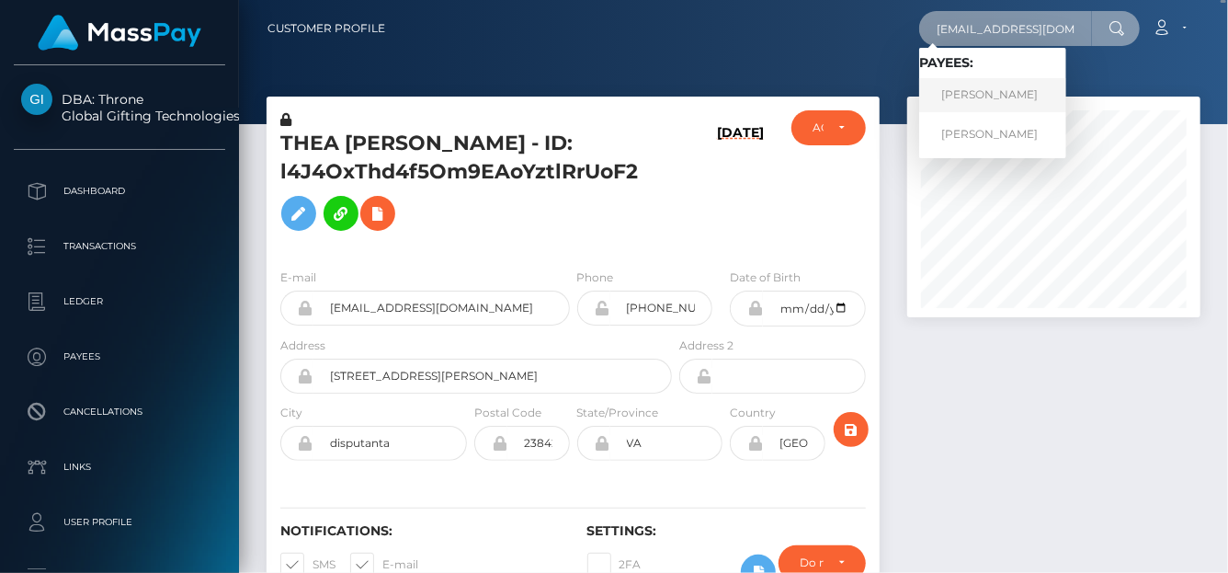
type input "tjikomes@gmail.com"
click at [948, 100] on link "Tom Jikomes" at bounding box center [992, 95] width 147 height 34
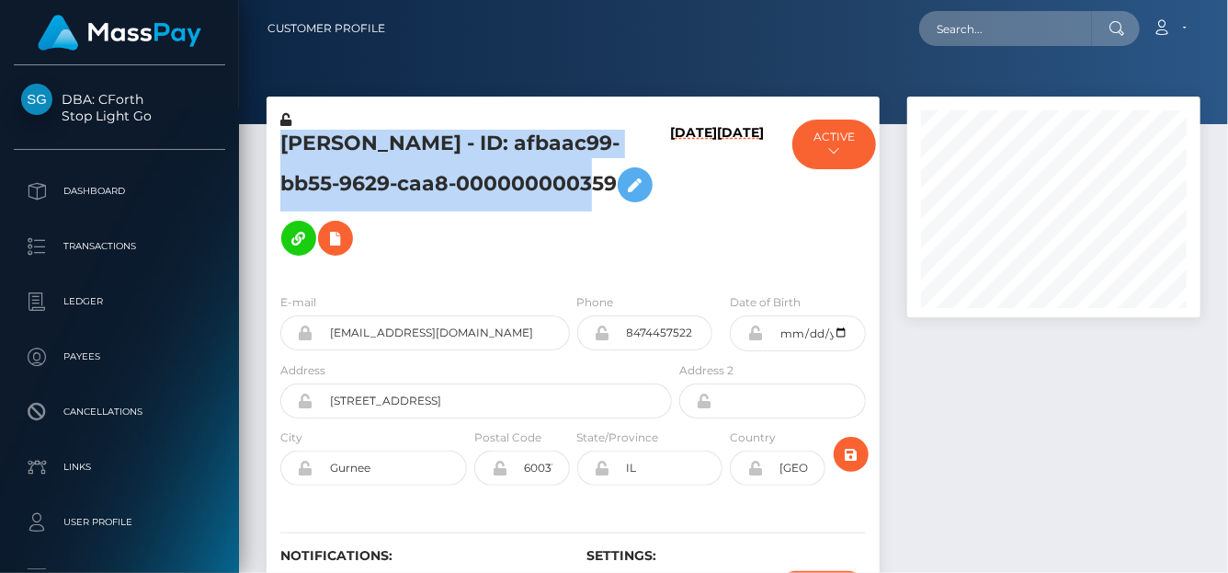
scroll to position [221, 293]
drag, startPoint x: 515, startPoint y: 145, endPoint x: 555, endPoint y: 192, distance: 61.9
click at [554, 184] on div "[PERSON_NAME] - ID: afbaac99-bb55-9629-caa8-000000000359" at bounding box center [471, 194] width 409 height 168
copy h5 "[PERSON_NAME] - ID: afbaac99-bb55-9629-caa8-000000000359"
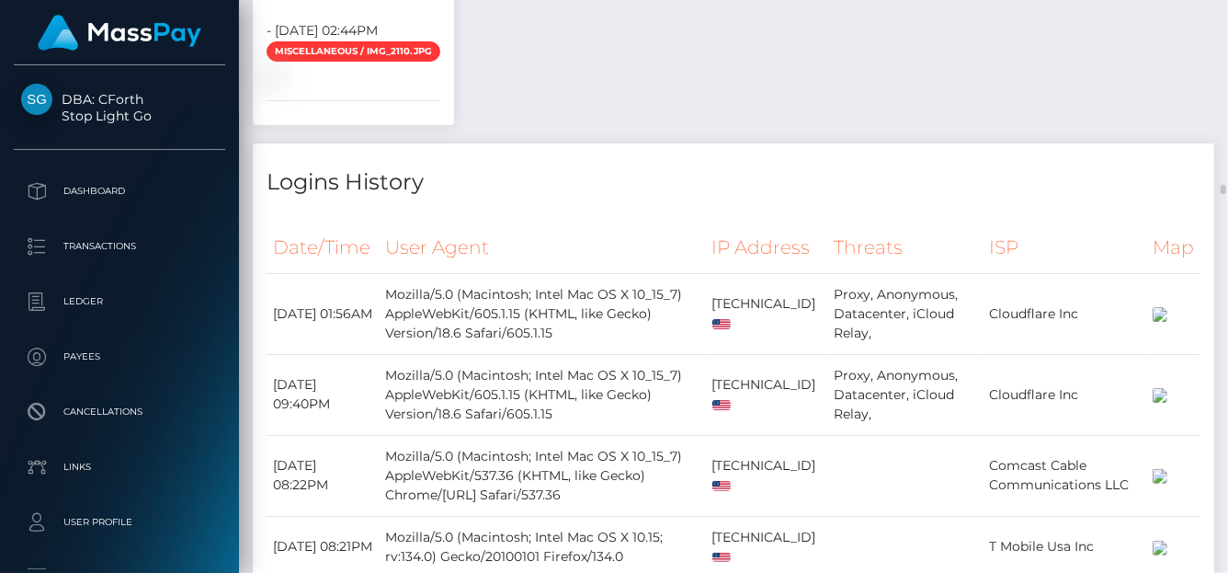
scroll to position [11226, 0]
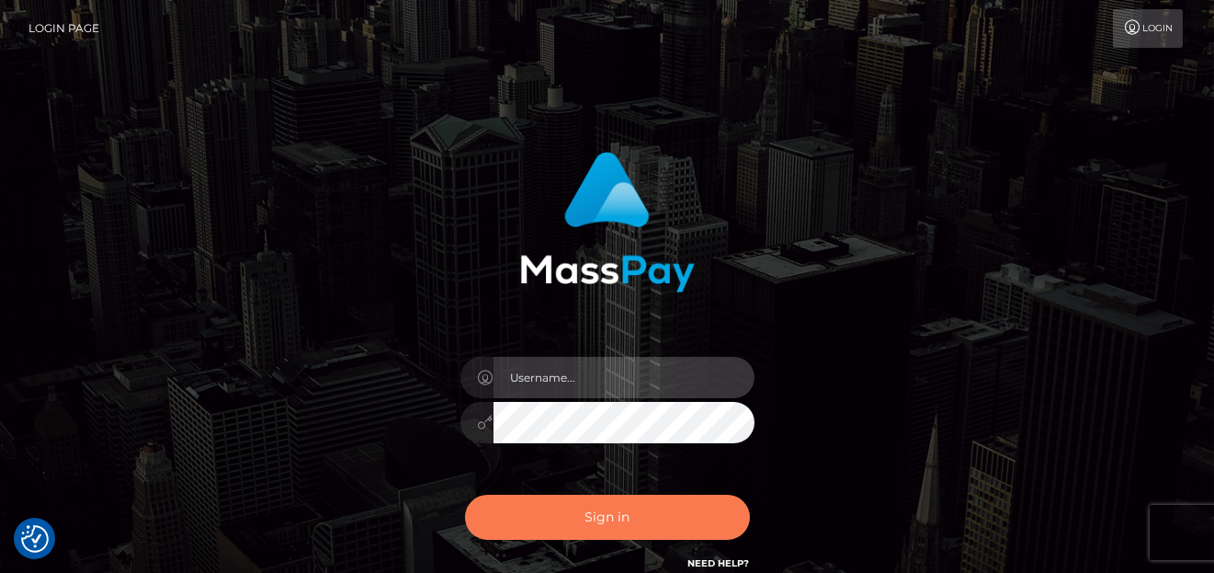
type input "[PERSON_NAME]"
click at [562, 514] on button "Sign in" at bounding box center [607, 517] width 285 height 45
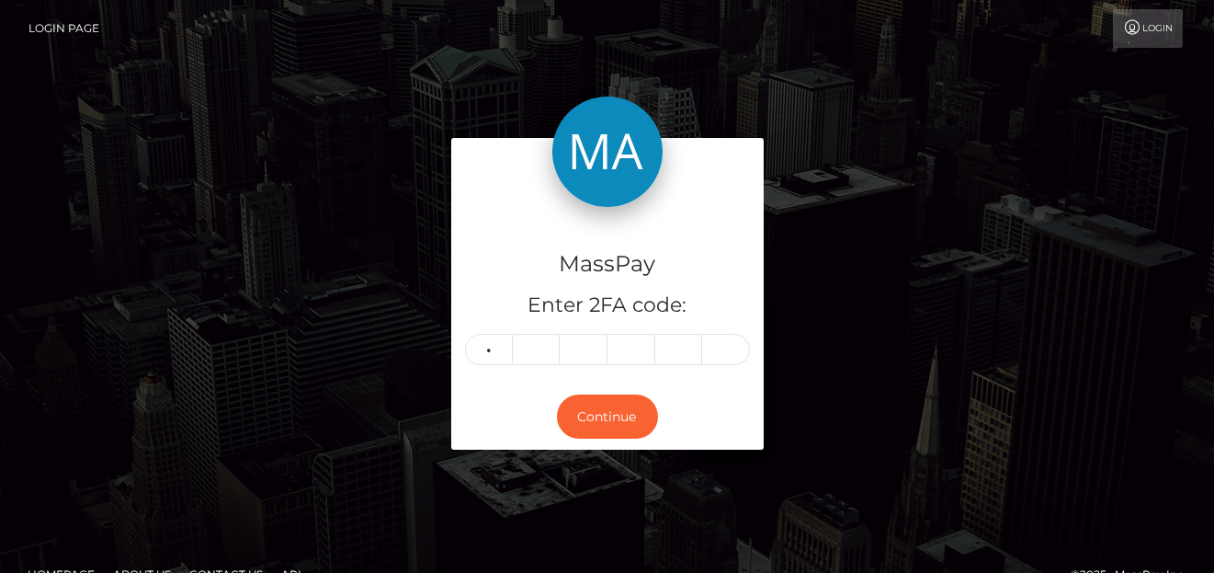
type input "5"
type input "2"
type input "4"
type input "0"
type input "5"
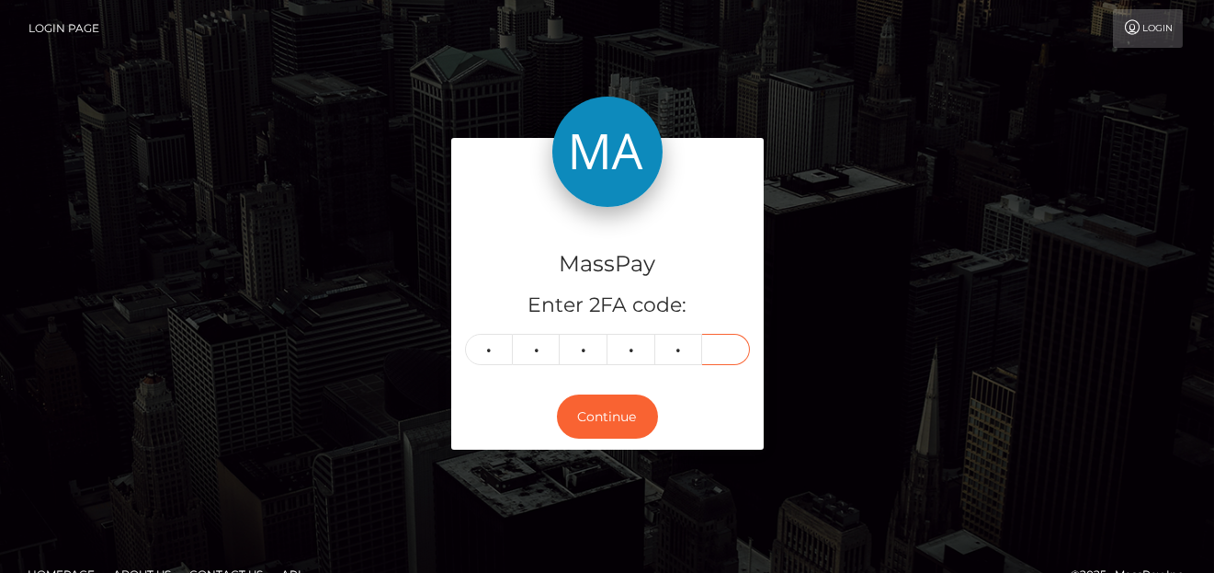
type input "4"
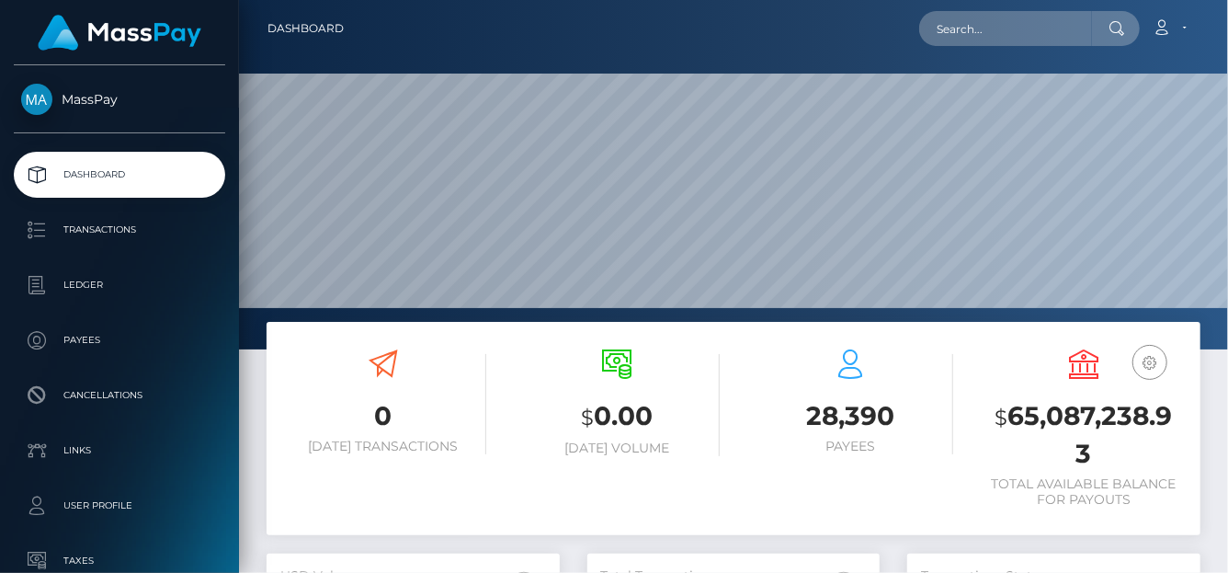
scroll to position [325, 293]
click at [981, 34] on input "text" at bounding box center [1005, 28] width 173 height 35
paste input "crystall.manager@gmail.com"
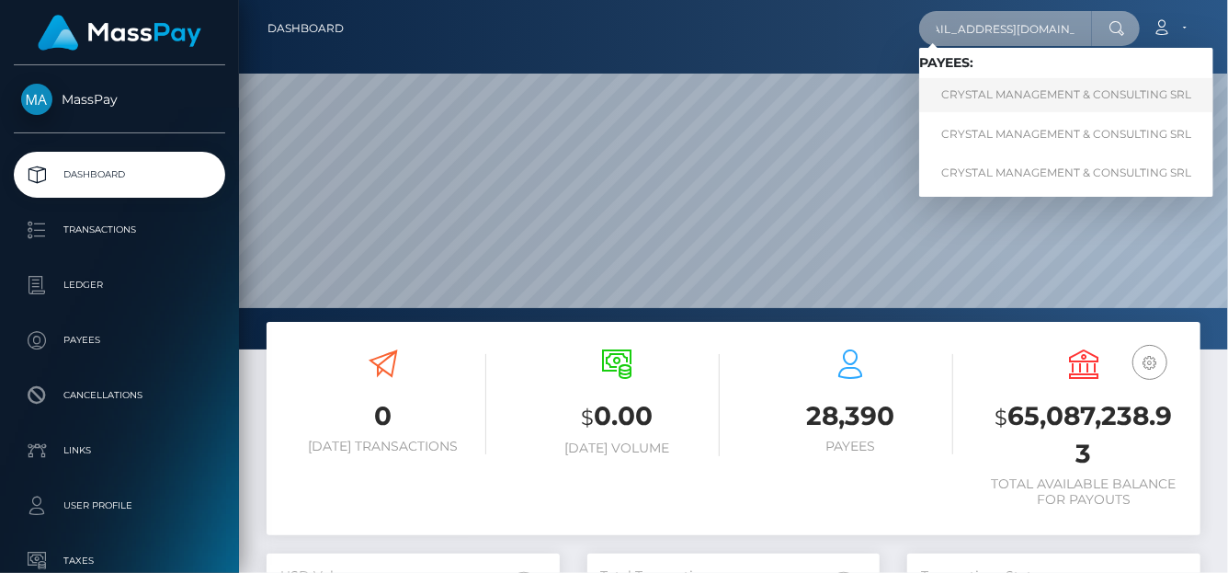
type input "crystall.manager@gmail.com"
click at [1006, 98] on link "CRYSTAL MANAGEMENT & CONSULTING SRL" at bounding box center [1066, 95] width 294 height 34
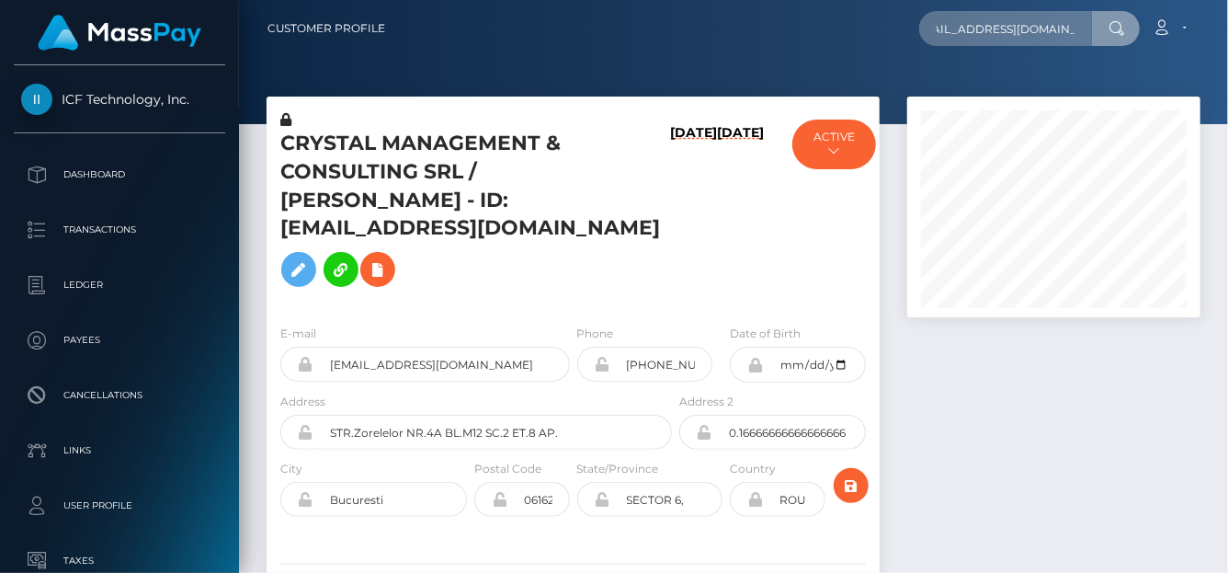
scroll to position [221, 293]
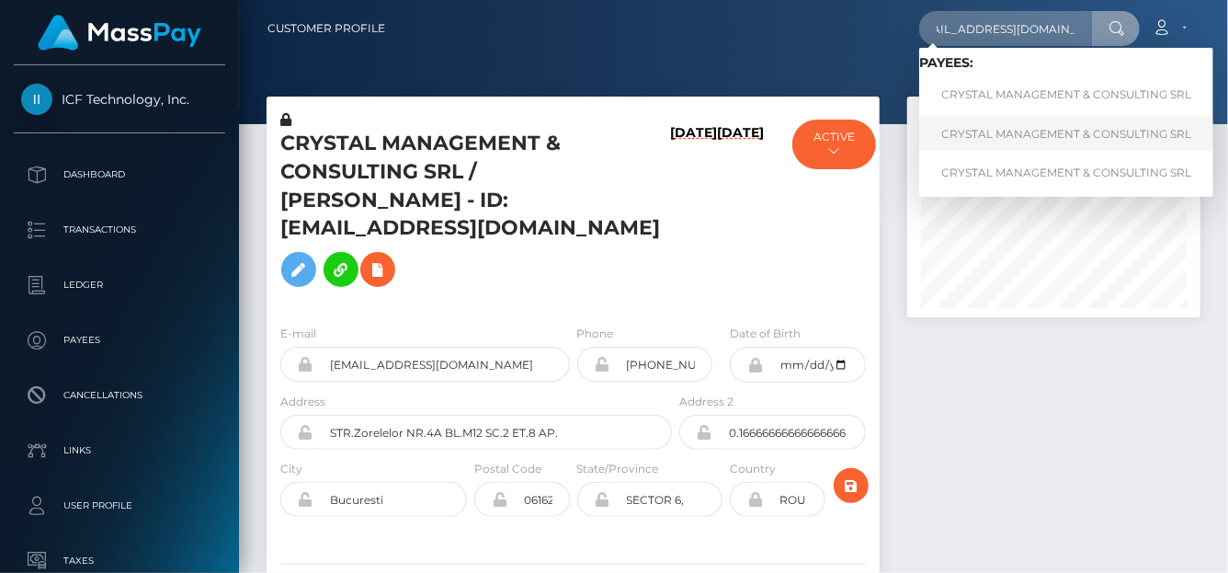
type input "[EMAIL_ADDRESS][DOMAIN_NAME]"
click at [983, 133] on link "CRYSTAL MANAGEMENT & CONSULTING SRL" at bounding box center [1066, 134] width 294 height 34
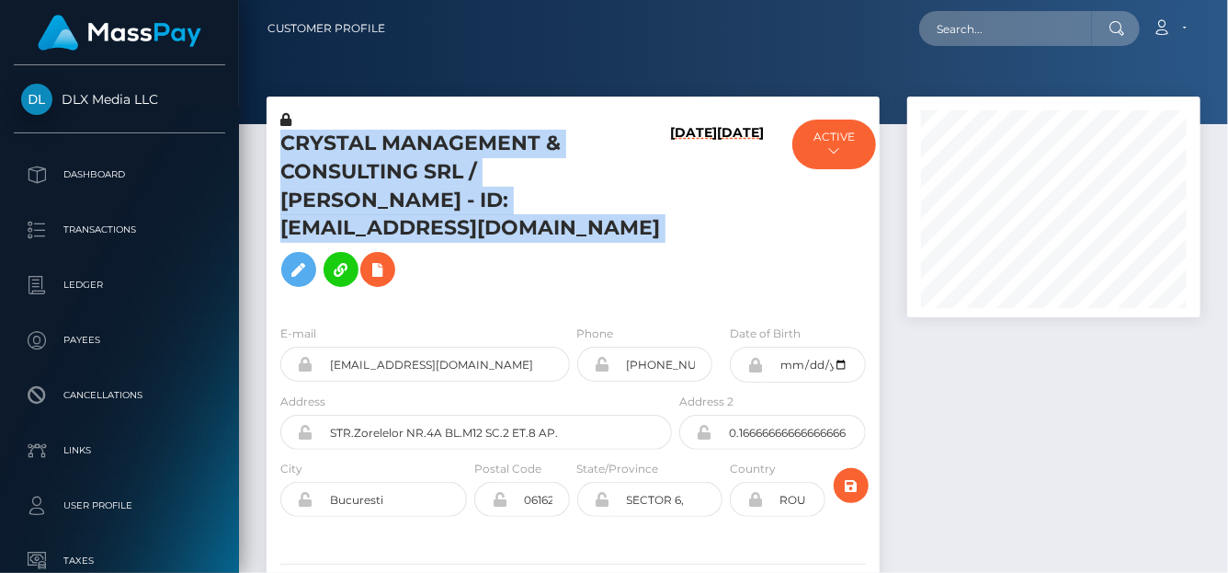
scroll to position [221, 293]
click at [607, 234] on div "CRYSTAL MANAGEMENT & CONSULTING SRL / [PERSON_NAME] - ID: [EMAIL_ADDRESS][DOMAI…" at bounding box center [471, 209] width 409 height 199
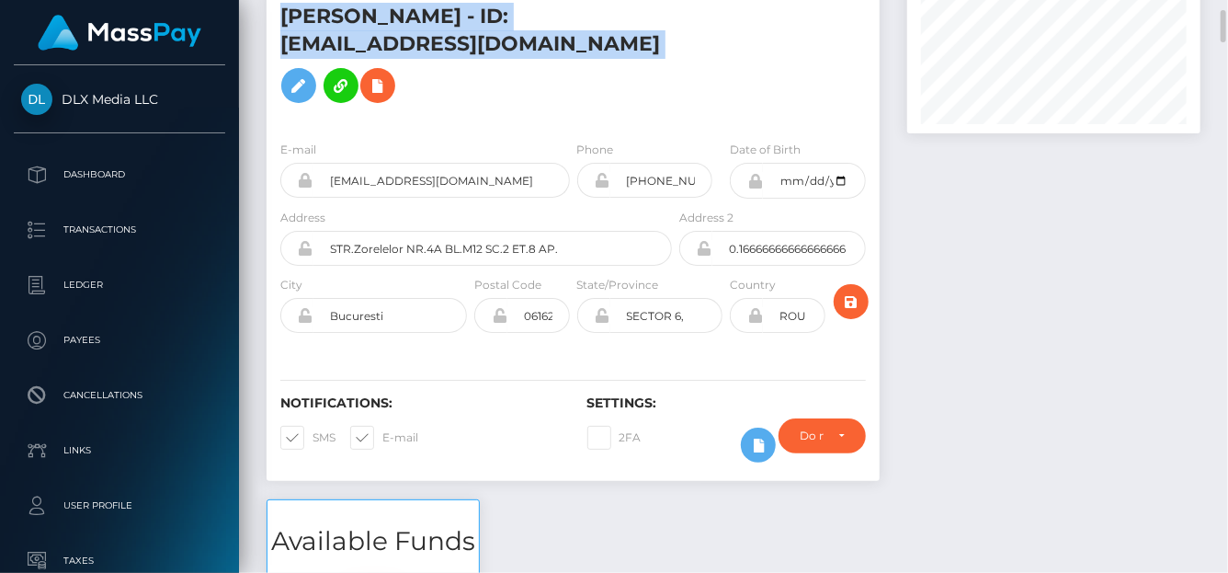
scroll to position [0, 0]
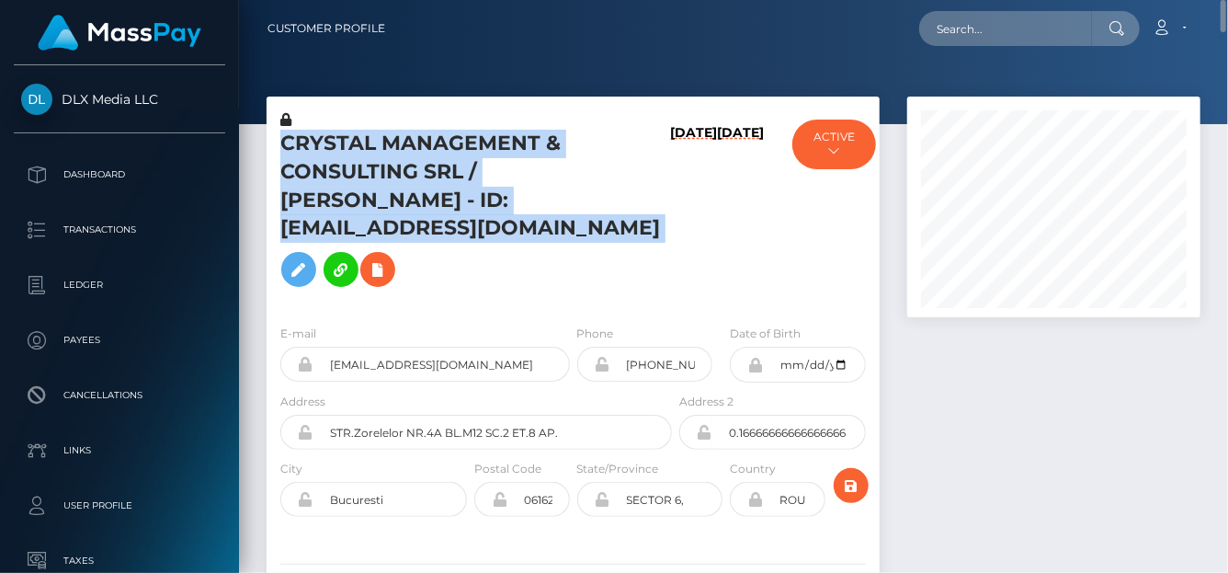
click at [924, 41] on div "Loading... Loading..." at bounding box center [1029, 28] width 221 height 35
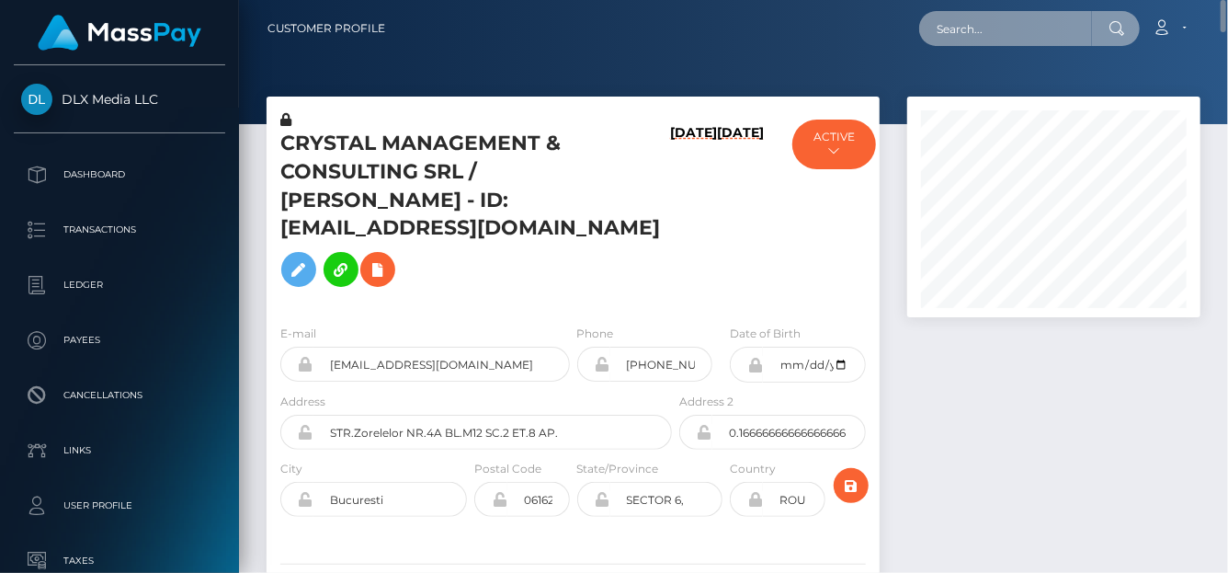
click at [993, 28] on input "text" at bounding box center [1005, 28] width 173 height 35
paste input "[DOMAIN_NAME][EMAIL_ADDRESS][DOMAIN_NAME]"
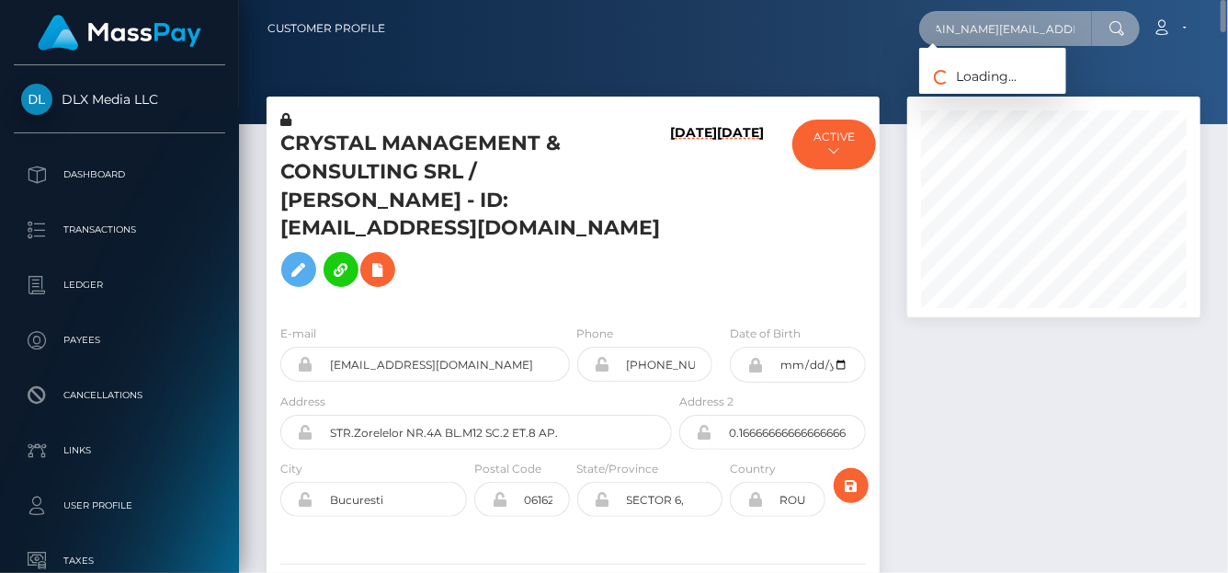
type input "[DOMAIN_NAME][EMAIL_ADDRESS][DOMAIN_NAME]"
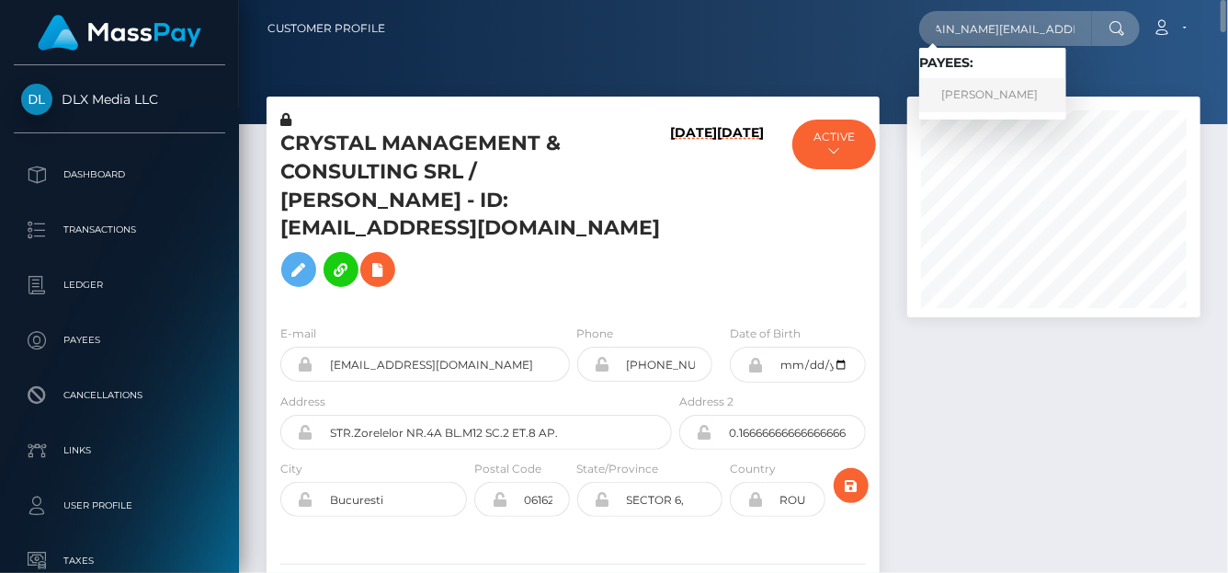
scroll to position [0, 0]
click at [987, 97] on link "STEPHANIE YVONNE OAKLEY" at bounding box center [992, 95] width 147 height 34
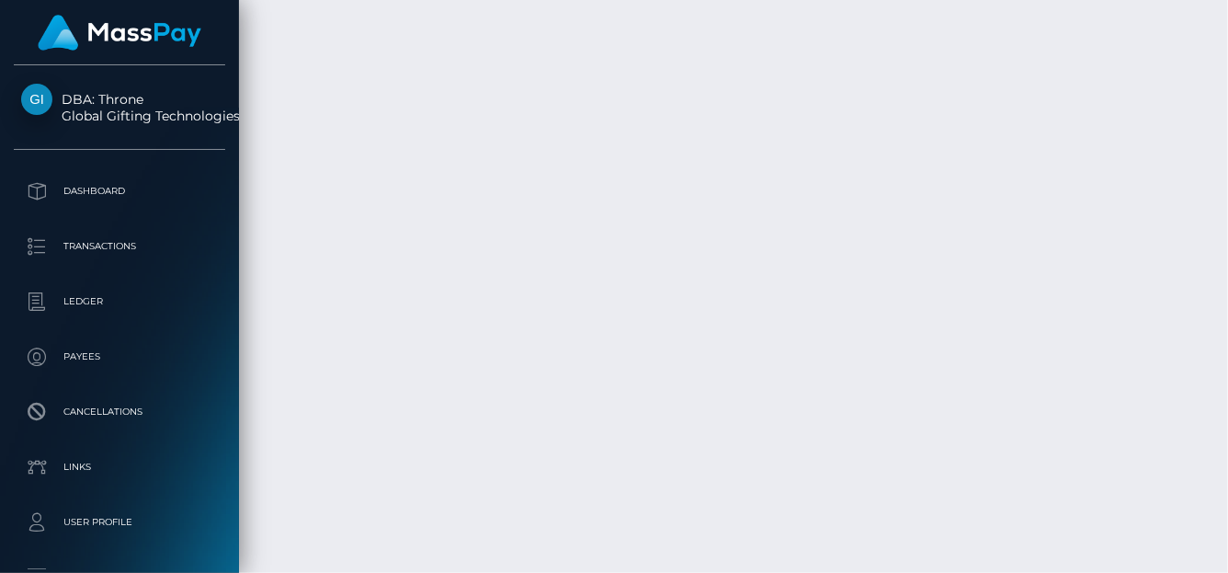
scroll to position [5707, 0]
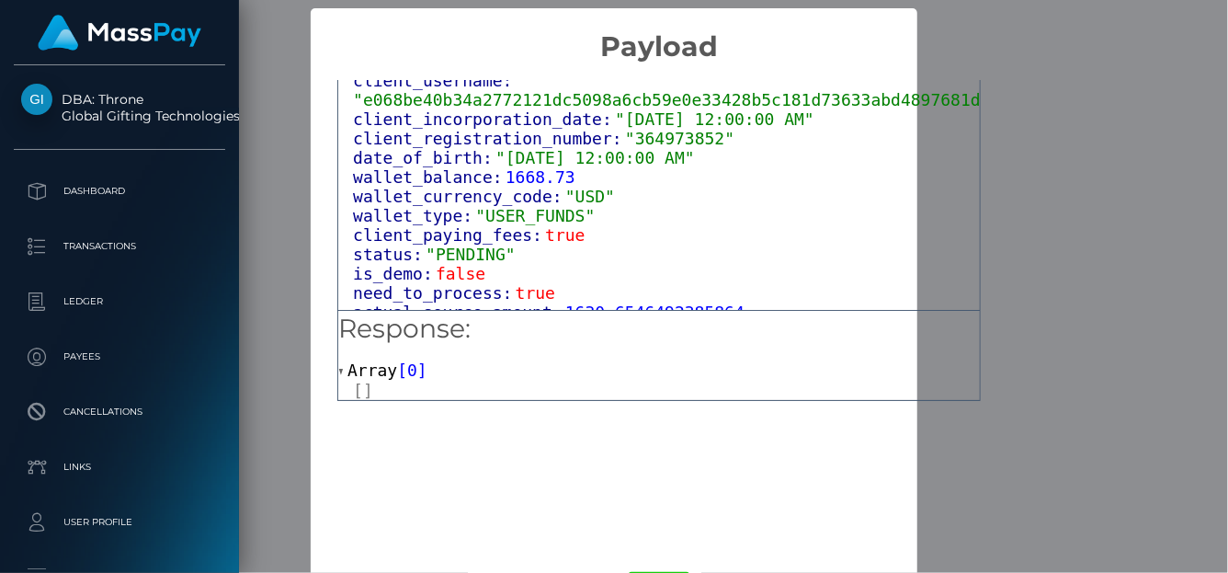
scroll to position [1090, 0]
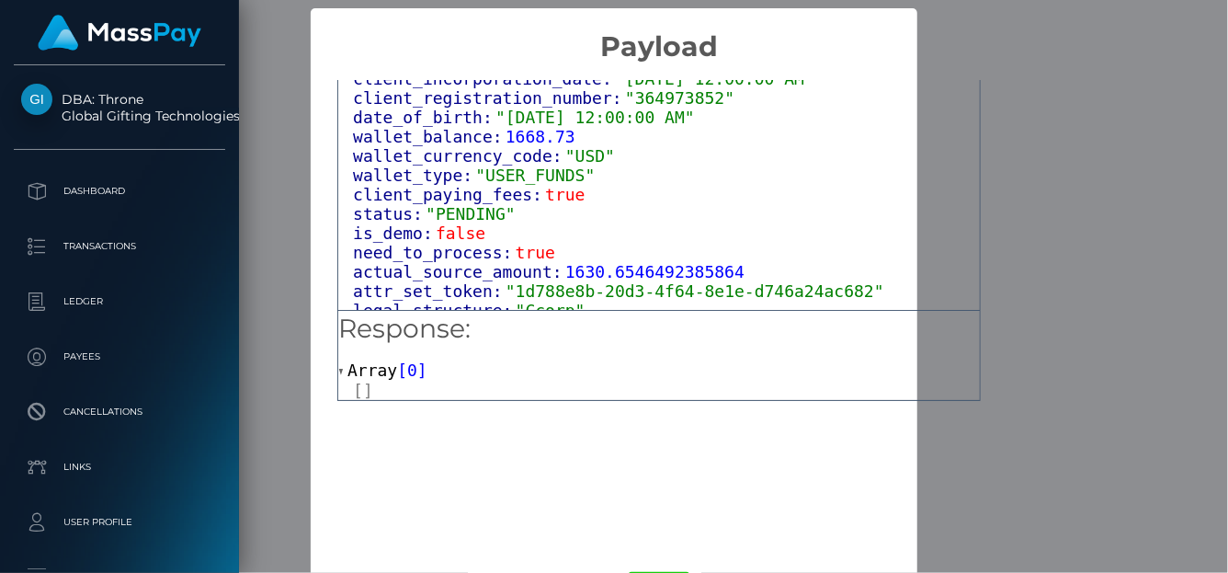
click at [1112, 275] on div "× Payload Output: Object attrs: Array [ 3 ] data_attributes: Object payer_data:…" at bounding box center [614, 286] width 1228 height 573
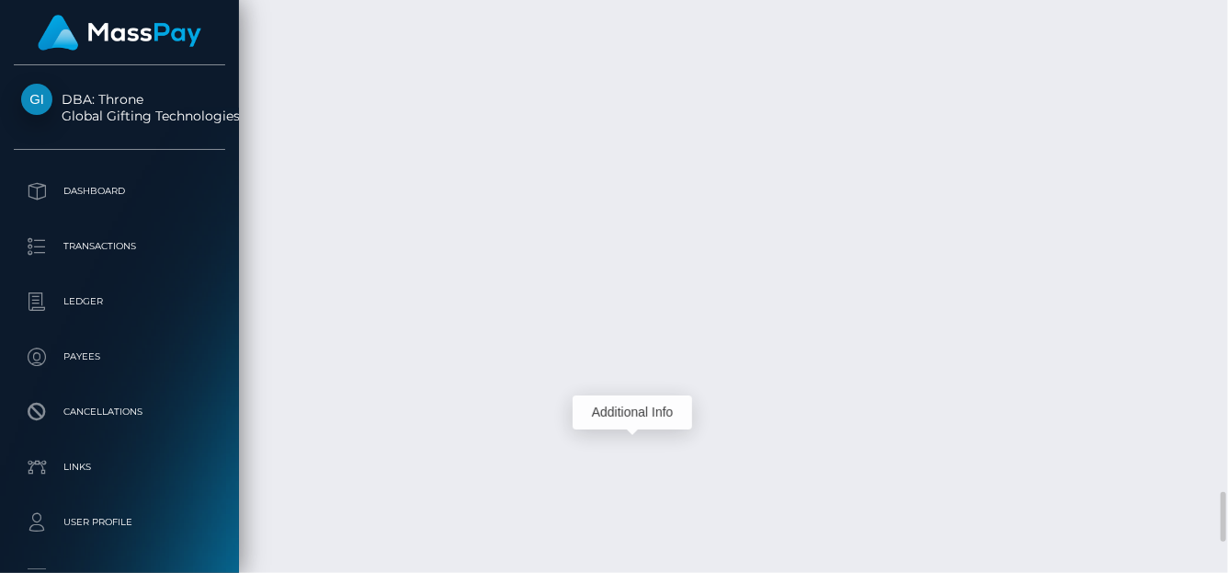
scroll to position [221, 293]
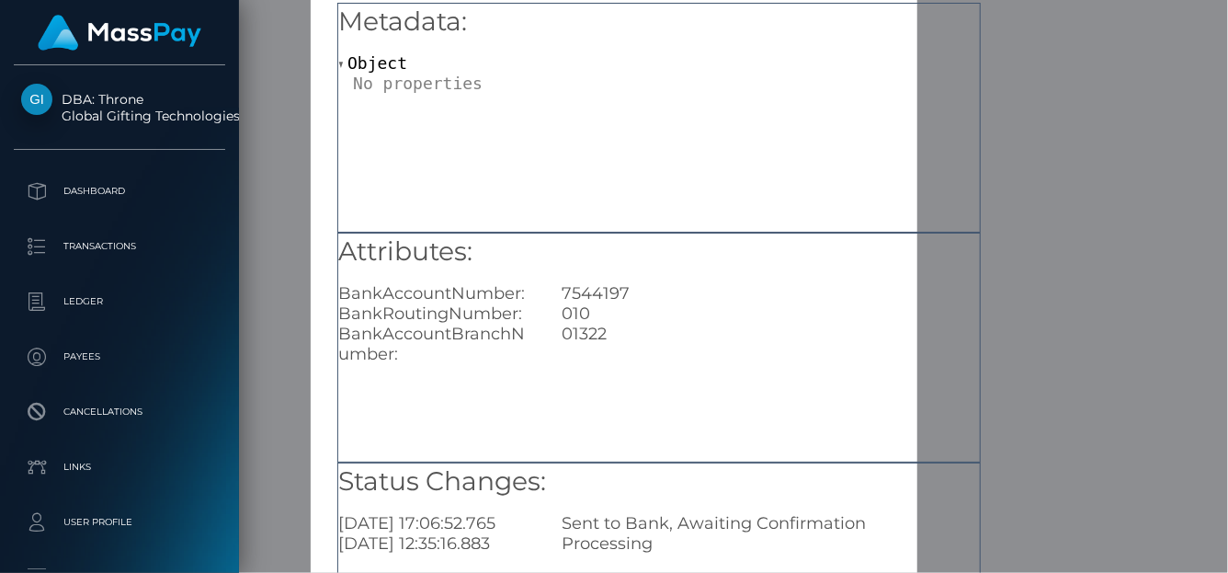
scroll to position [184, 0]
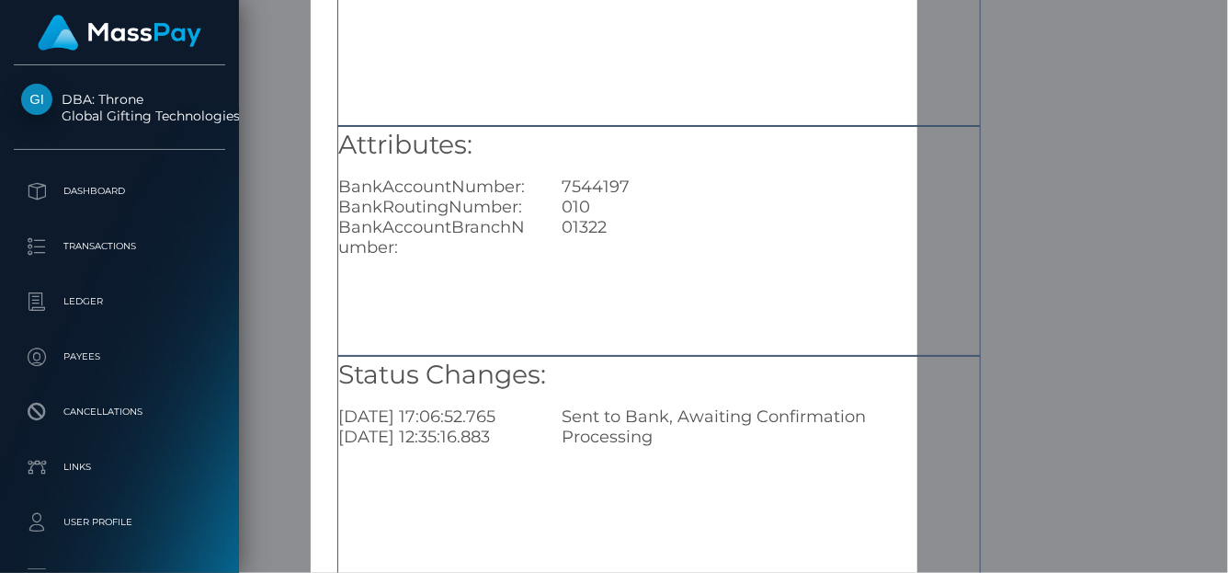
click at [1098, 270] on div "× Payout Information Metadata: Object Attributes: BankAccountNumber: 7544197 Ba…" at bounding box center [614, 286] width 1228 height 573
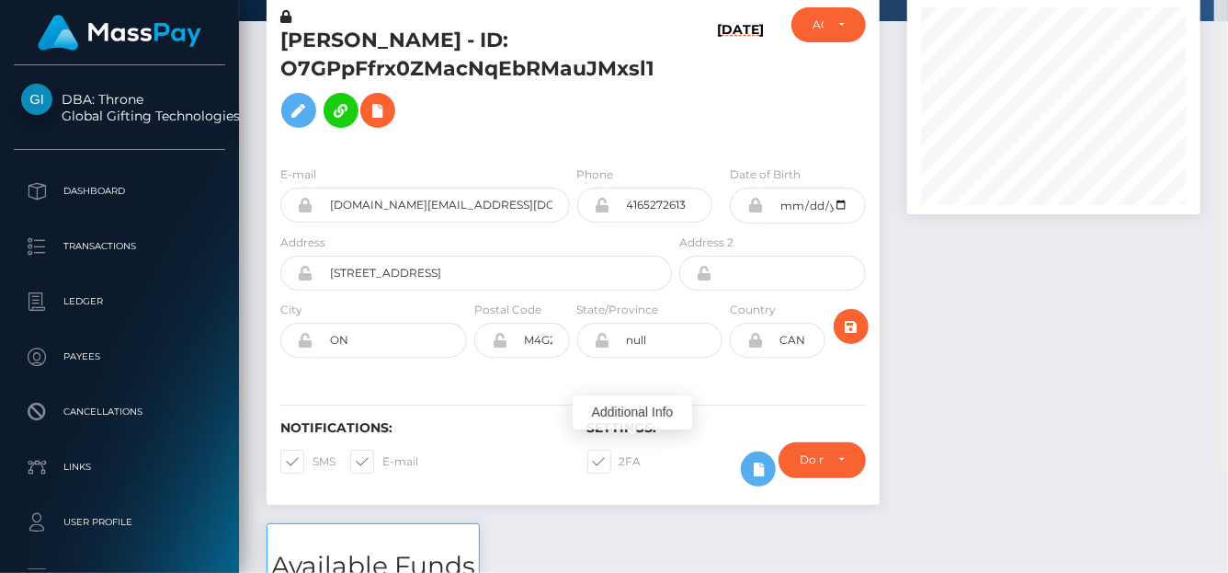
scroll to position [0, 0]
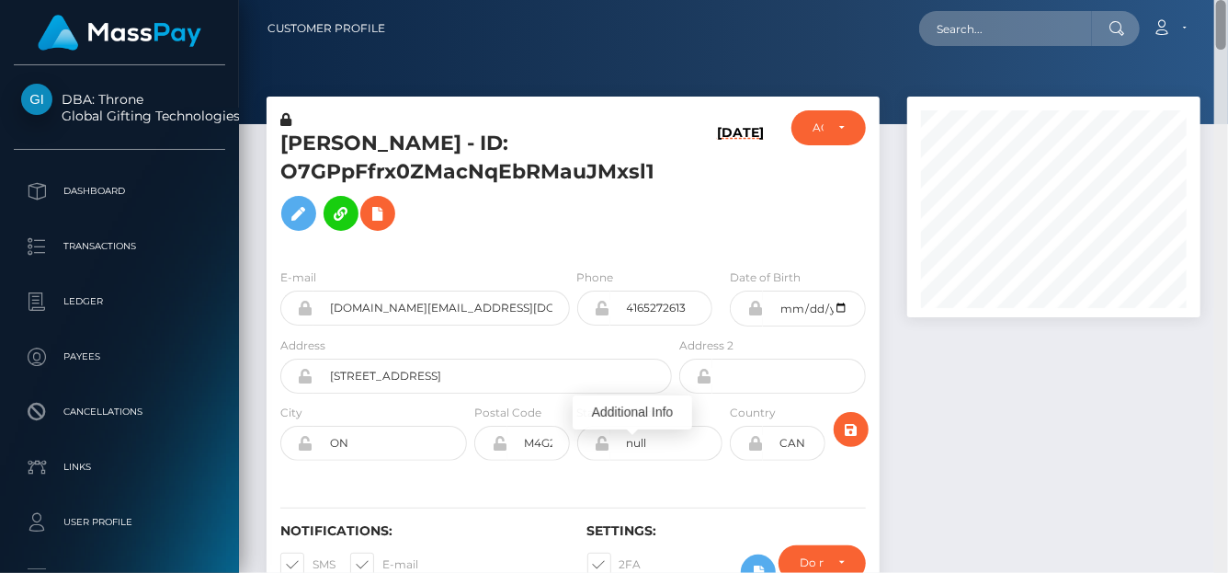
drag, startPoint x: 1223, startPoint y: 212, endPoint x: 1182, endPoint y: -51, distance: 266.9
click at [1182, 0] on html "DBA: Throne Global Gifting Technologies Inc Dashboard Transactions Ledger Payee…" at bounding box center [614, 286] width 1228 height 573
click at [981, 42] on input "text" at bounding box center [1005, 28] width 173 height 35
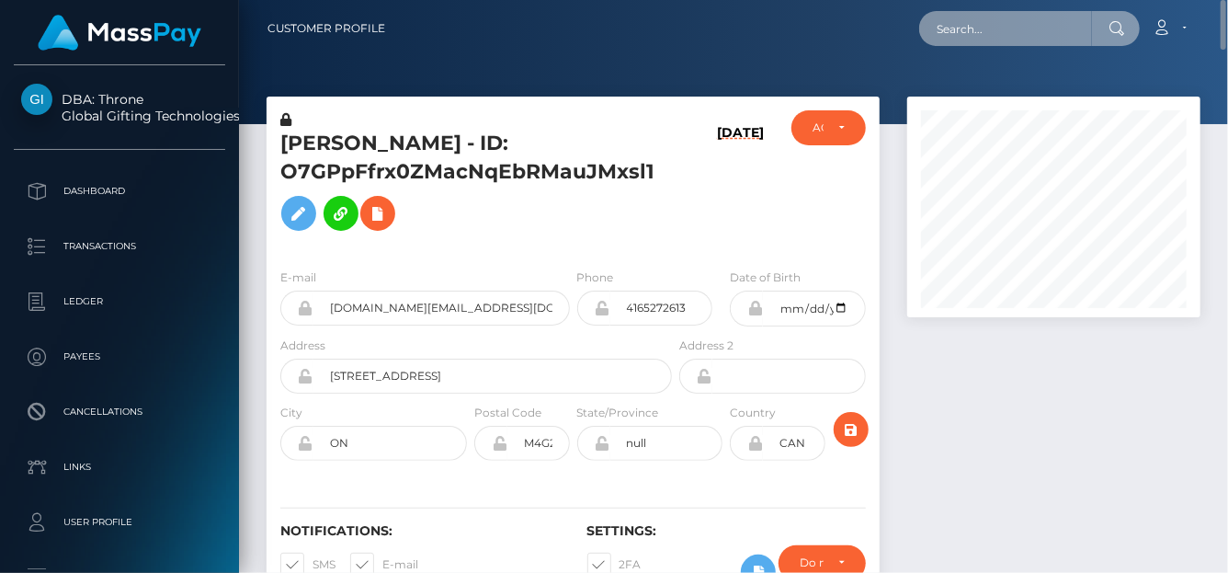
click at [950, 17] on input "text" at bounding box center [1005, 28] width 173 height 35
paste input "boroday.tanya1987@gmail.com"
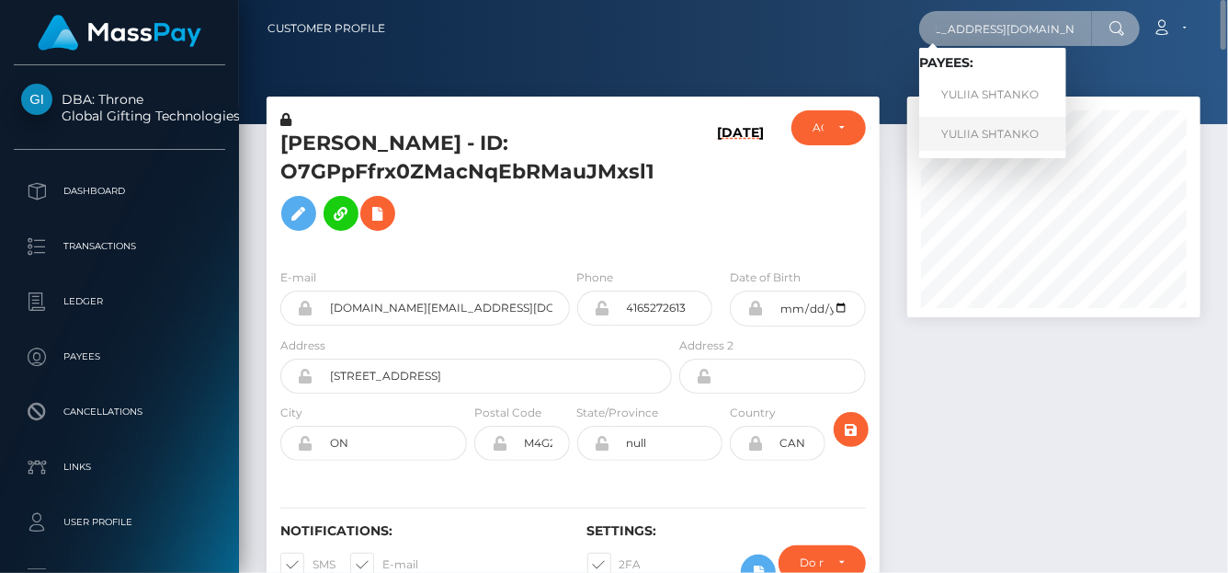
type input "boroday.tanya1987@gmail.com"
click at [959, 138] on link "YULIIA SHTANKO" at bounding box center [992, 134] width 147 height 34
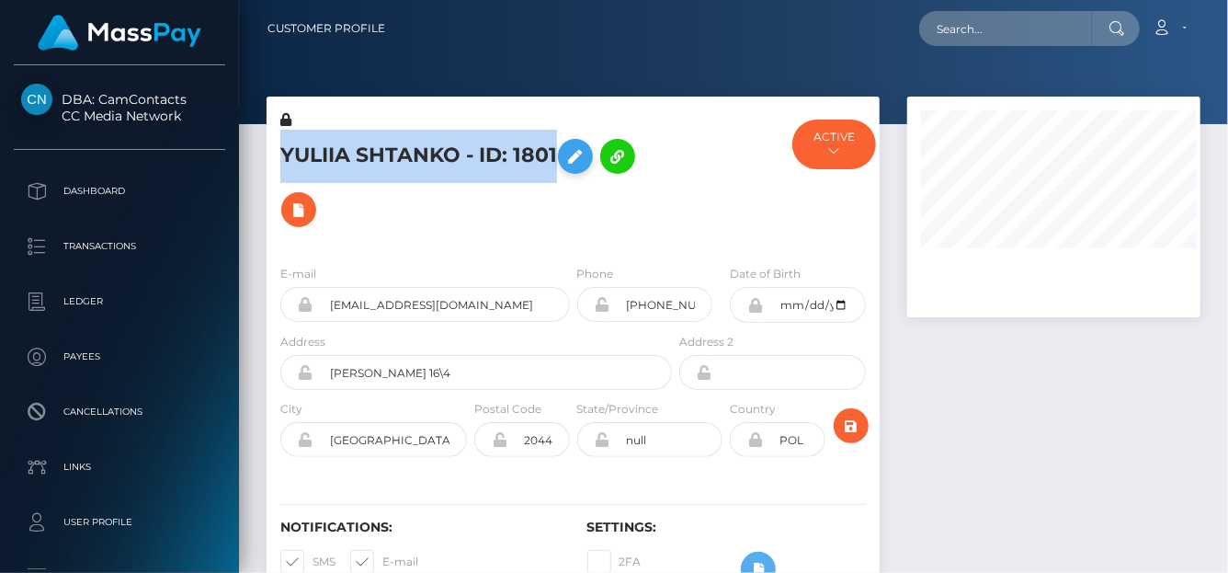
drag, startPoint x: 273, startPoint y: 152, endPoint x: 572, endPoint y: 148, distance: 298.8
click at [572, 148] on div "YULIIA SHTANKO - ID: 1801" at bounding box center [471, 180] width 409 height 140
copy h5 "YULIIA SHTANKO - ID: 1801"
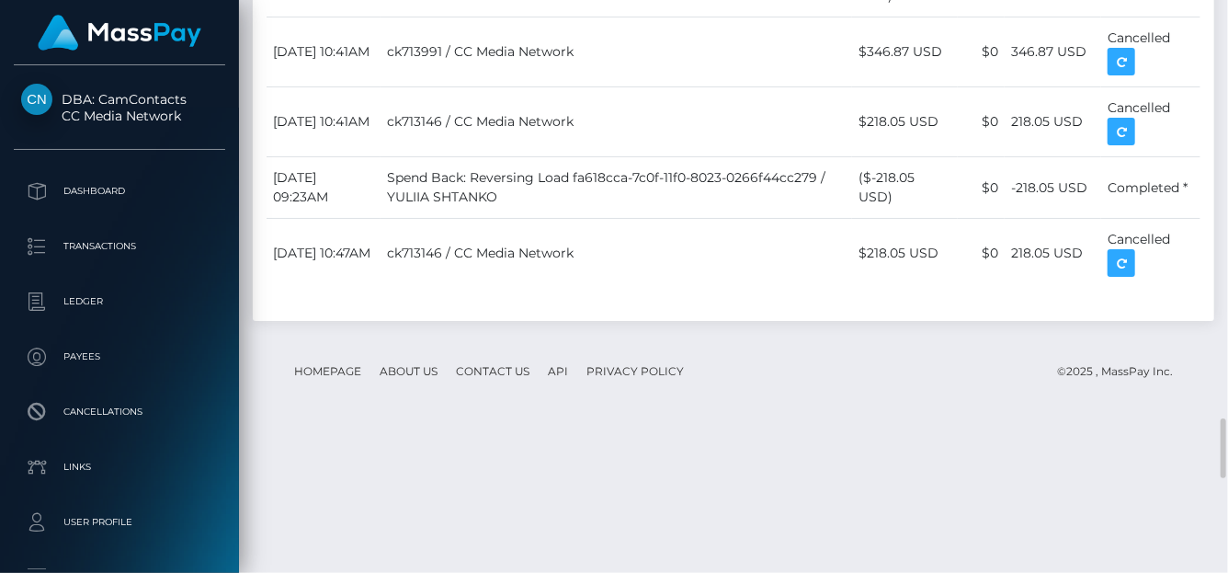
scroll to position [4603, 0]
